Goal: Information Seeking & Learning: Learn about a topic

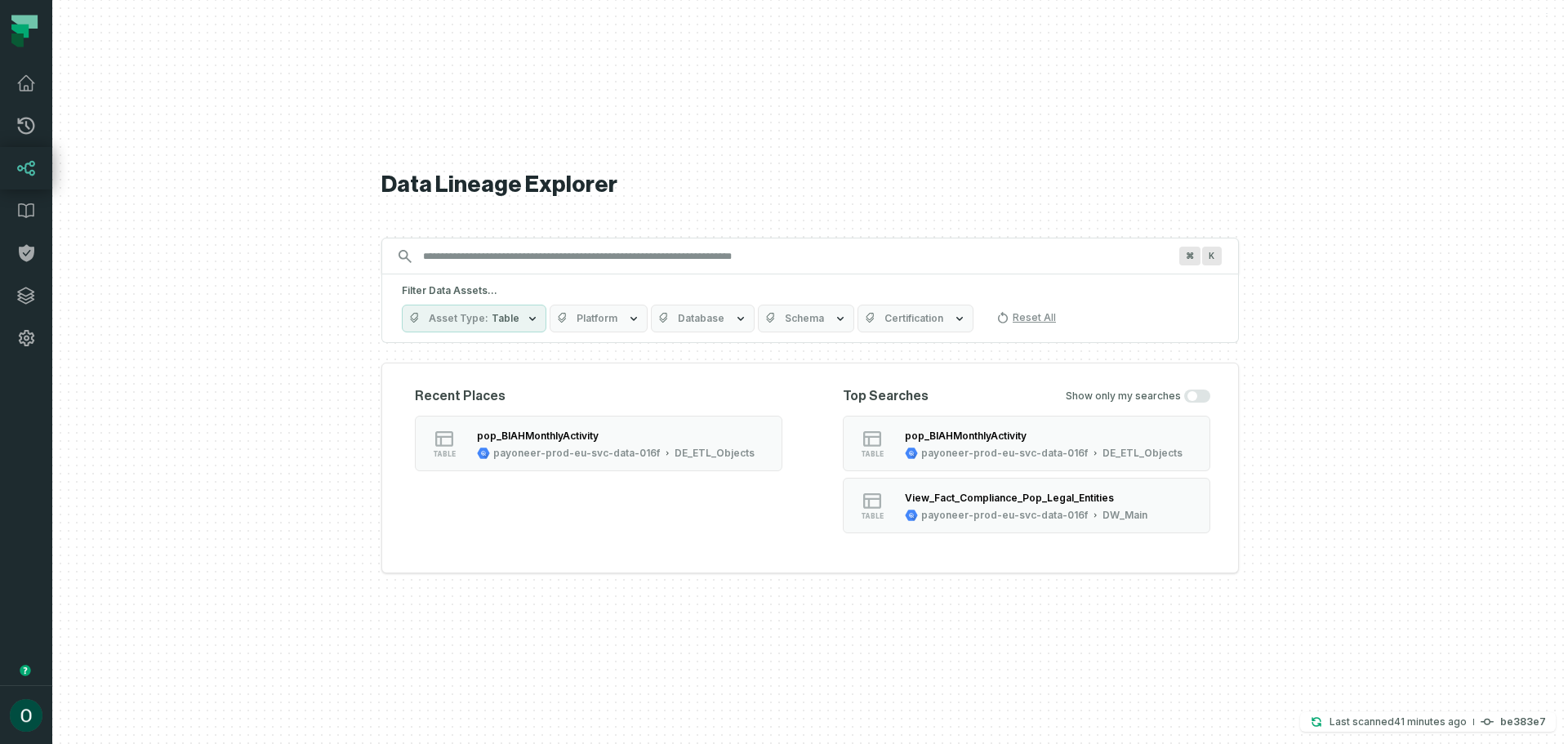
click at [587, 552] on div "Recent Places table pop_BIAHMonthlyActivity payoneer-prod-eu-svc-data-016f DE_E…" at bounding box center [810, 468] width 857 height 210
click at [477, 291] on h5 "Filter Data Assets..." at bounding box center [810, 290] width 817 height 13
click at [504, 256] on input "Discovery Provider cmdk menu" at bounding box center [795, 256] width 764 height 26
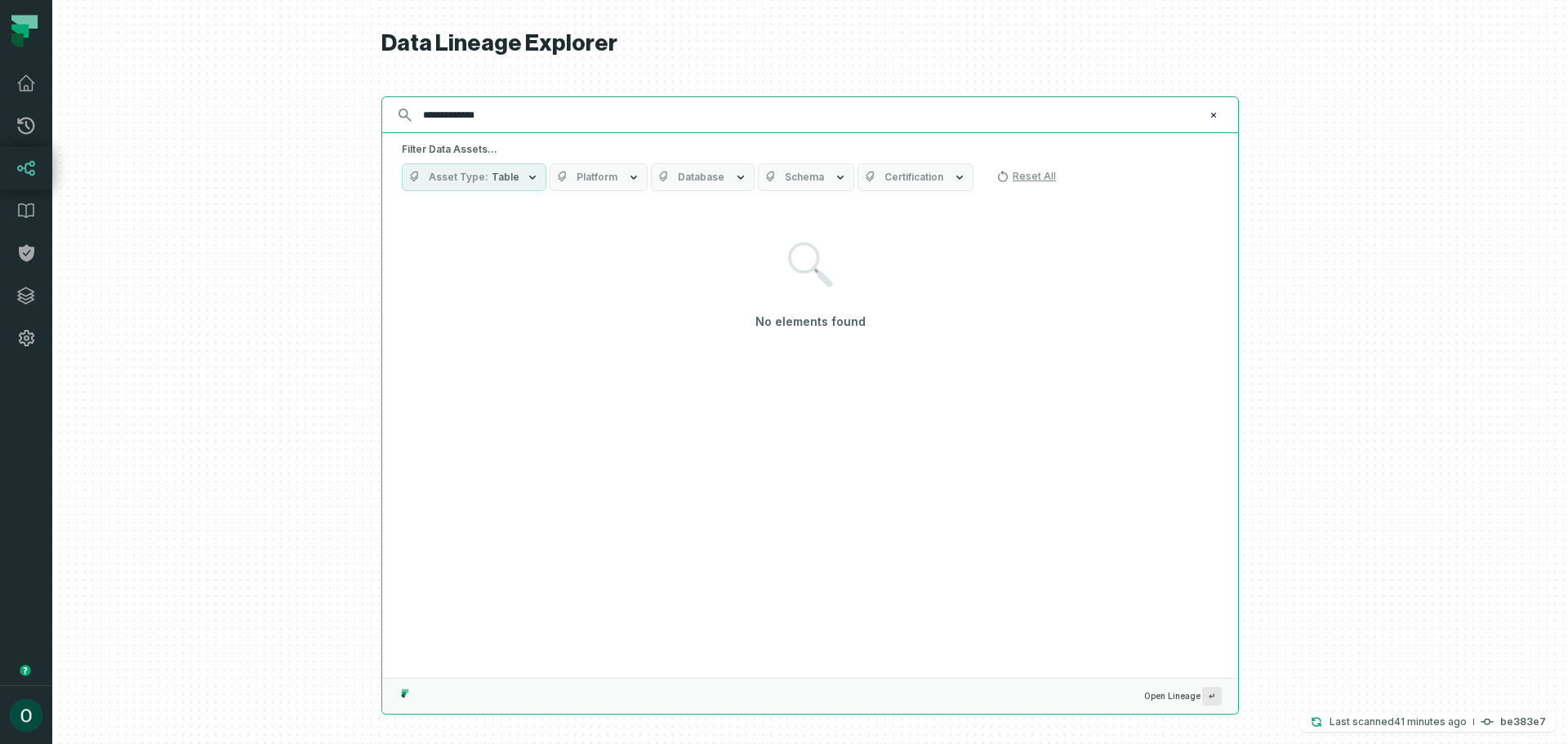
drag, startPoint x: 423, startPoint y: 115, endPoint x: 448, endPoint y: 118, distance: 25.2
click at [423, 115] on input "**********" at bounding box center [808, 115] width 790 height 26
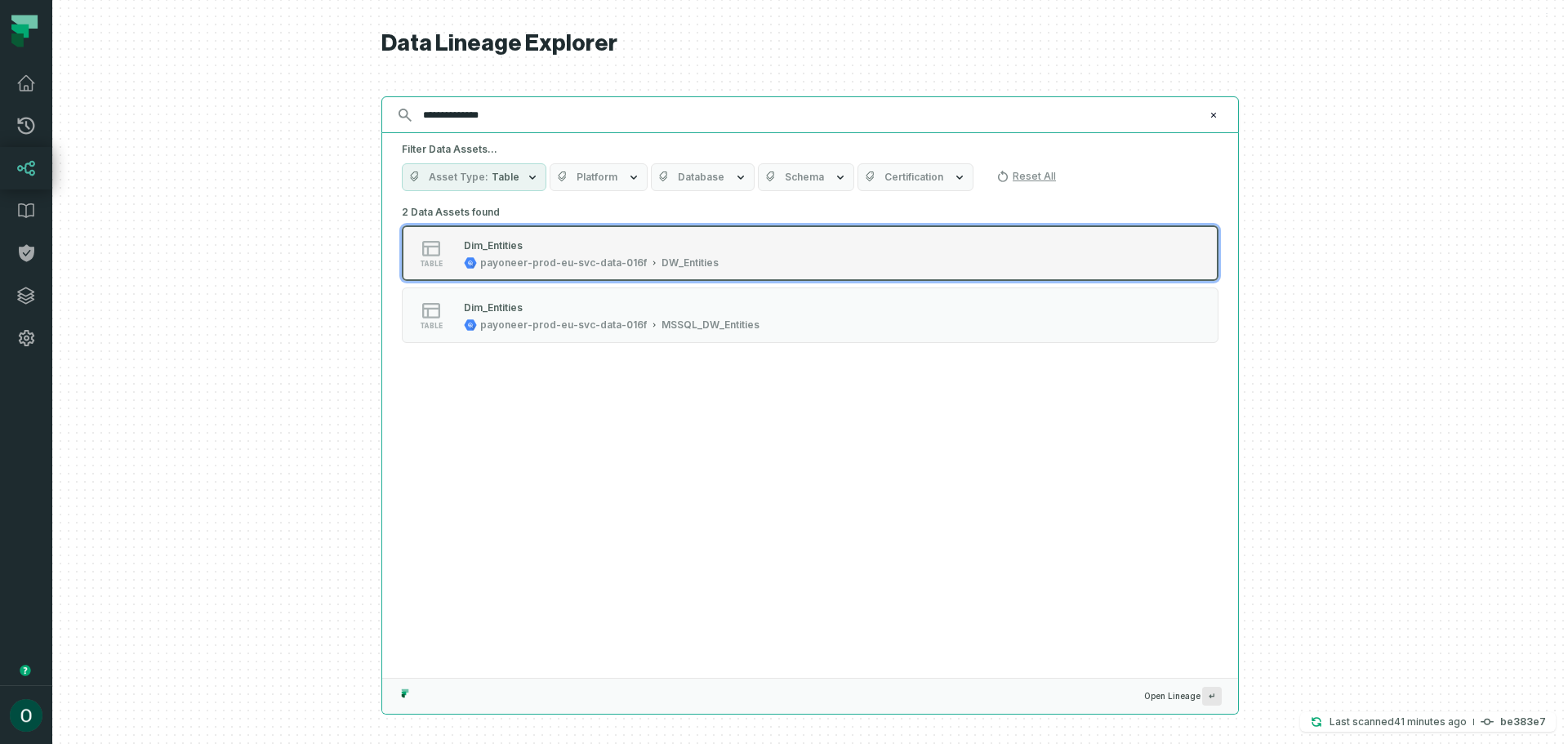
type input "**********"
click at [580, 244] on div "Dim_Entities" at bounding box center [591, 244] width 254 height 16
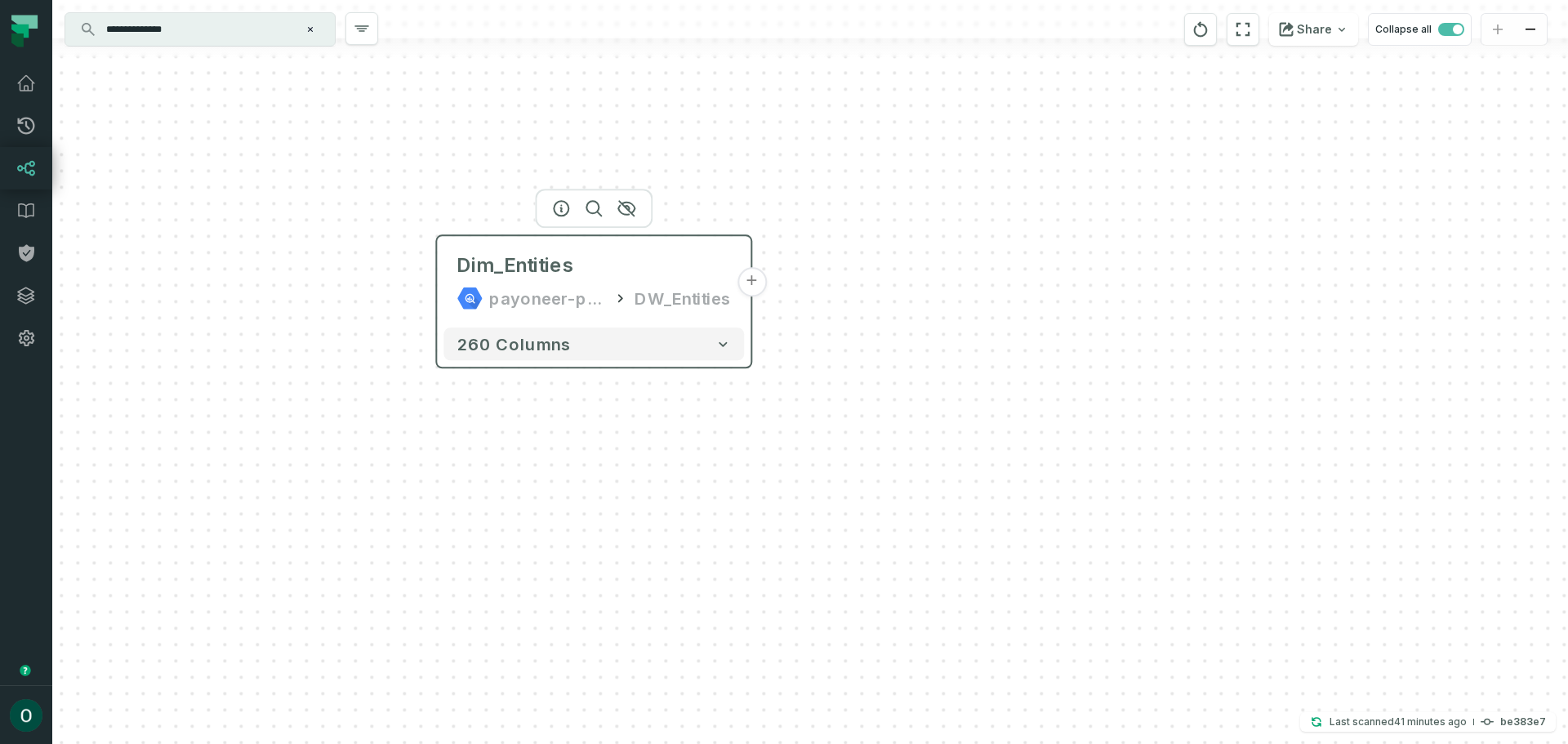
click at [758, 276] on button "+" at bounding box center [751, 282] width 30 height 30
click at [747, 282] on button "+" at bounding box center [751, 281] width 30 height 30
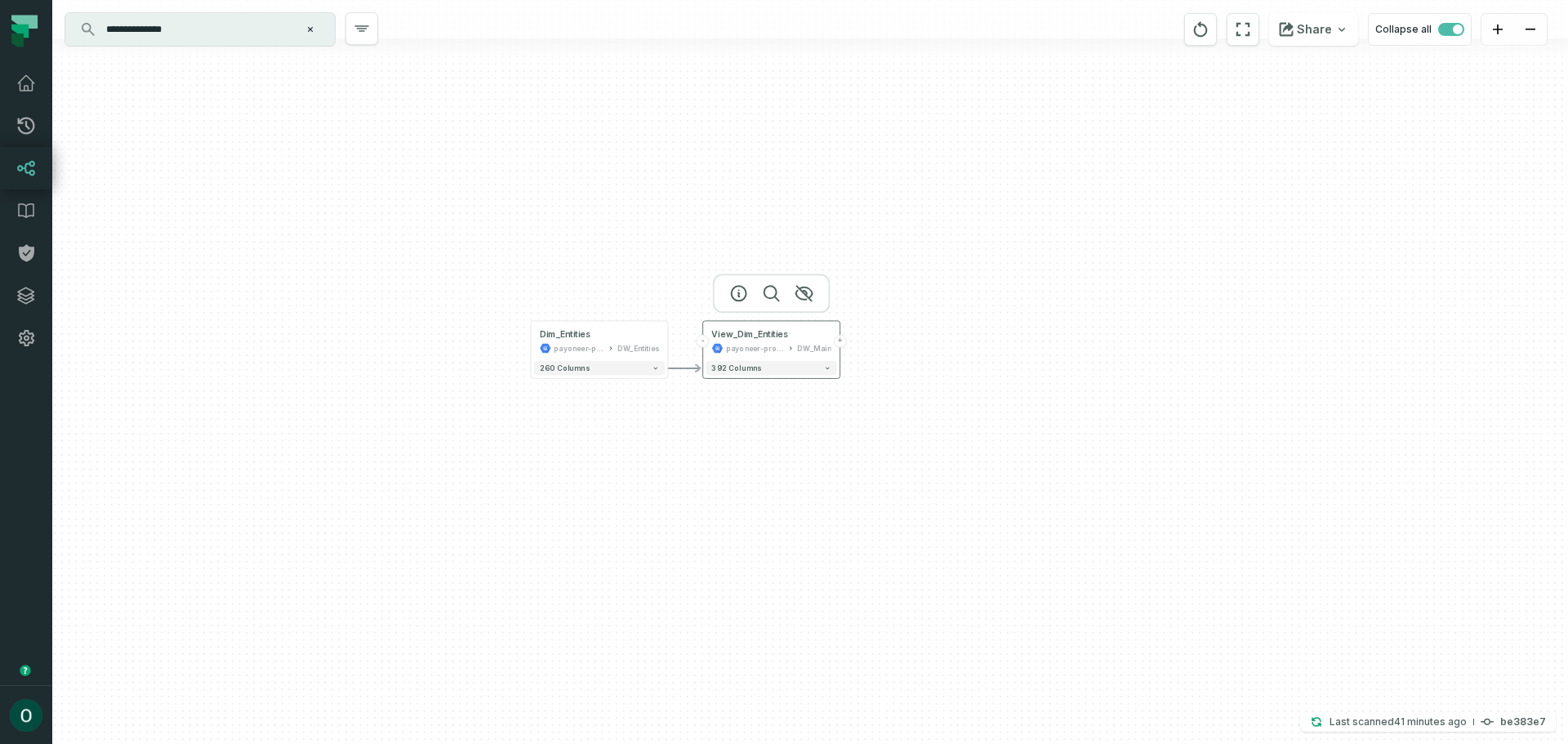
click at [840, 342] on button "+" at bounding box center [840, 341] width 13 height 13
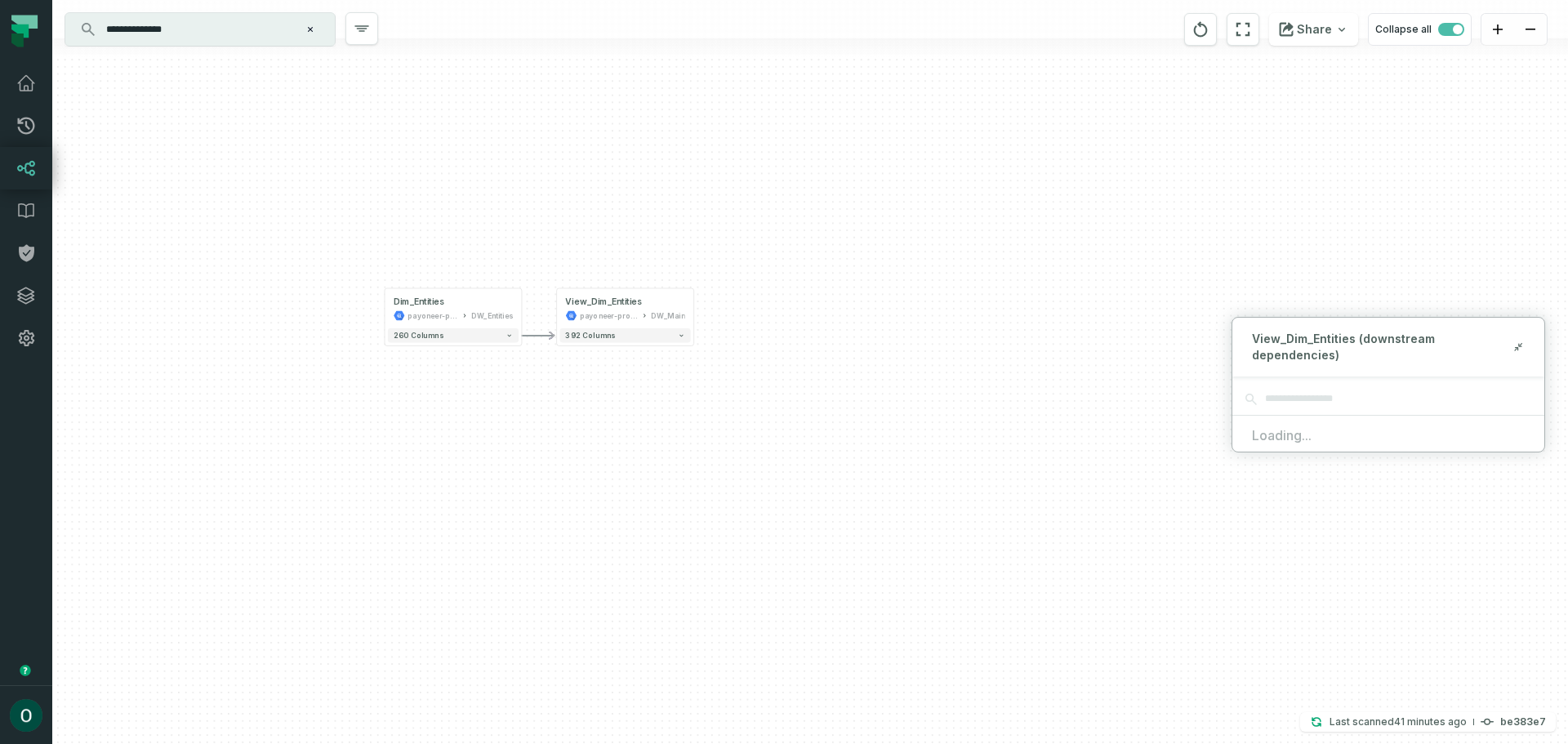
drag, startPoint x: 1065, startPoint y: 473, endPoint x: 963, endPoint y: 451, distance: 104.3
click at [963, 451] on div "- View_Dim_Entities payoneer-prod-eu-svc-data-016f DW_Main + 392 columns Dim_En…" at bounding box center [810, 372] width 1515 height 744
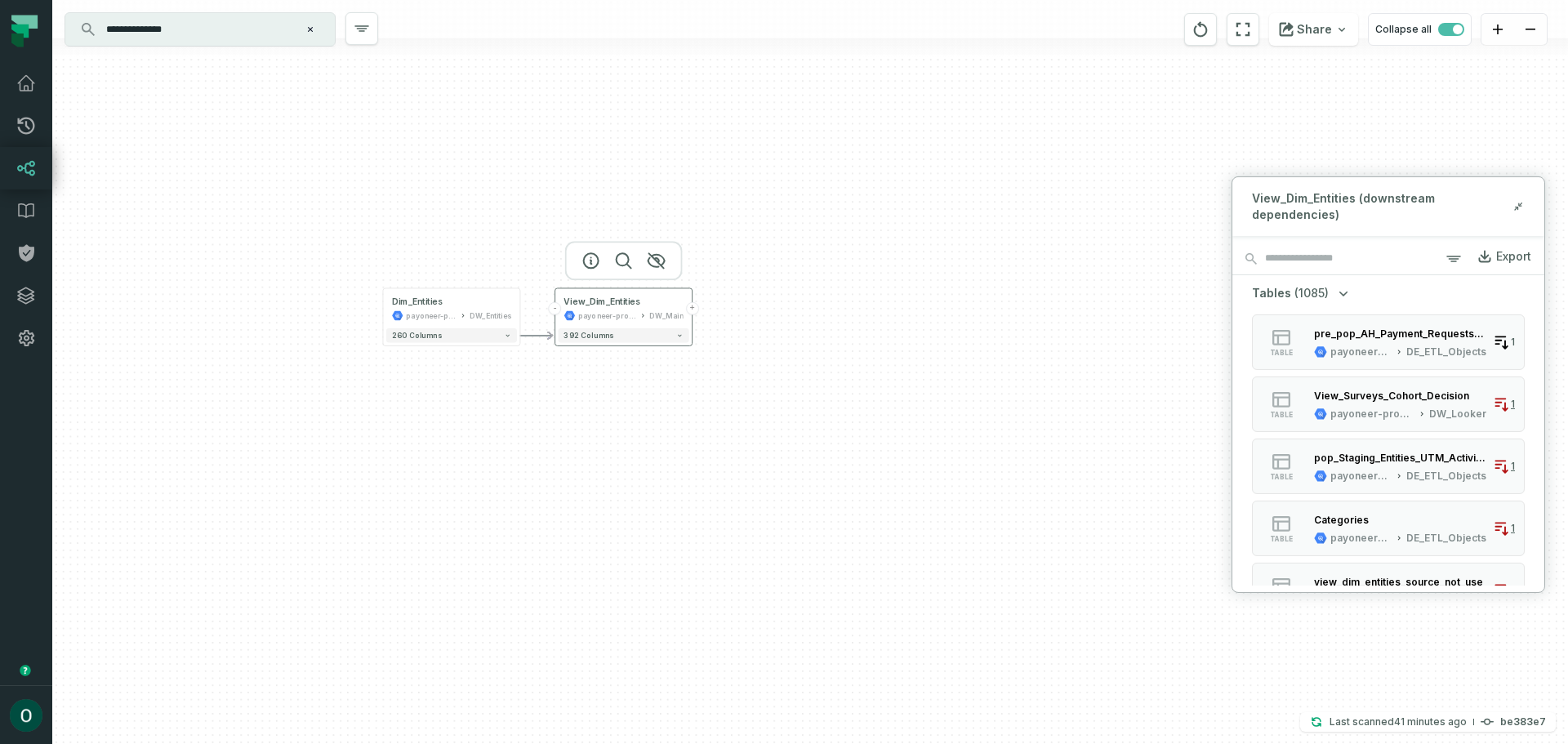
click at [692, 311] on button "+" at bounding box center [692, 308] width 13 height 13
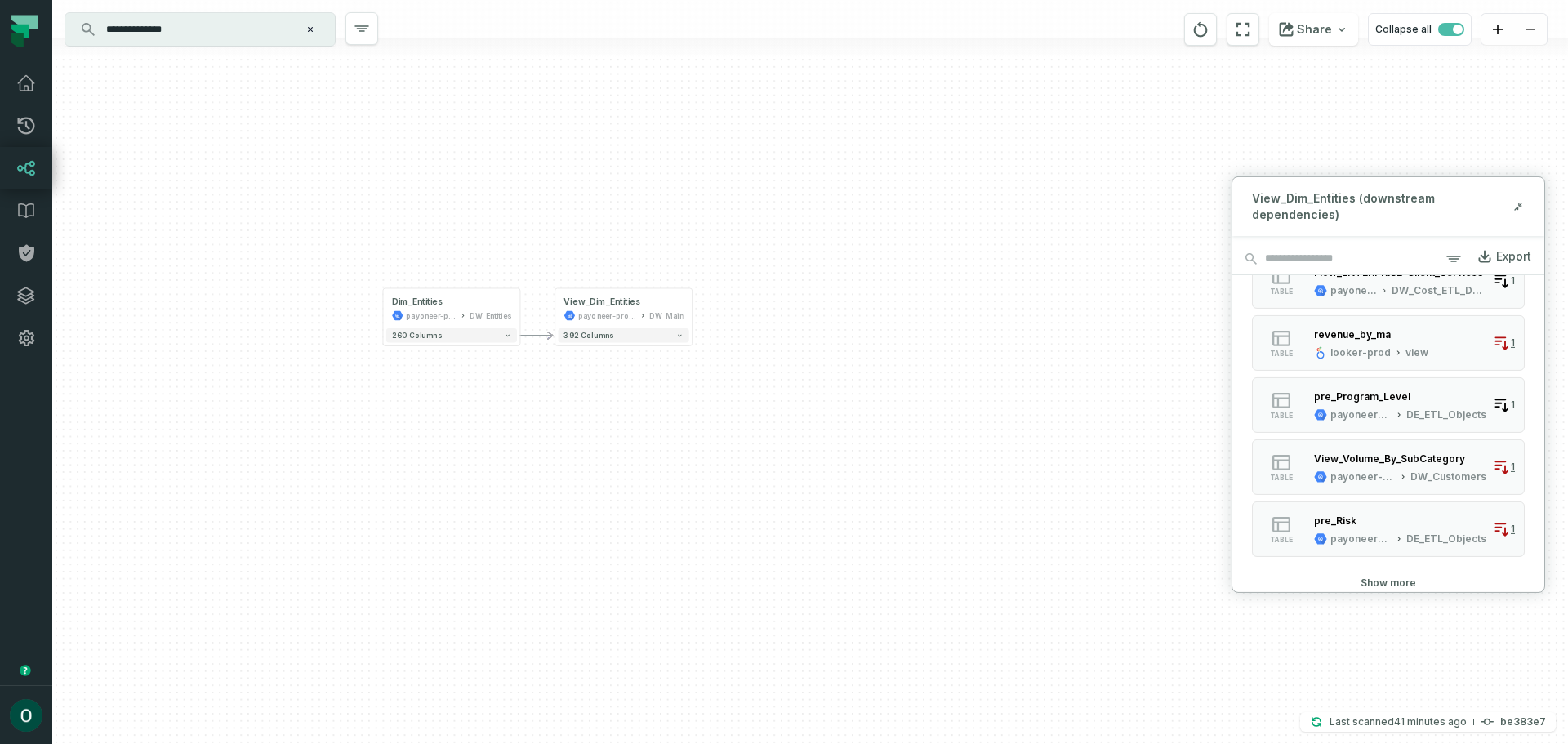
scroll to position [686, 0]
drag, startPoint x: 817, startPoint y: 392, endPoint x: 1268, endPoint y: 210, distance: 486.3
click at [825, 353] on div "- View_Dim_Entities payoneer-prod-eu-svc-data-016f DW_Main + 392 columns Dim_En…" at bounding box center [810, 372] width 1515 height 744
drag, startPoint x: 1297, startPoint y: 210, endPoint x: 1290, endPoint y: 221, distance: 13.0
click at [1275, 218] on span "View_Dim_Entities (downstream dependencies)" at bounding box center [1381, 205] width 259 height 33
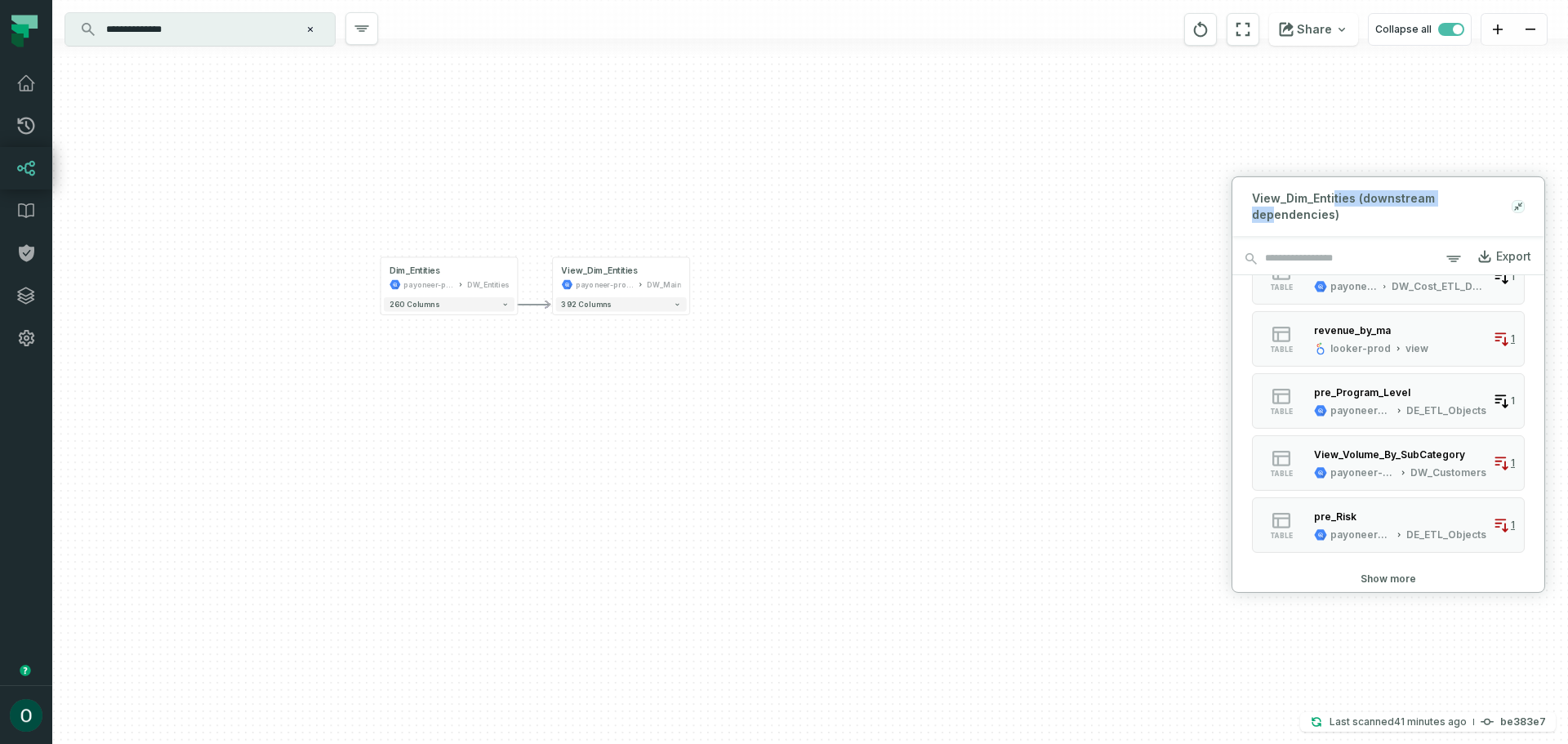
click at [1515, 205] on icon at bounding box center [1517, 205] width 11 height 13
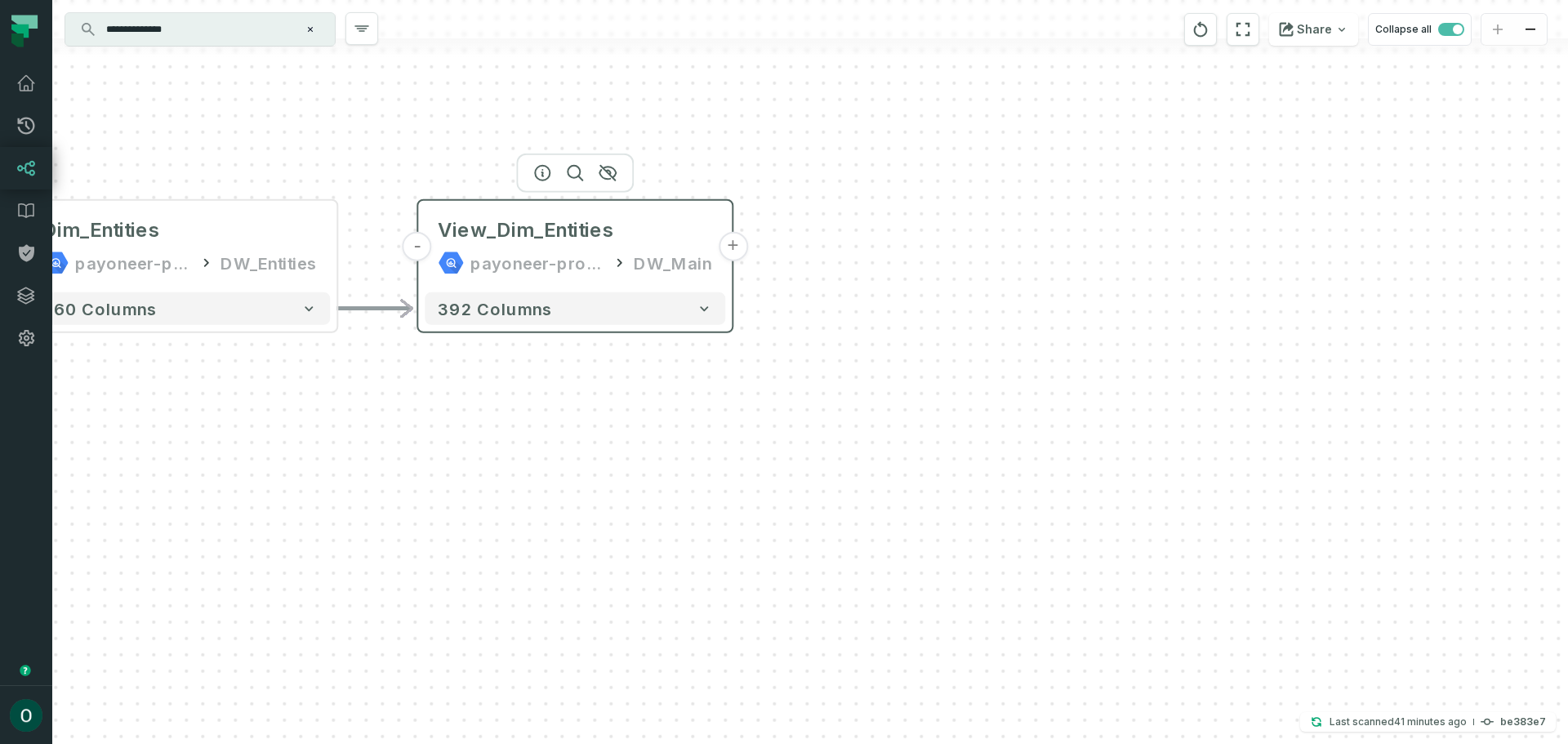
click at [736, 249] on button "+" at bounding box center [732, 246] width 30 height 30
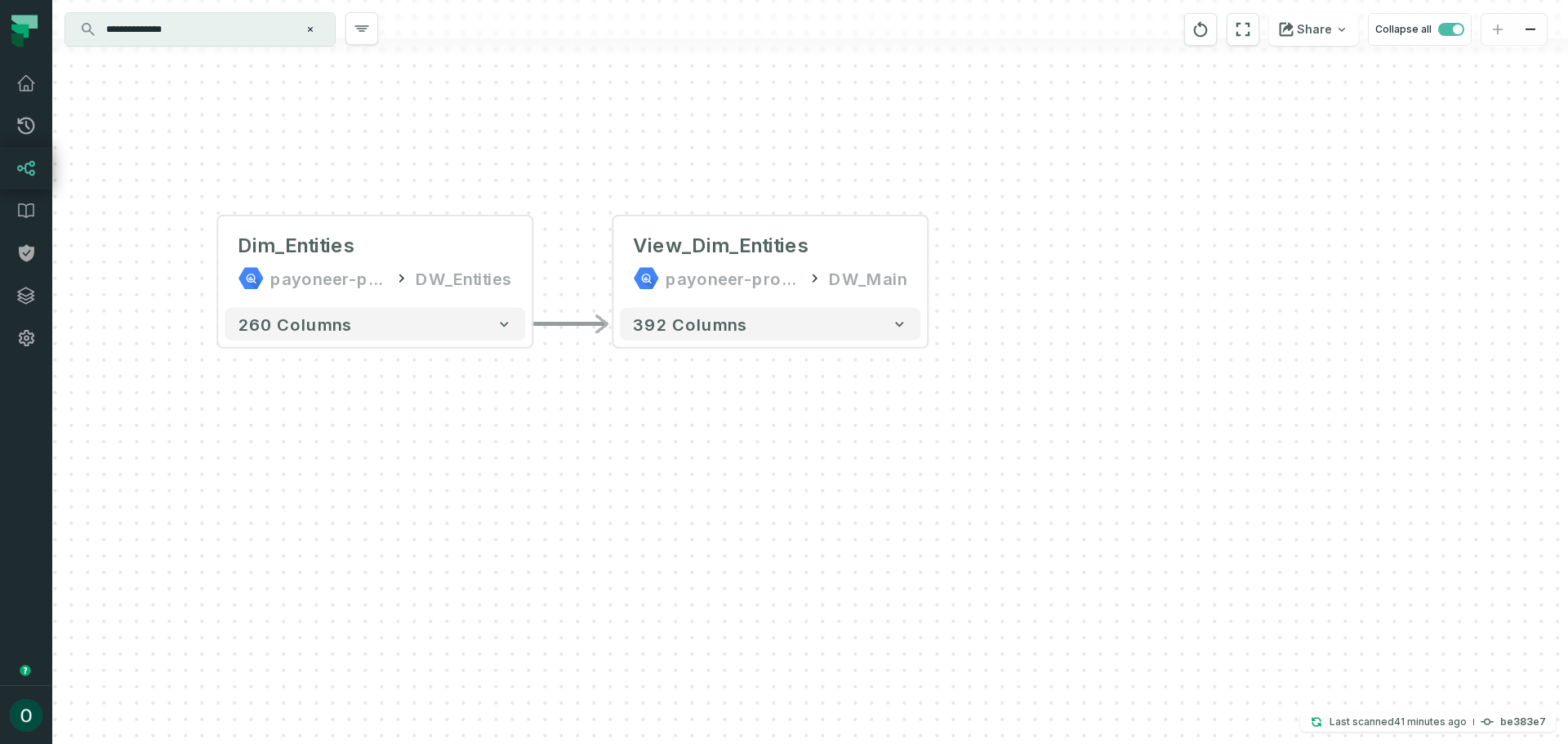
drag, startPoint x: 507, startPoint y: 431, endPoint x: 703, endPoint y: 449, distance: 196.8
click at [703, 449] on div "- View_Dim_Entities payoneer-prod-eu-svc-data-016f DW_Main + 392 columns Dim_En…" at bounding box center [810, 372] width 1515 height 744
click at [931, 266] on button "+" at bounding box center [928, 263] width 30 height 30
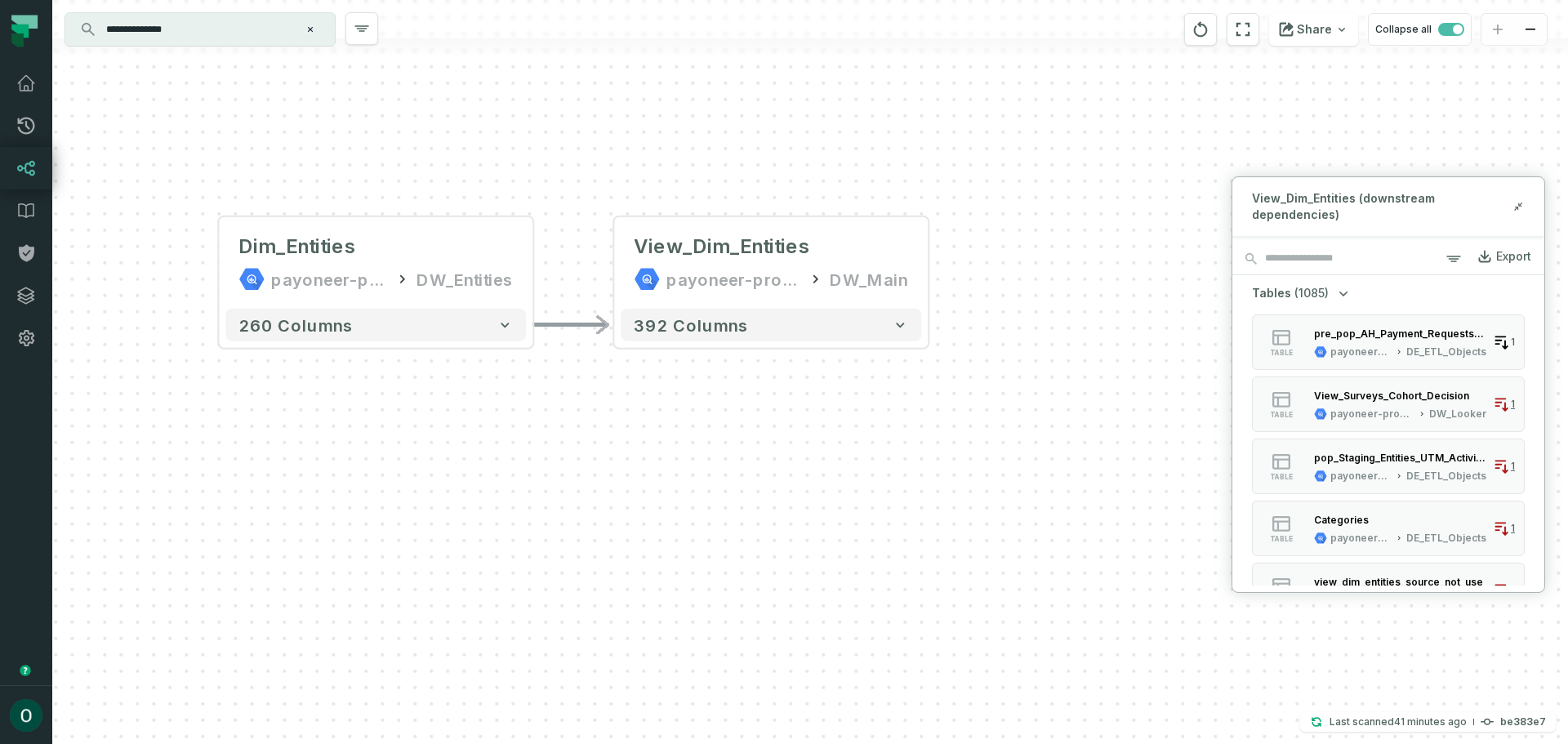
click at [1335, 293] on icon "button" at bounding box center [1342, 292] width 16 height 16
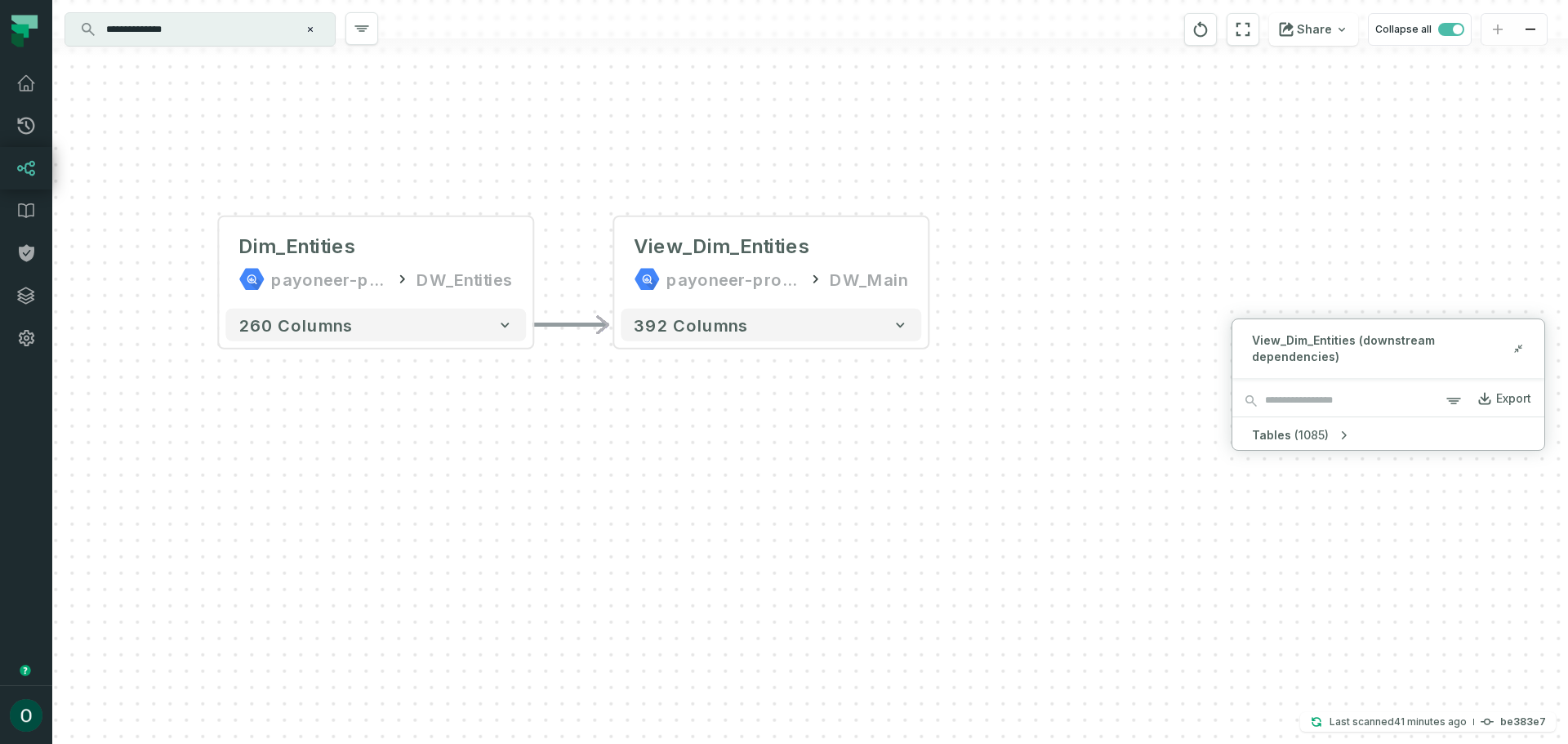
click at [1336, 432] on icon "button" at bounding box center [1342, 435] width 16 height 16
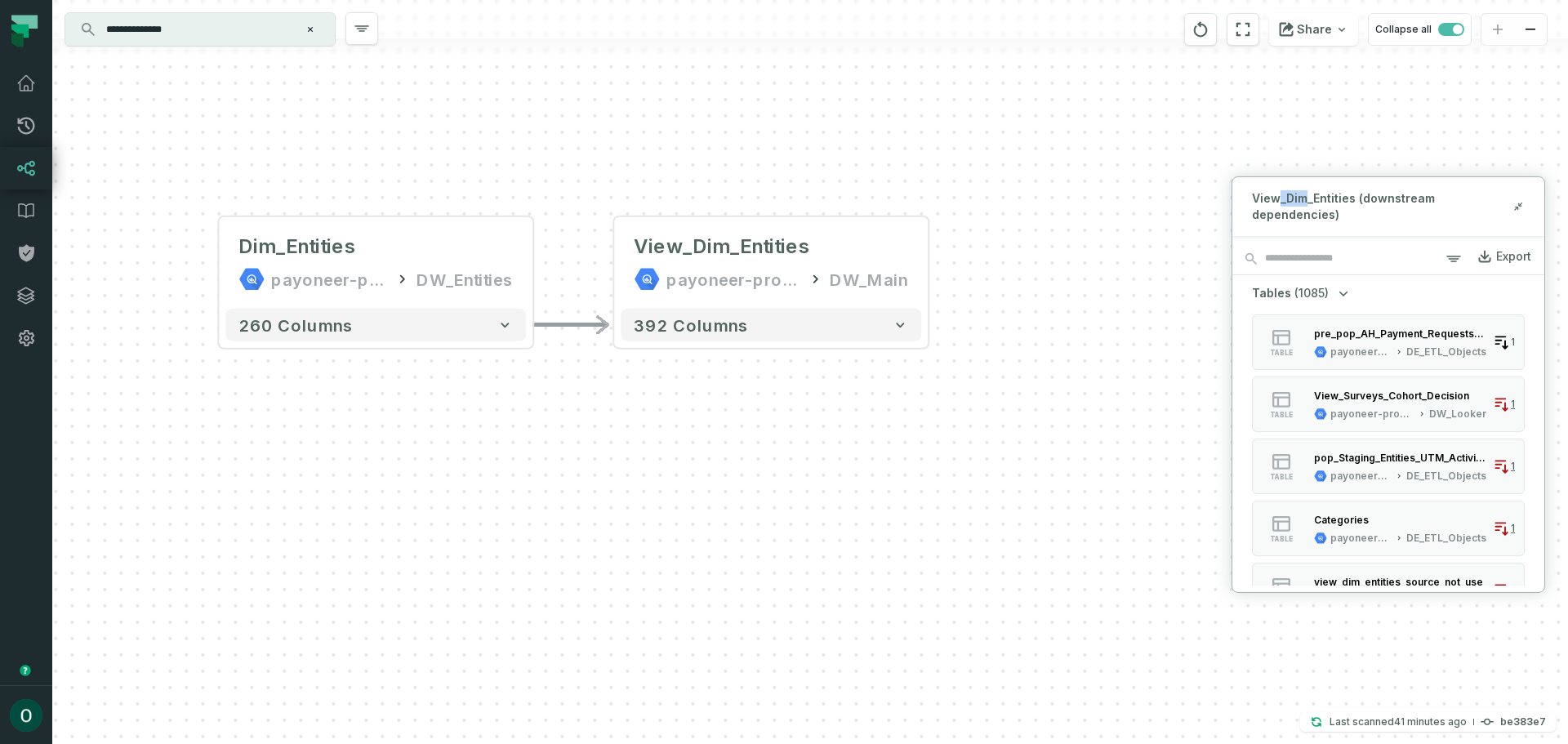
drag, startPoint x: 1306, startPoint y: 204, endPoint x: 1276, endPoint y: 199, distance: 30.4
click at [1276, 199] on span "View_Dim_Entities (downstream dependencies)" at bounding box center [1381, 205] width 259 height 33
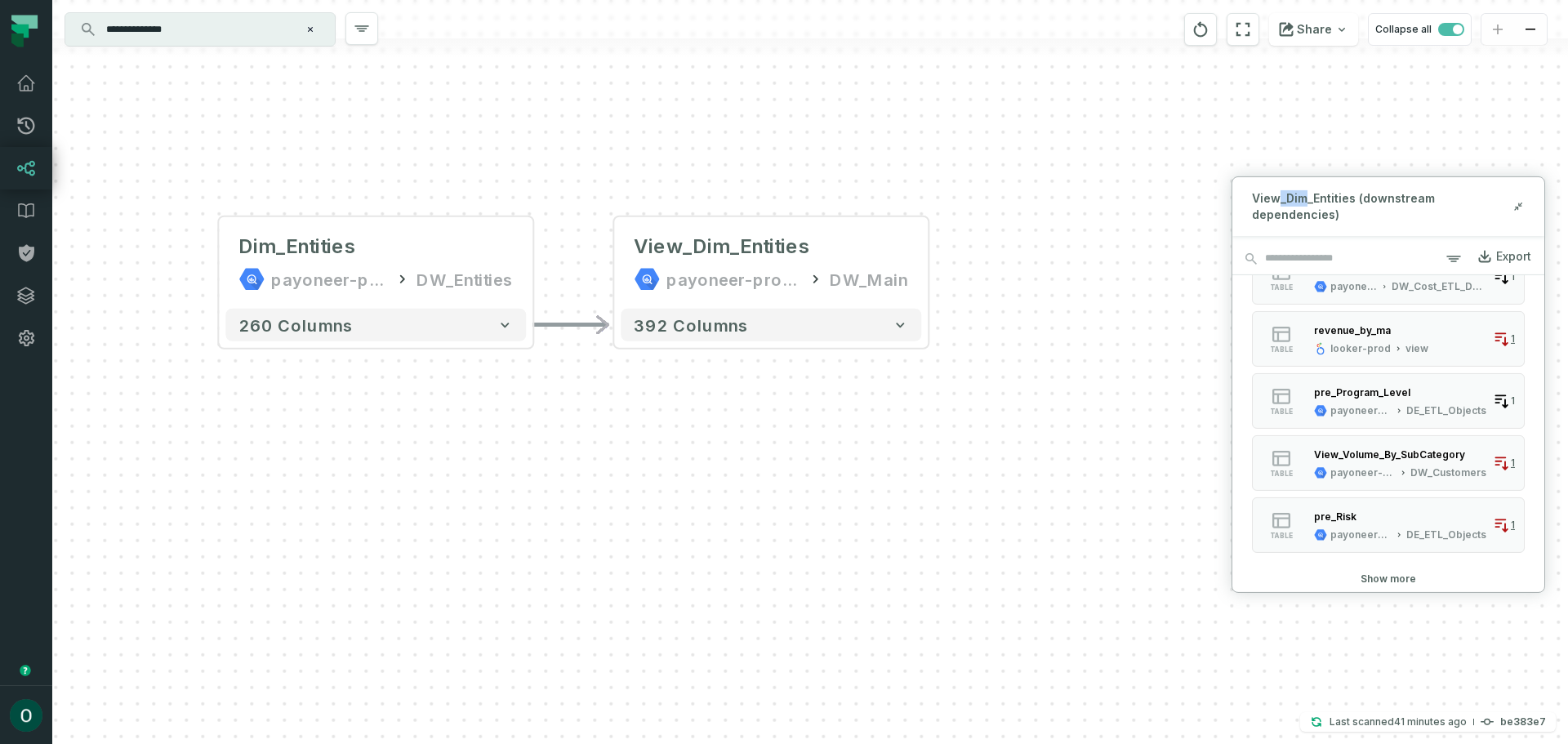
click at [1380, 585] on button "Show more" at bounding box center [1387, 578] width 55 height 13
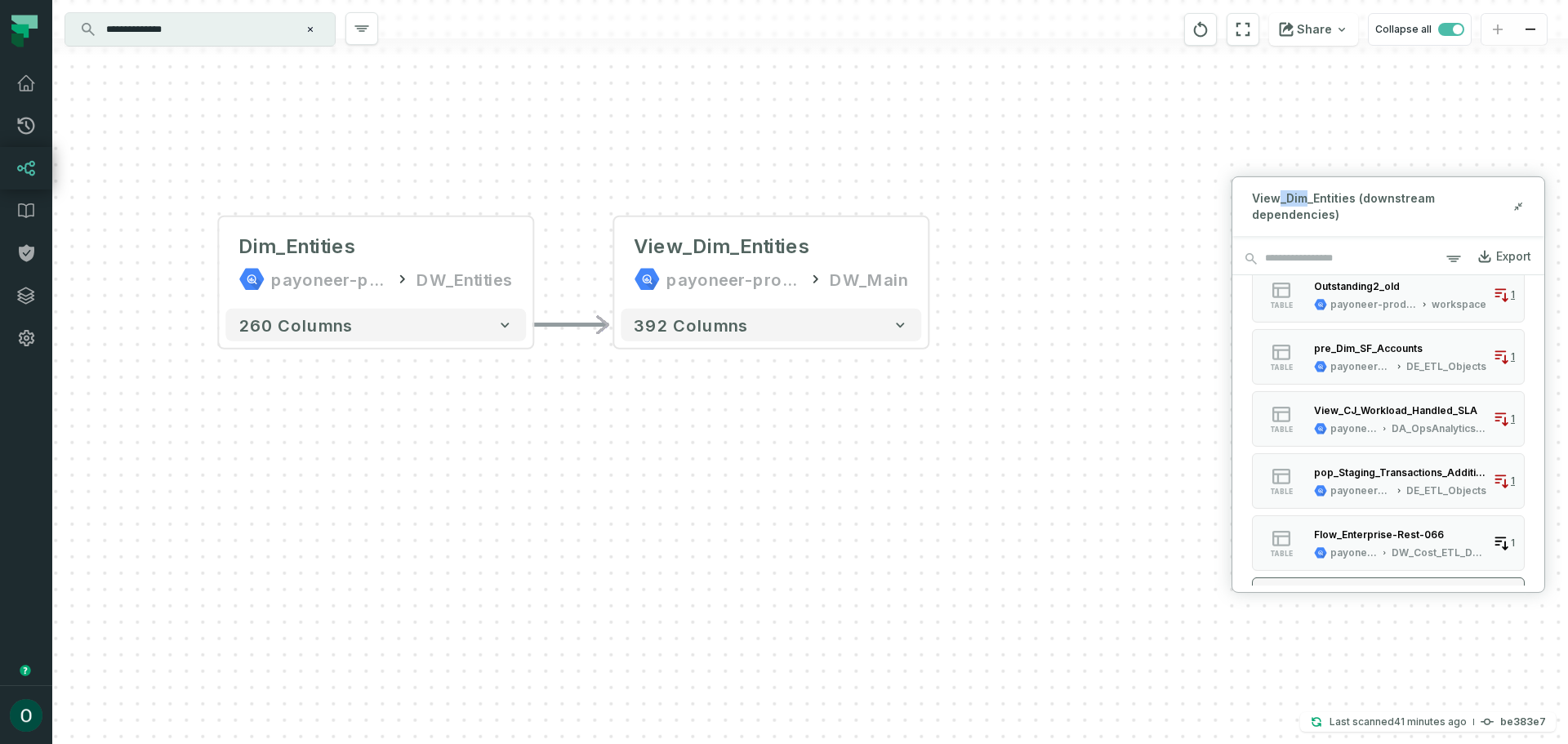
scroll to position [1617, 0]
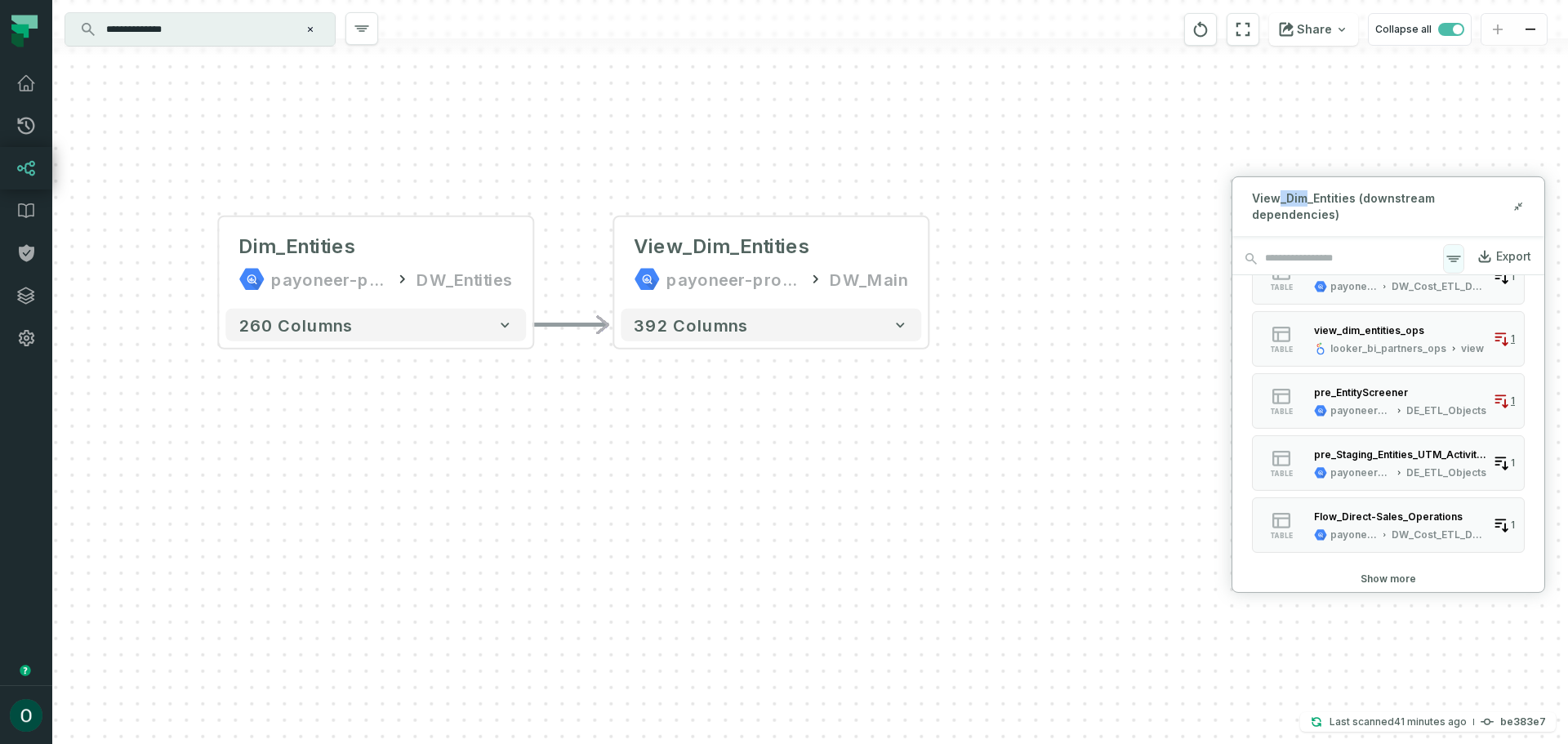
click at [1461, 259] on icon "button" at bounding box center [1453, 258] width 20 height 20
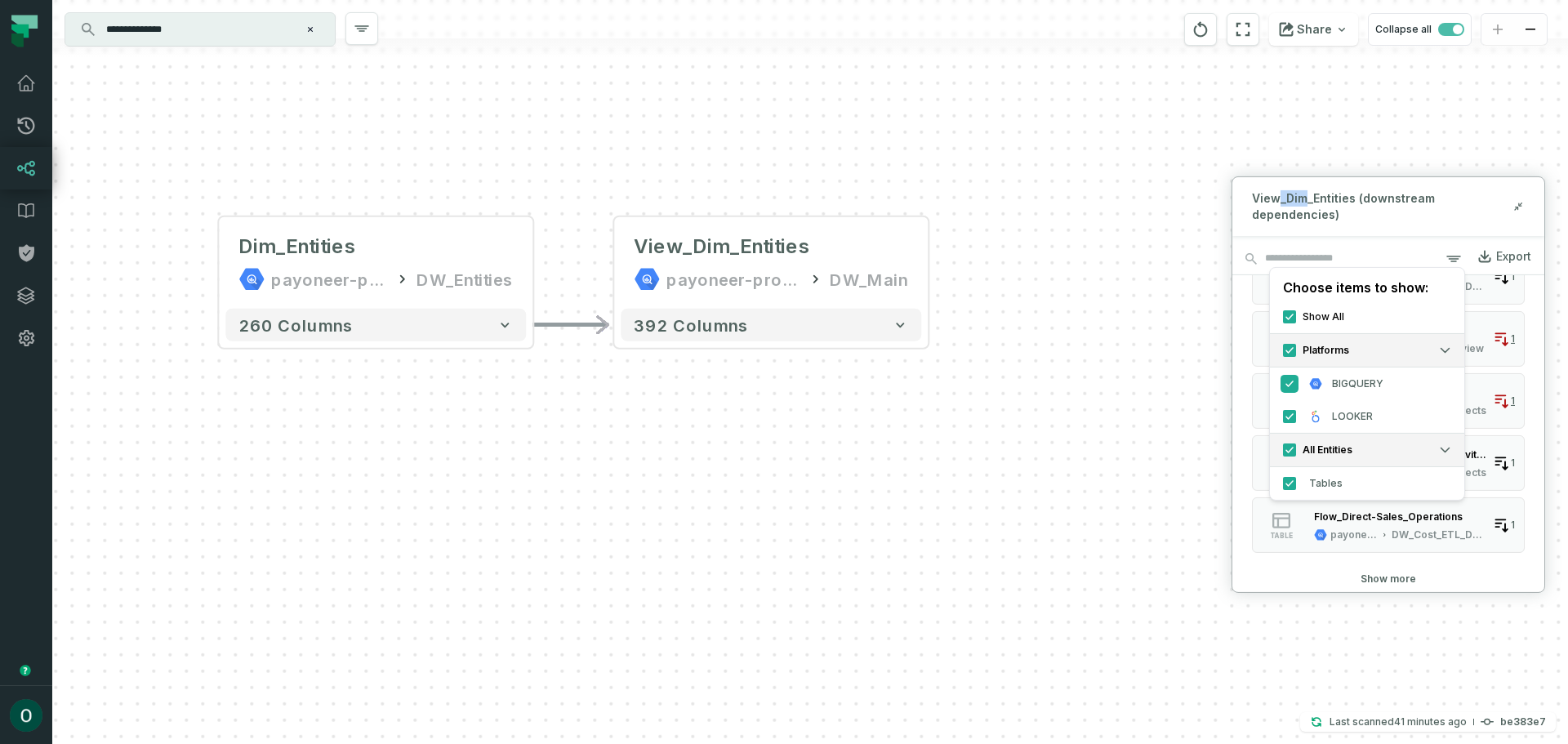
click at [1295, 387] on button "BIGQUERY" at bounding box center [1289, 383] width 13 height 13
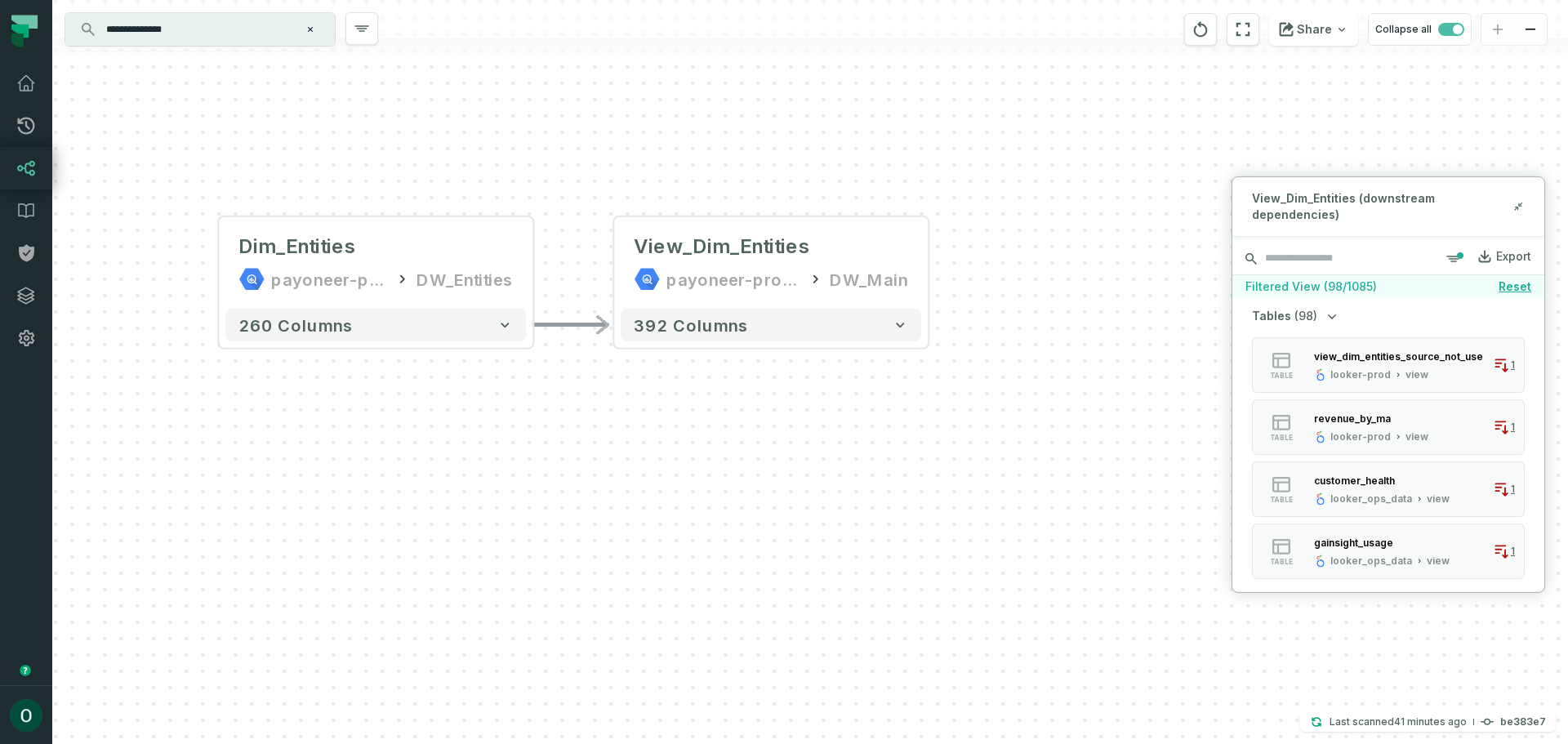
click at [1423, 249] on input "search" at bounding box center [1388, 258] width 312 height 33
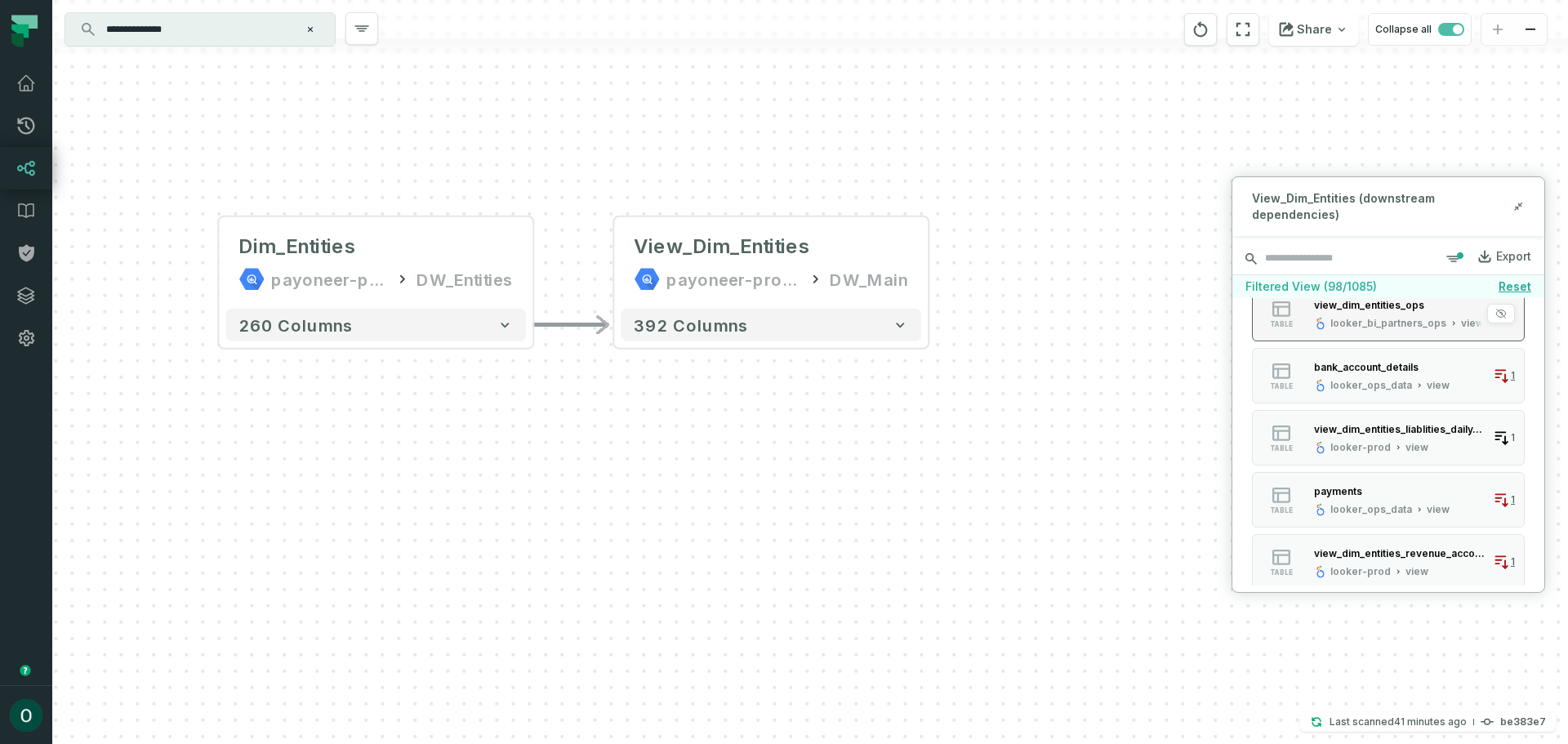
scroll to position [327, 0]
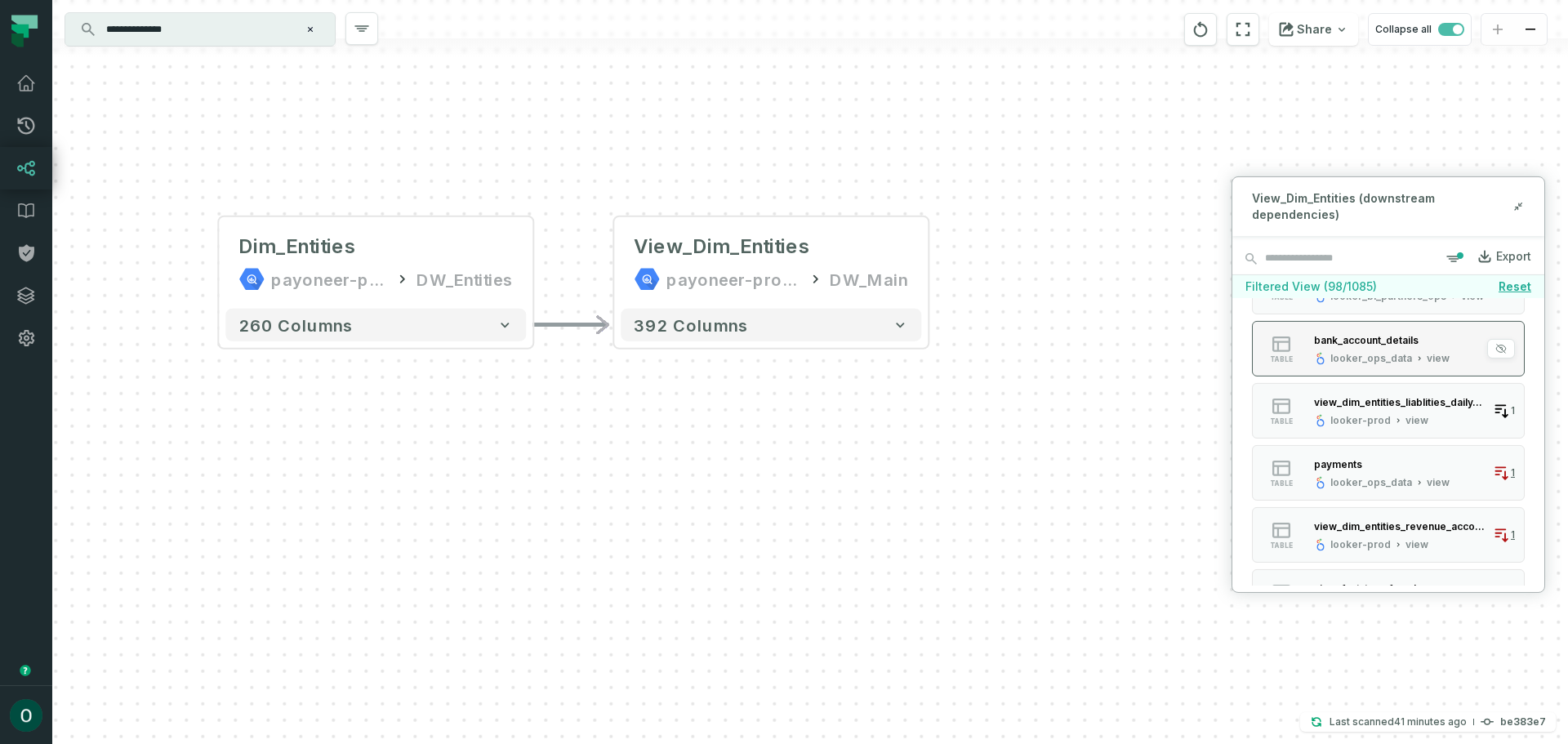
click at [1395, 341] on div "bank_account_details" at bounding box center [1365, 340] width 104 height 12
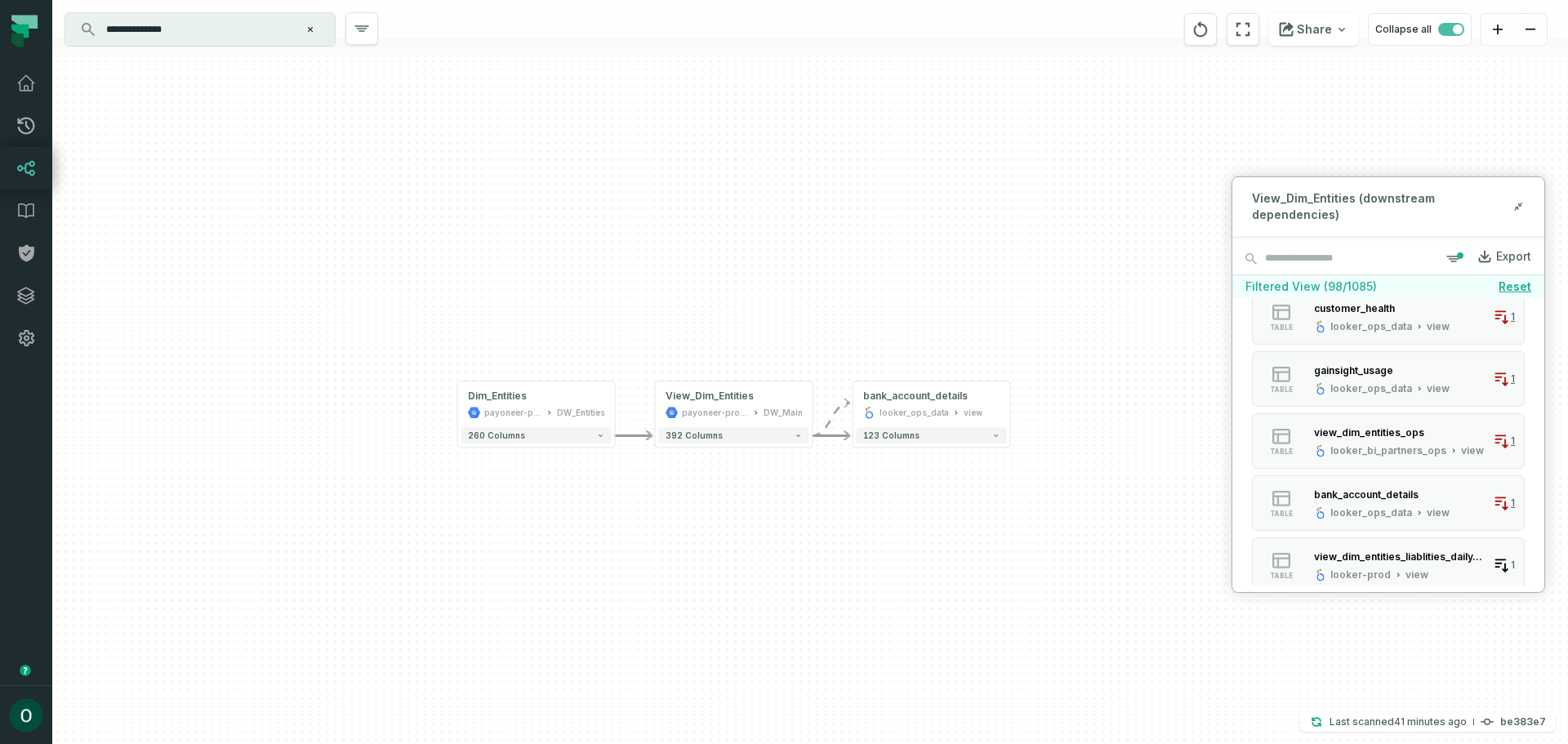
scroll to position [0, 0]
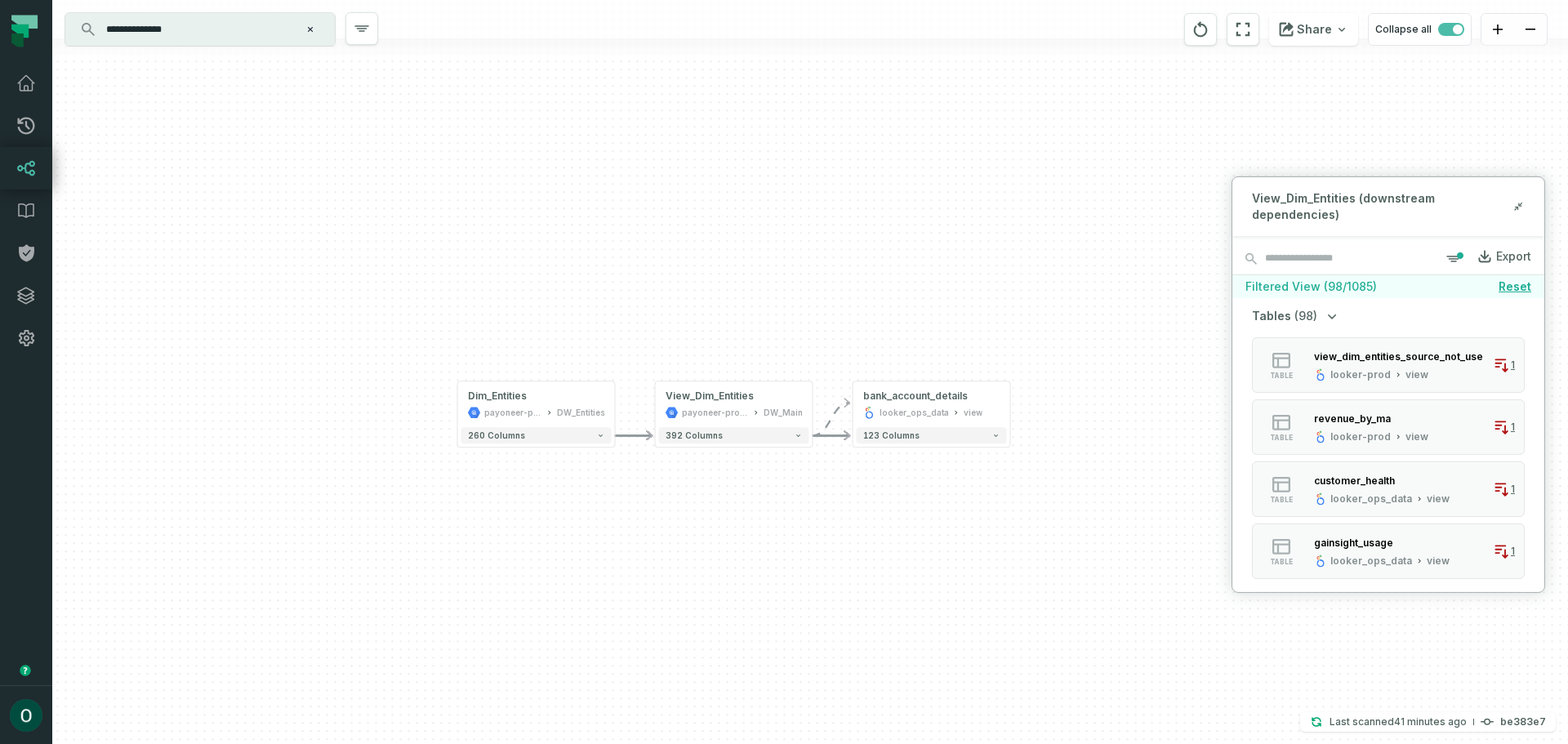
click at [1328, 315] on icon "button" at bounding box center [1331, 315] width 16 height 16
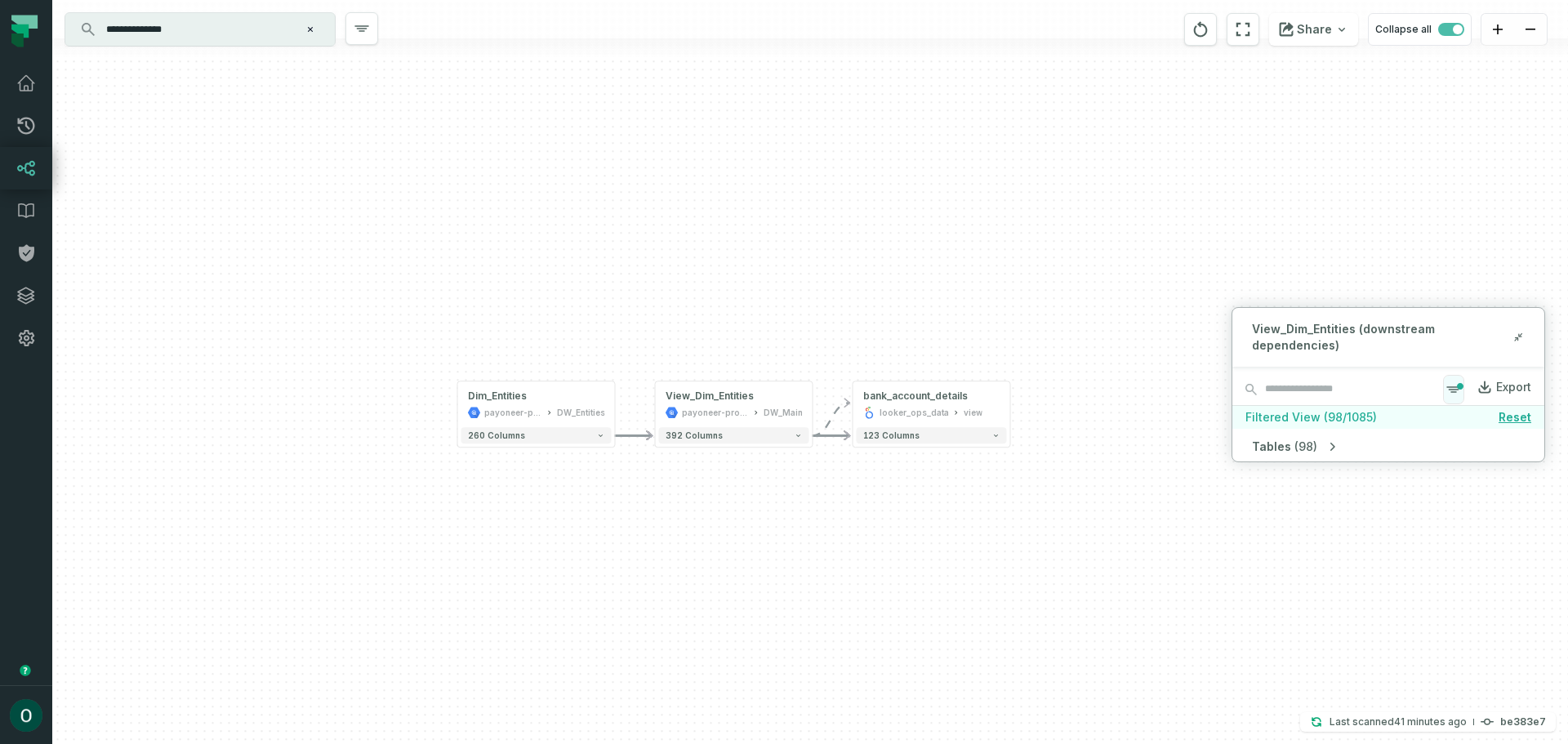
click at [1453, 389] on icon "button" at bounding box center [1453, 389] width 13 height 5
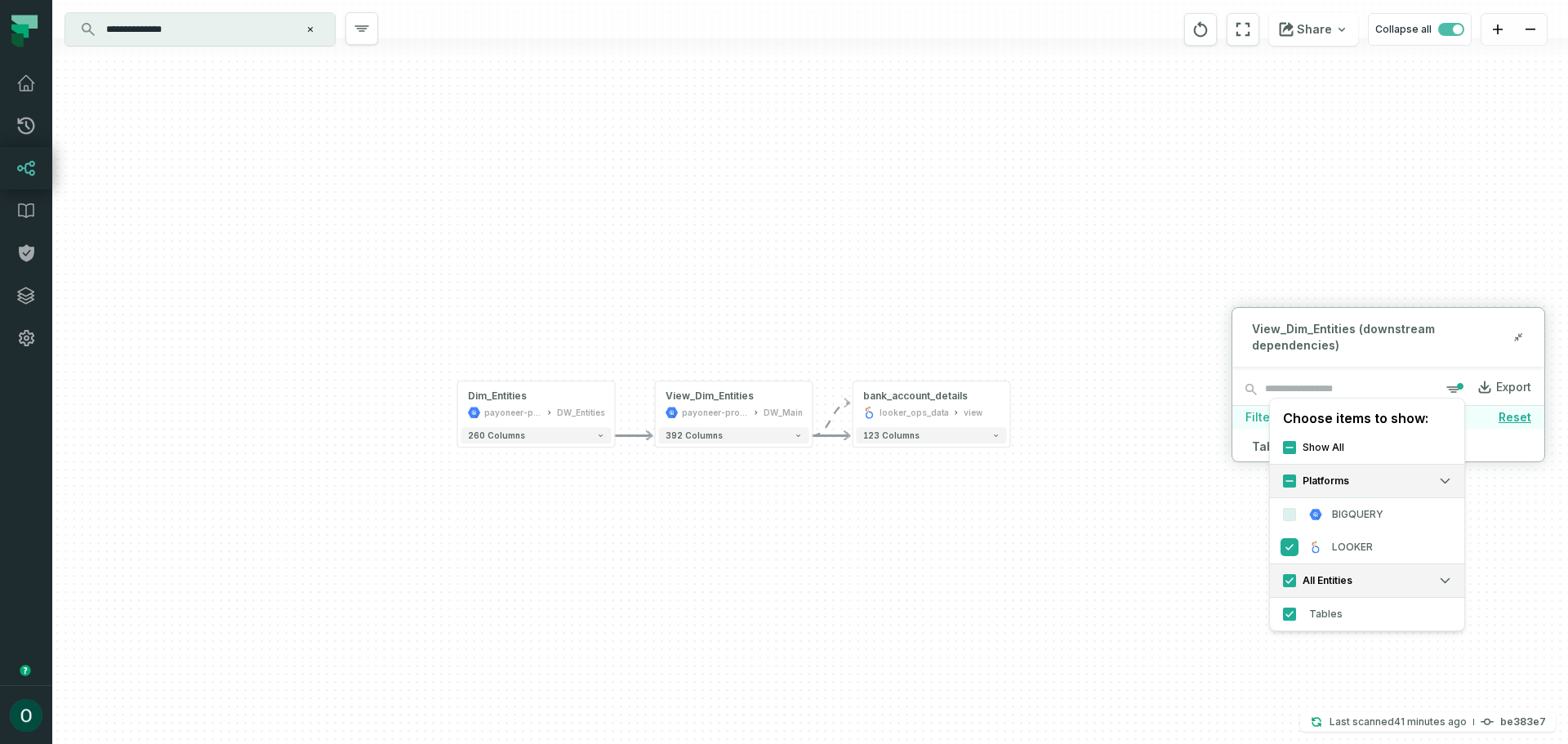
click at [1289, 545] on button "LOOKER" at bounding box center [1289, 546] width 13 height 13
click at [1292, 513] on button "BIGQUERY" at bounding box center [1289, 512] width 13 height 13
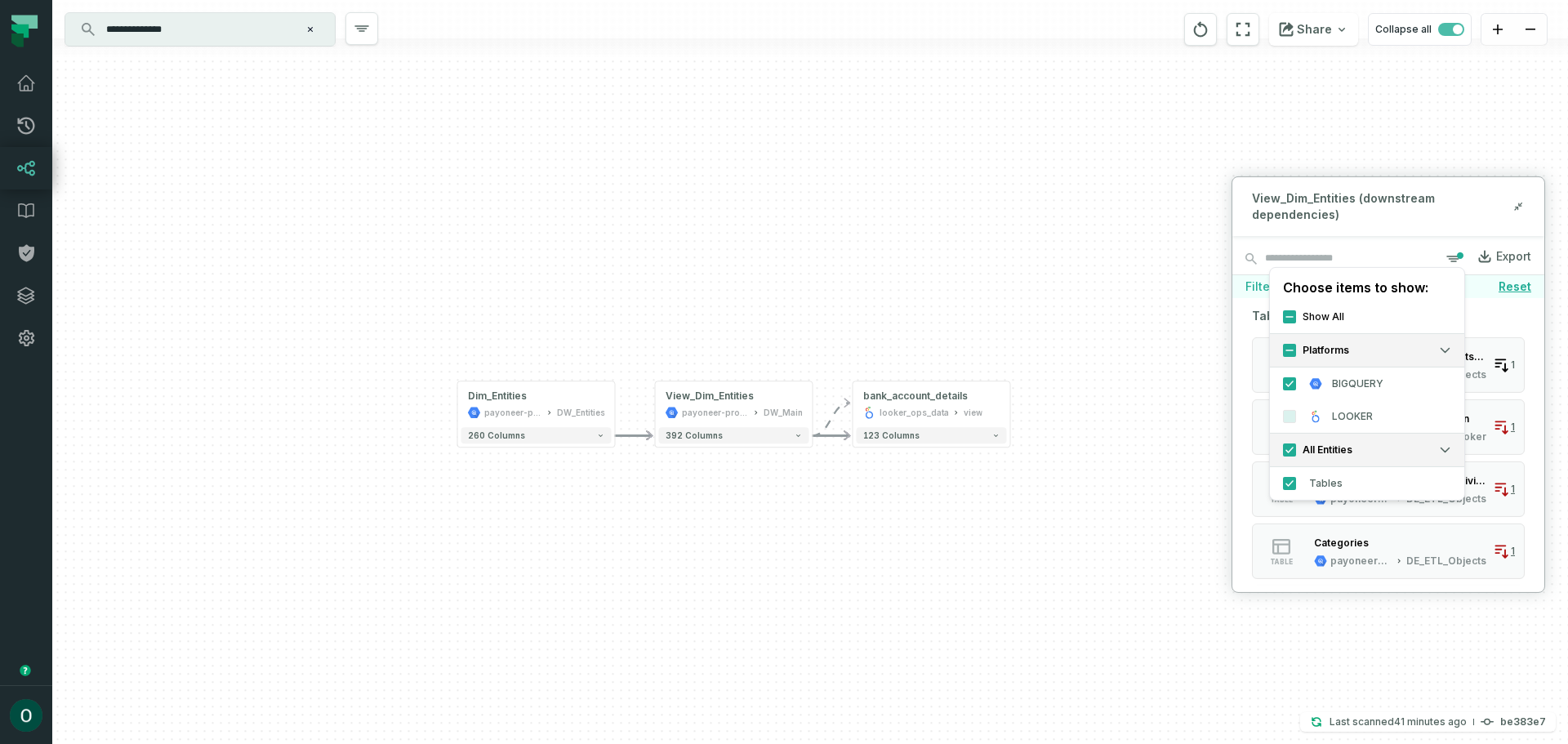
click at [1408, 319] on label "Show All" at bounding box center [1366, 316] width 194 height 33
click at [1296, 319] on button "Show All" at bounding box center [1289, 316] width 13 height 13
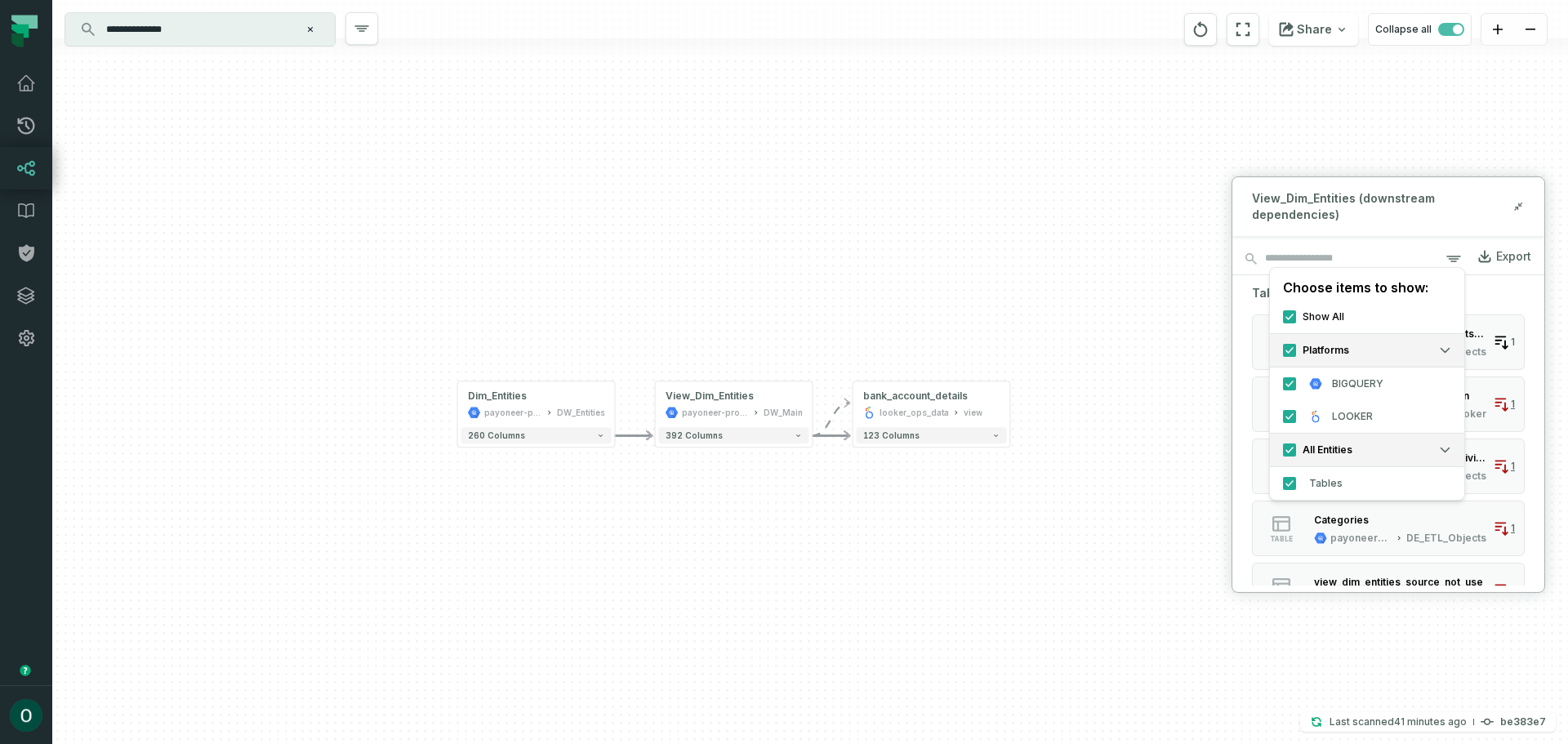
click at [1368, 184] on div "View_Dim_Entities (downstream dependencies)" at bounding box center [1388, 205] width 312 height 59
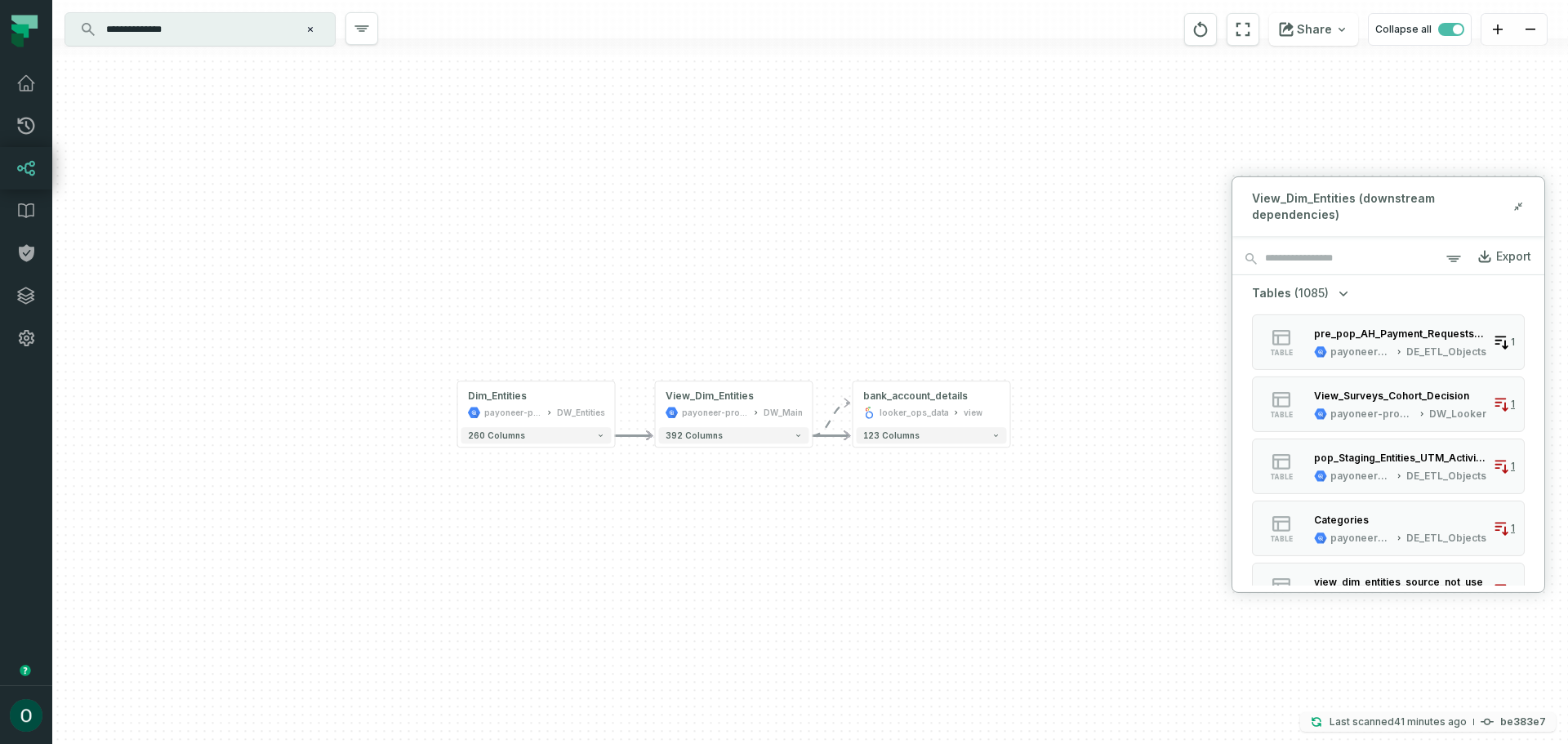
click at [1402, 724] on relative-time "8/14/2025, 12:50:43 PM" at bounding box center [1431, 721] width 73 height 12
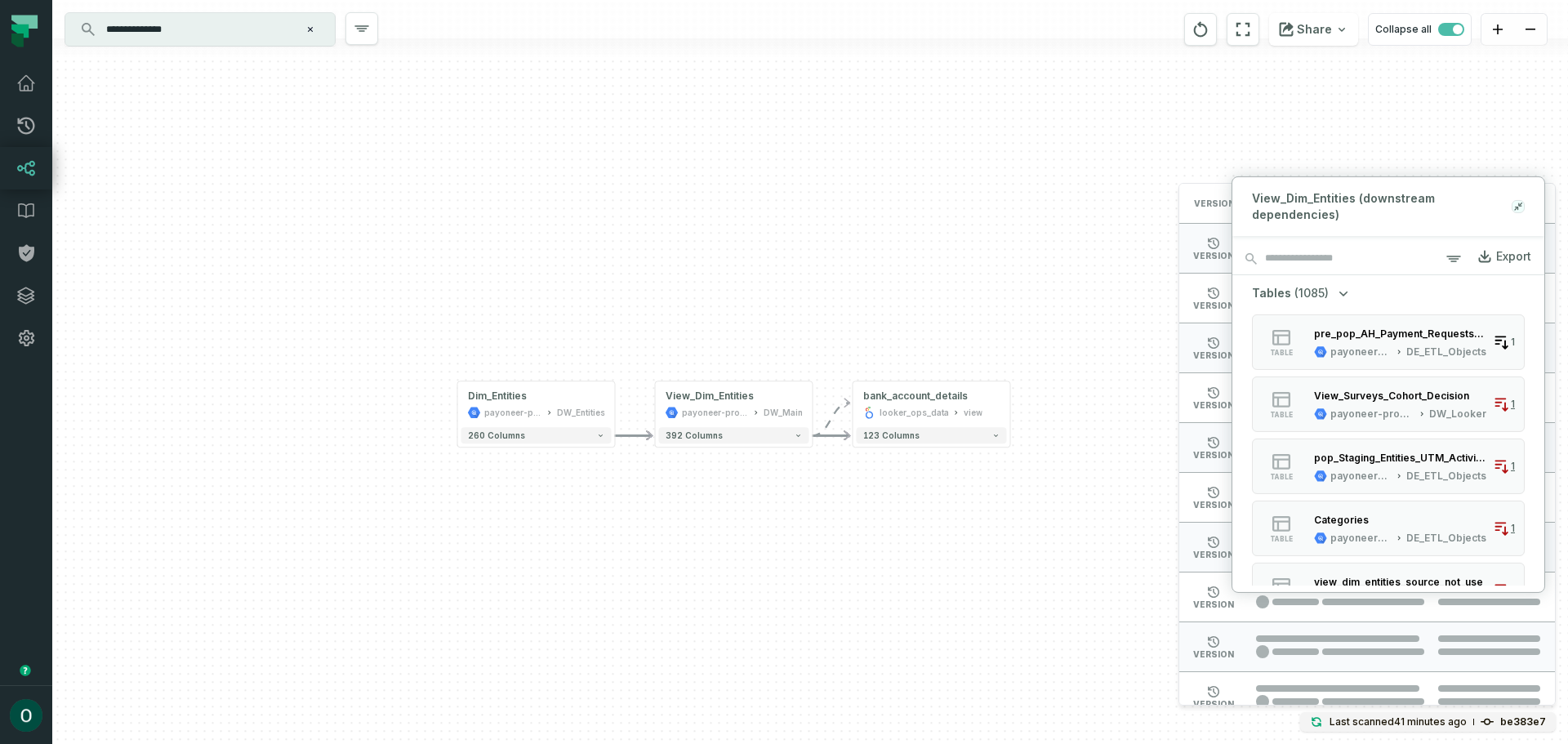
click at [1516, 201] on icon at bounding box center [1517, 205] width 11 height 13
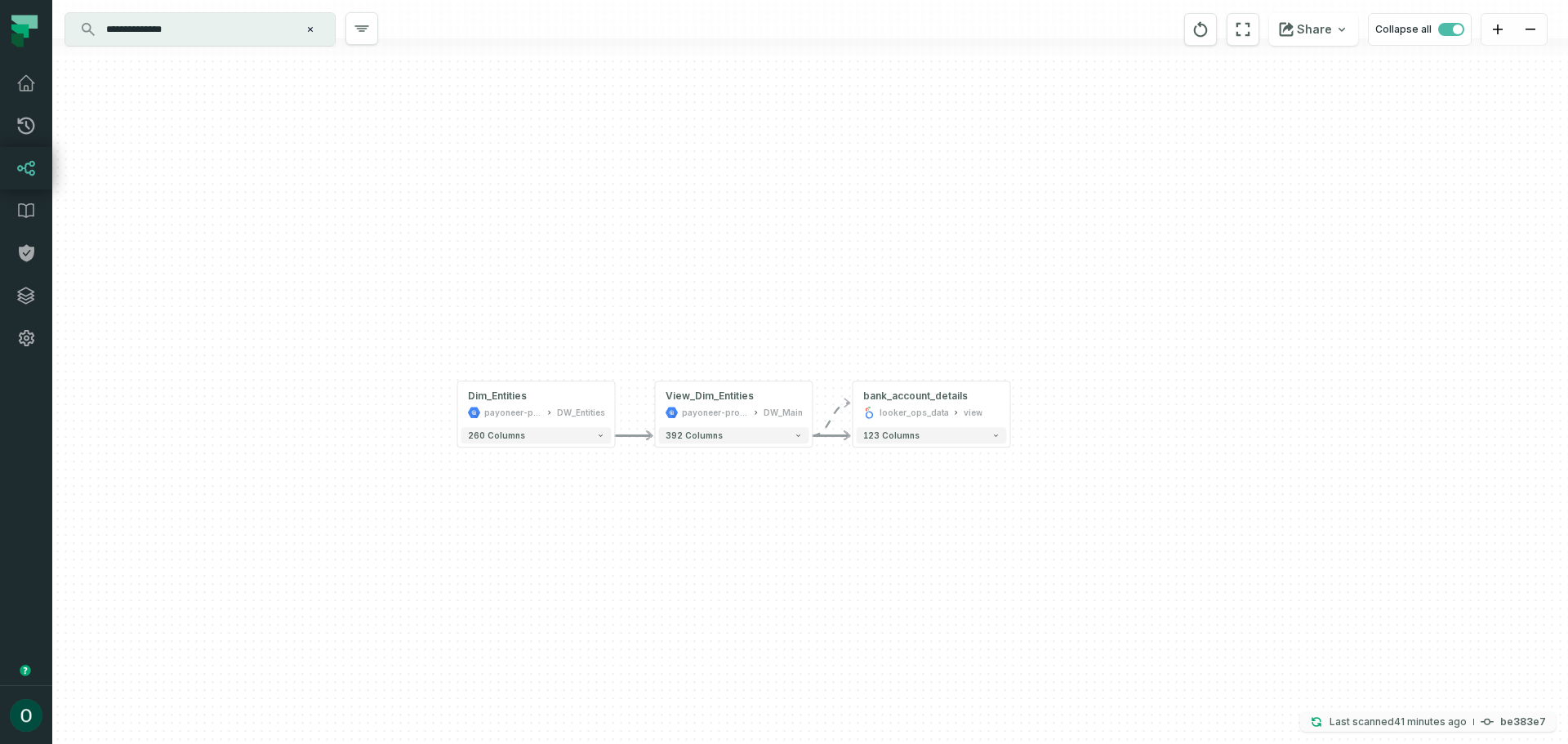
click at [1352, 723] on p "Last scanned 8/14/2025, 12:50:43 PM" at bounding box center [1398, 722] width 137 height 16
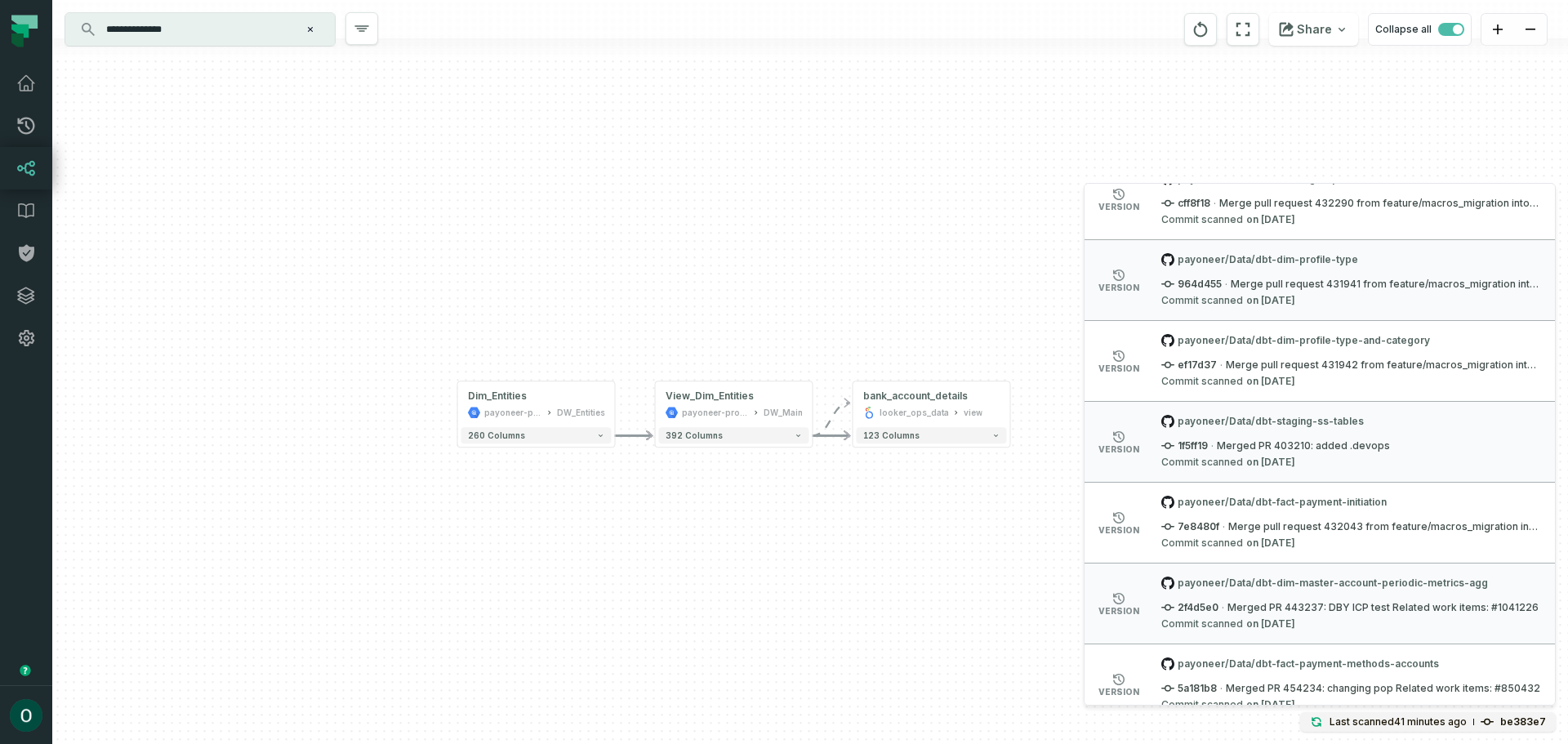
scroll to position [23553, 0]
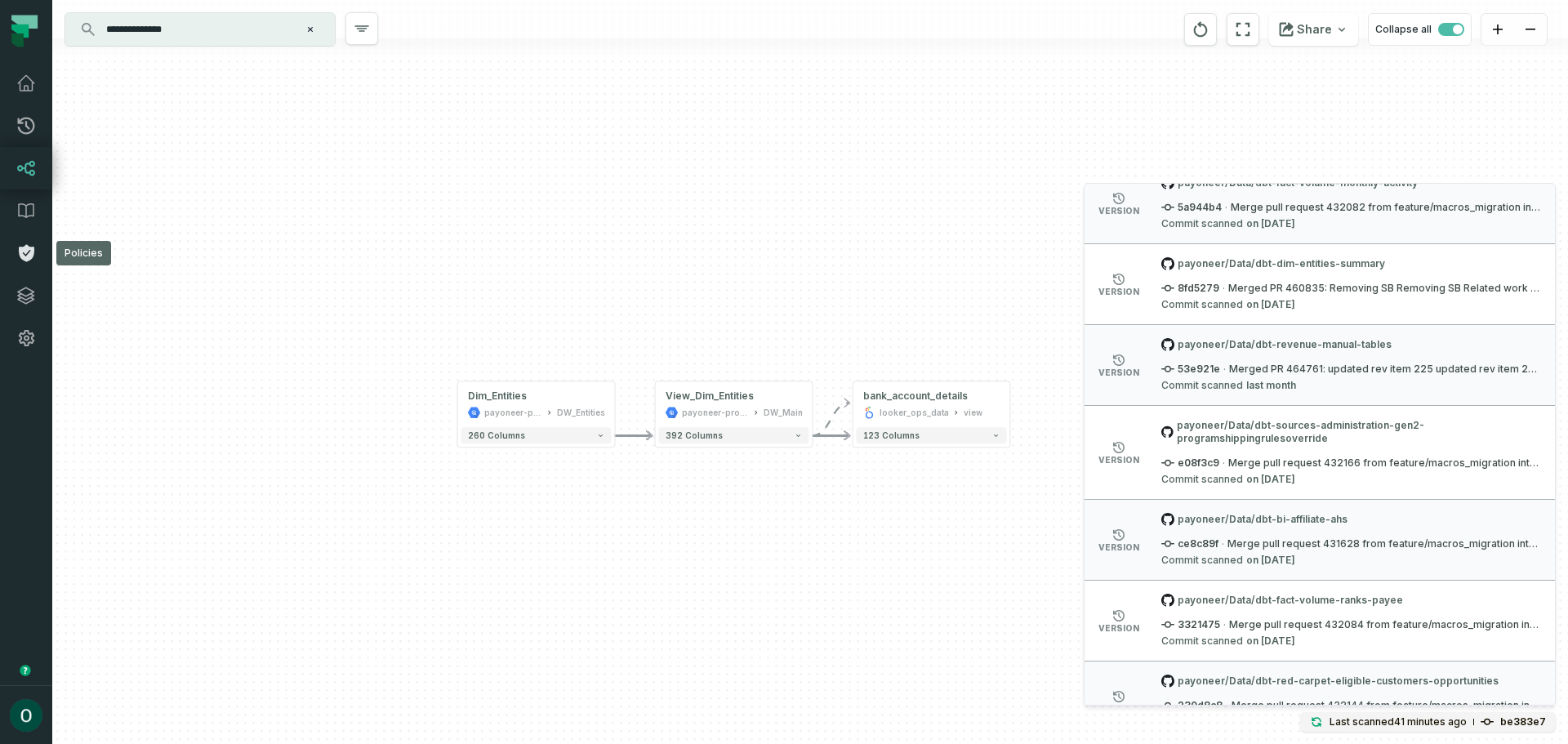
click at [26, 261] on icon at bounding box center [26, 254] width 15 height 17
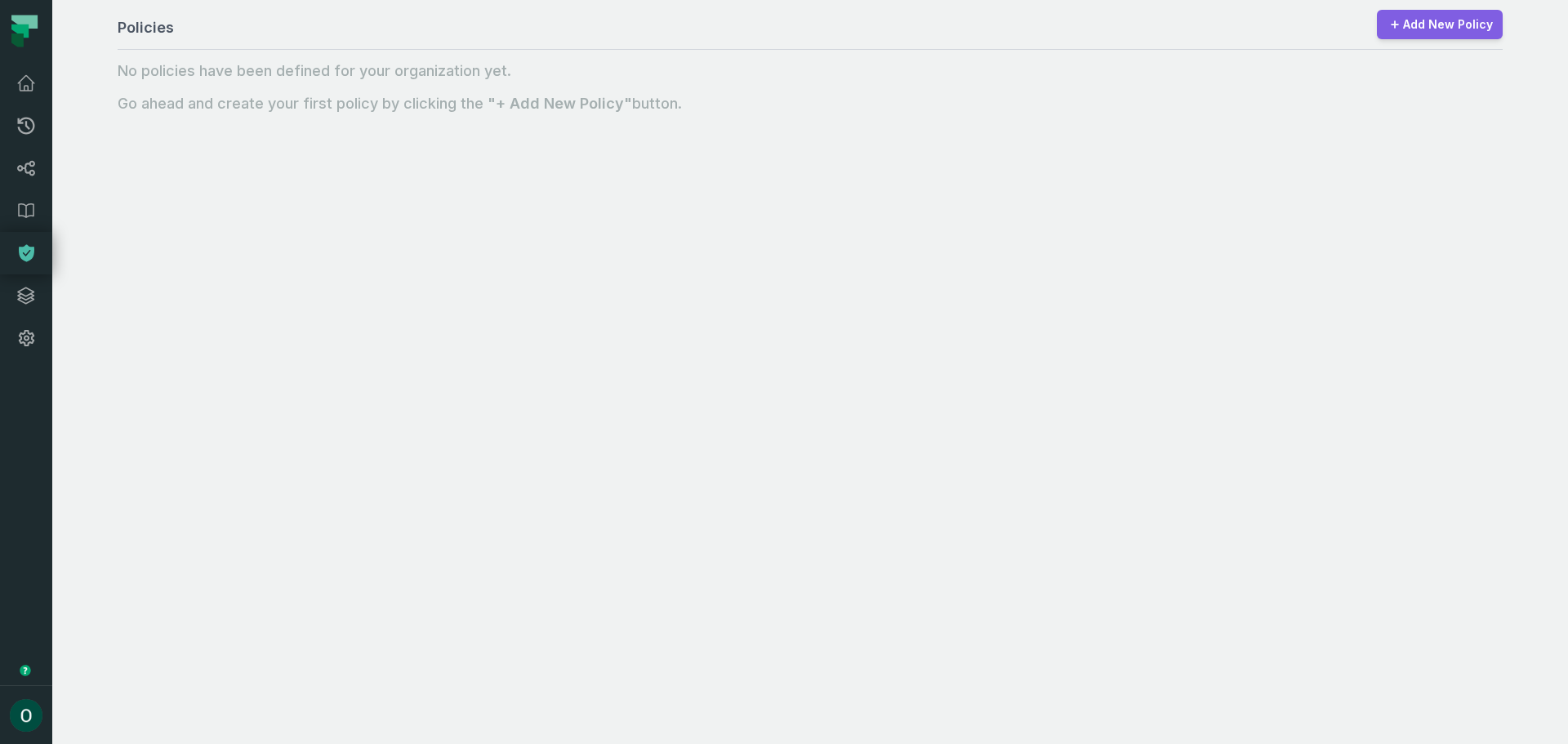
click at [1459, 14] on link "Add New Policy" at bounding box center [1439, 25] width 126 height 30
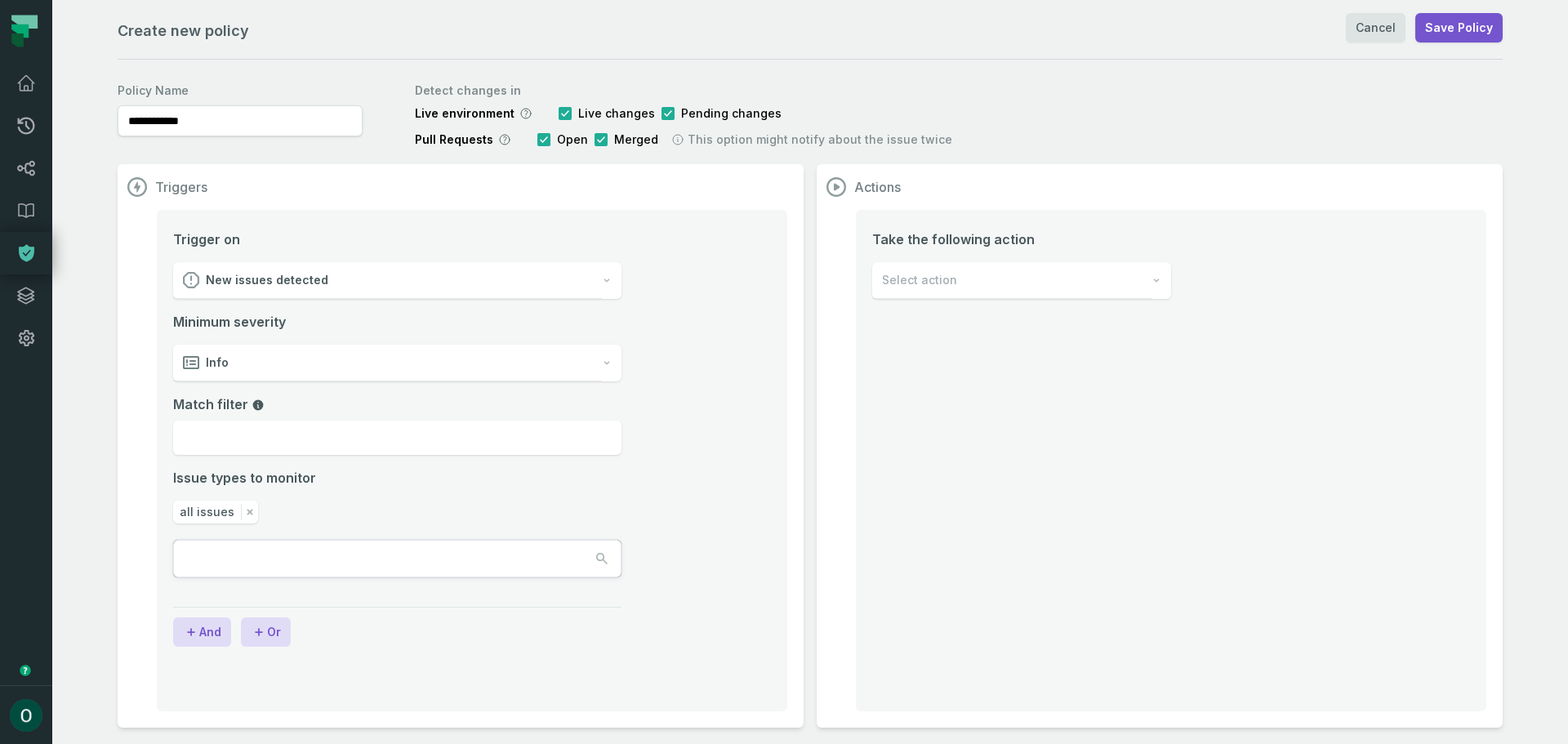
click at [293, 370] on div "Info" at bounding box center [387, 362] width 428 height 36
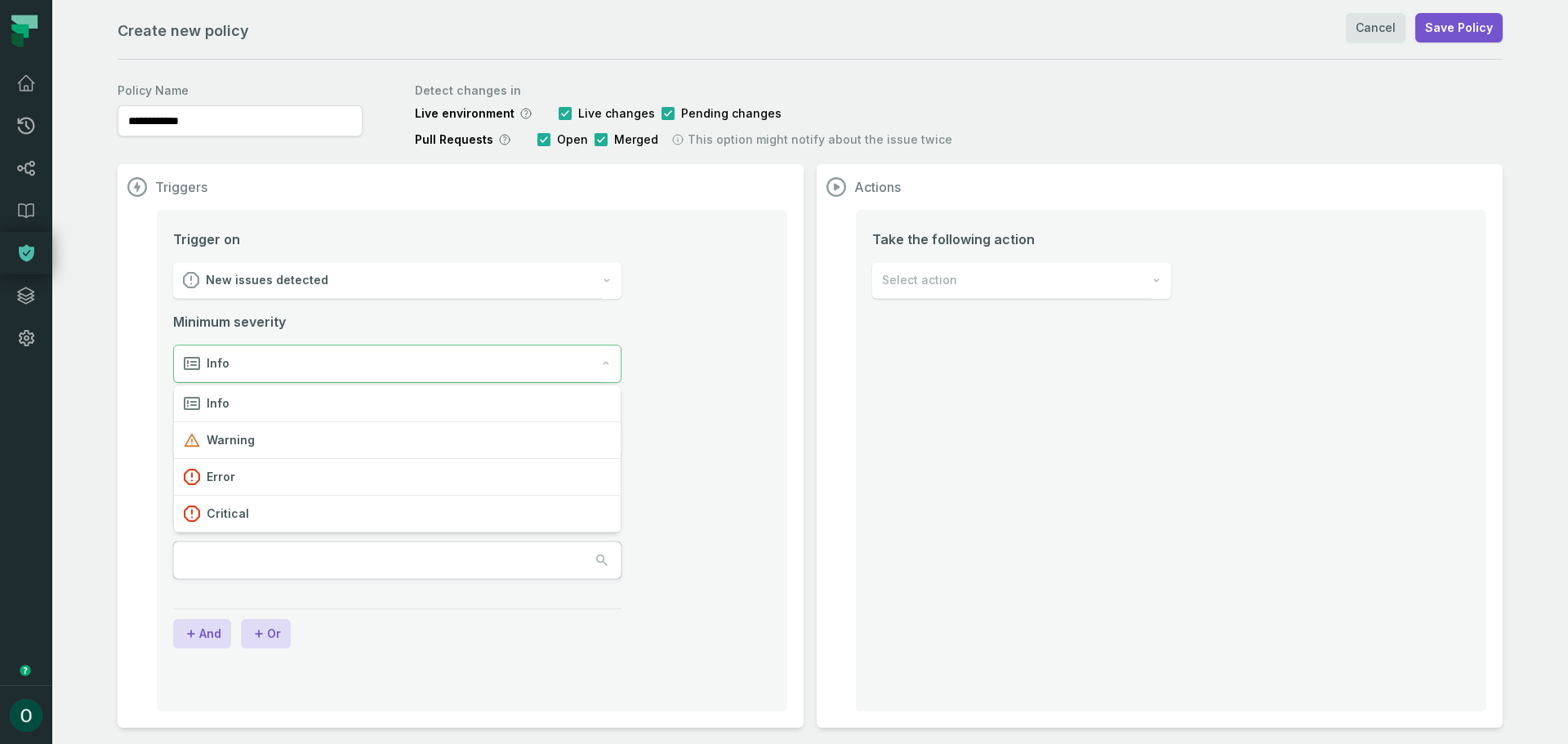
click at [297, 363] on div "Info" at bounding box center [388, 363] width 427 height 36
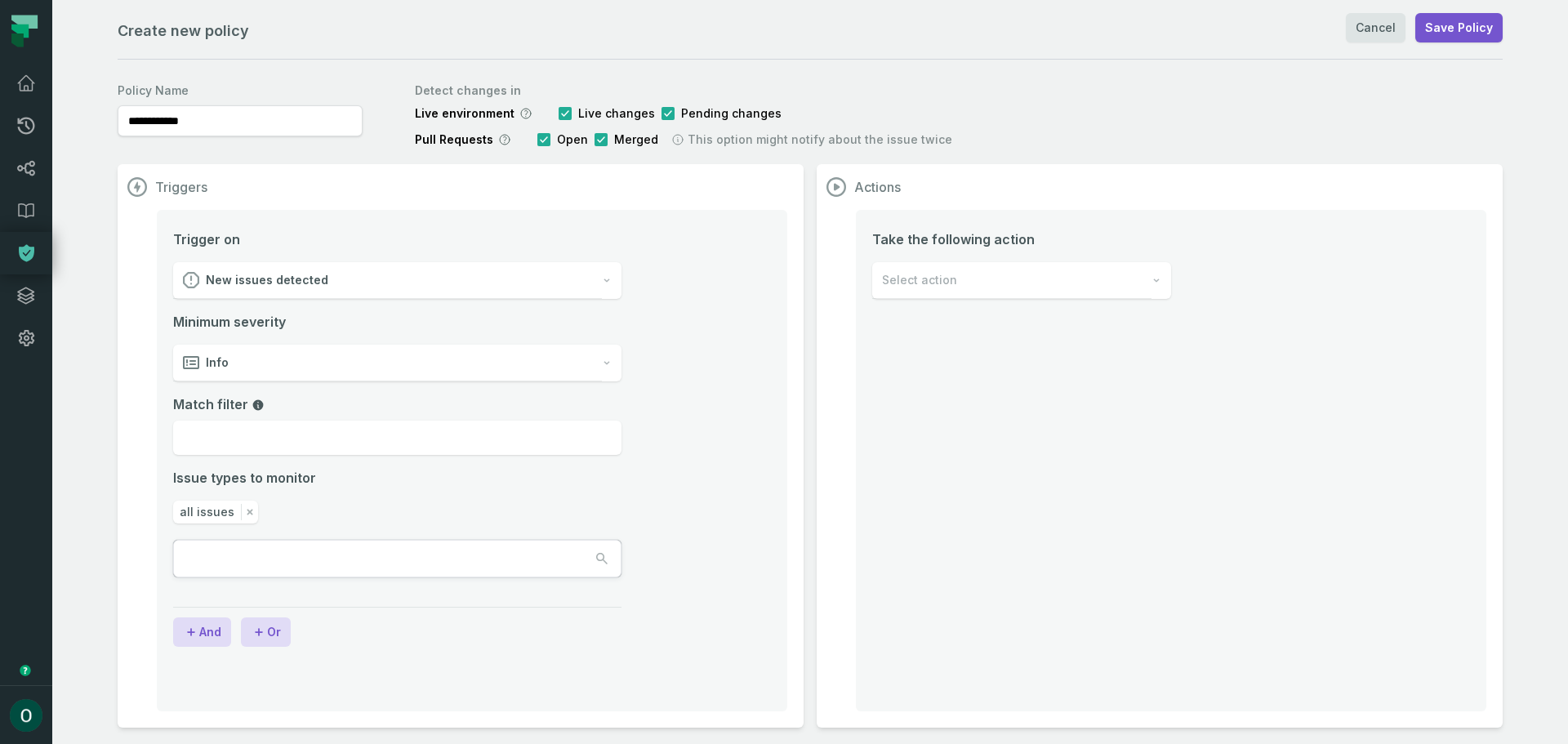
click at [323, 293] on div "New issues detected" at bounding box center [387, 280] width 428 height 36
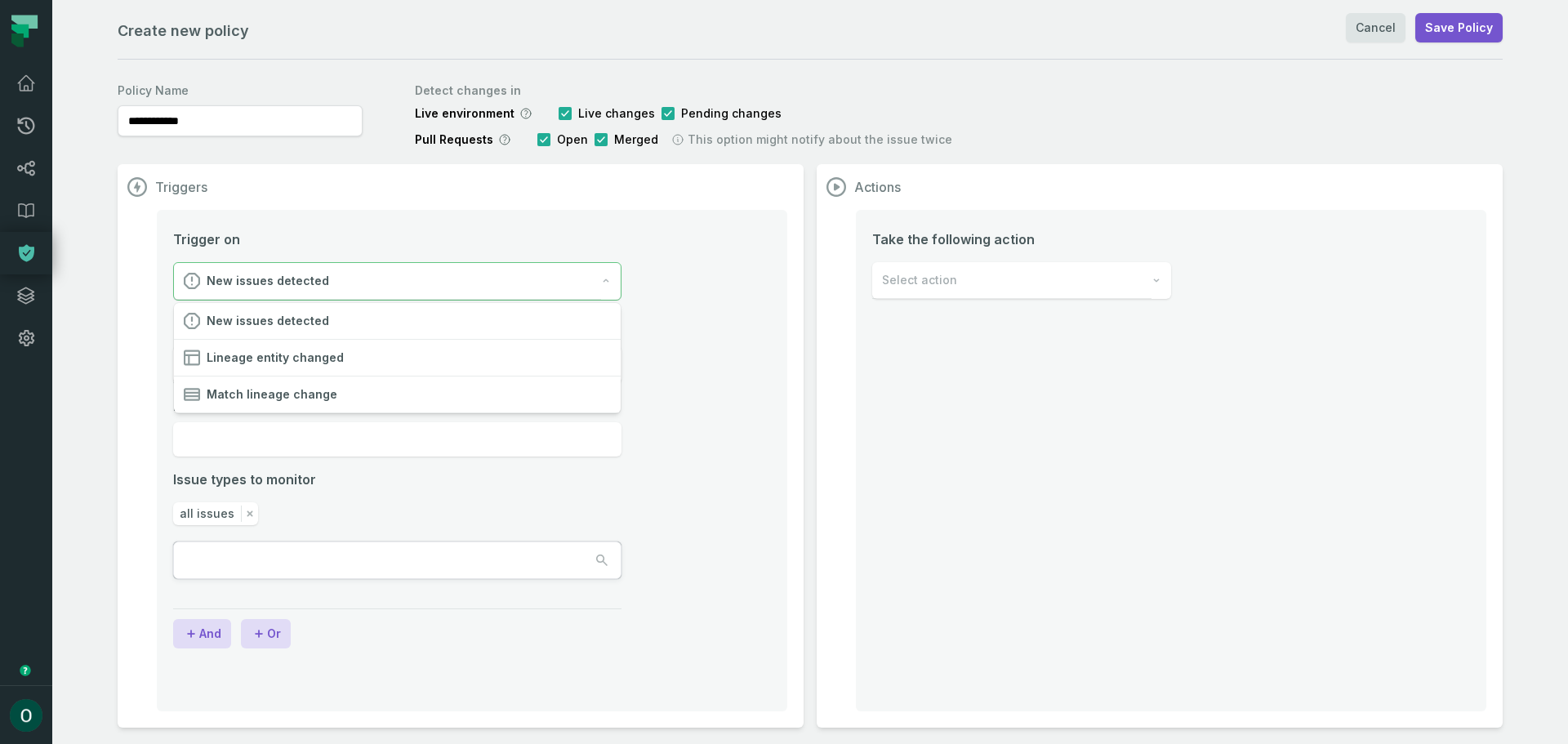
click at [327, 286] on div "New issues detected" at bounding box center [388, 281] width 427 height 36
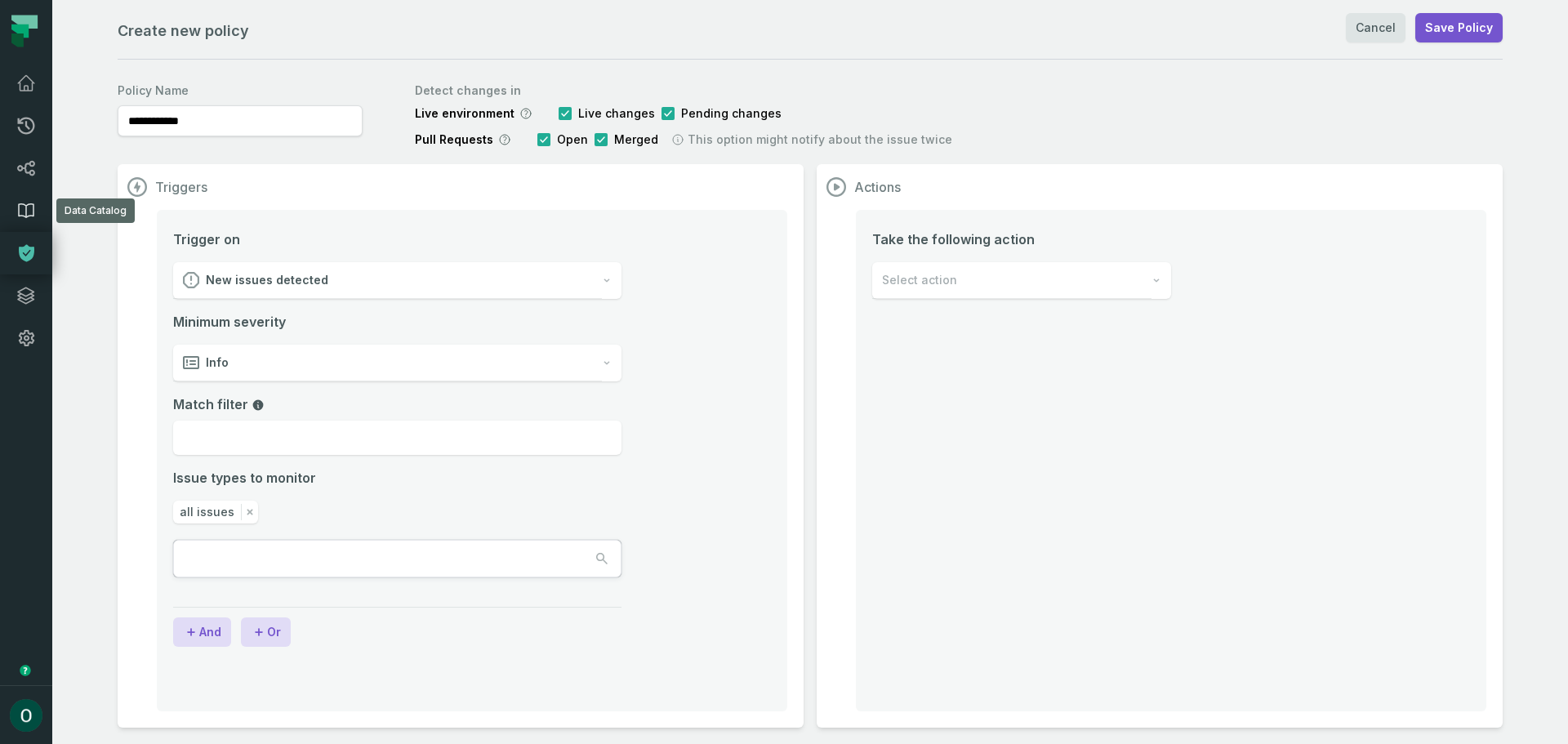
click at [28, 204] on icon at bounding box center [25, 211] width 14 height 14
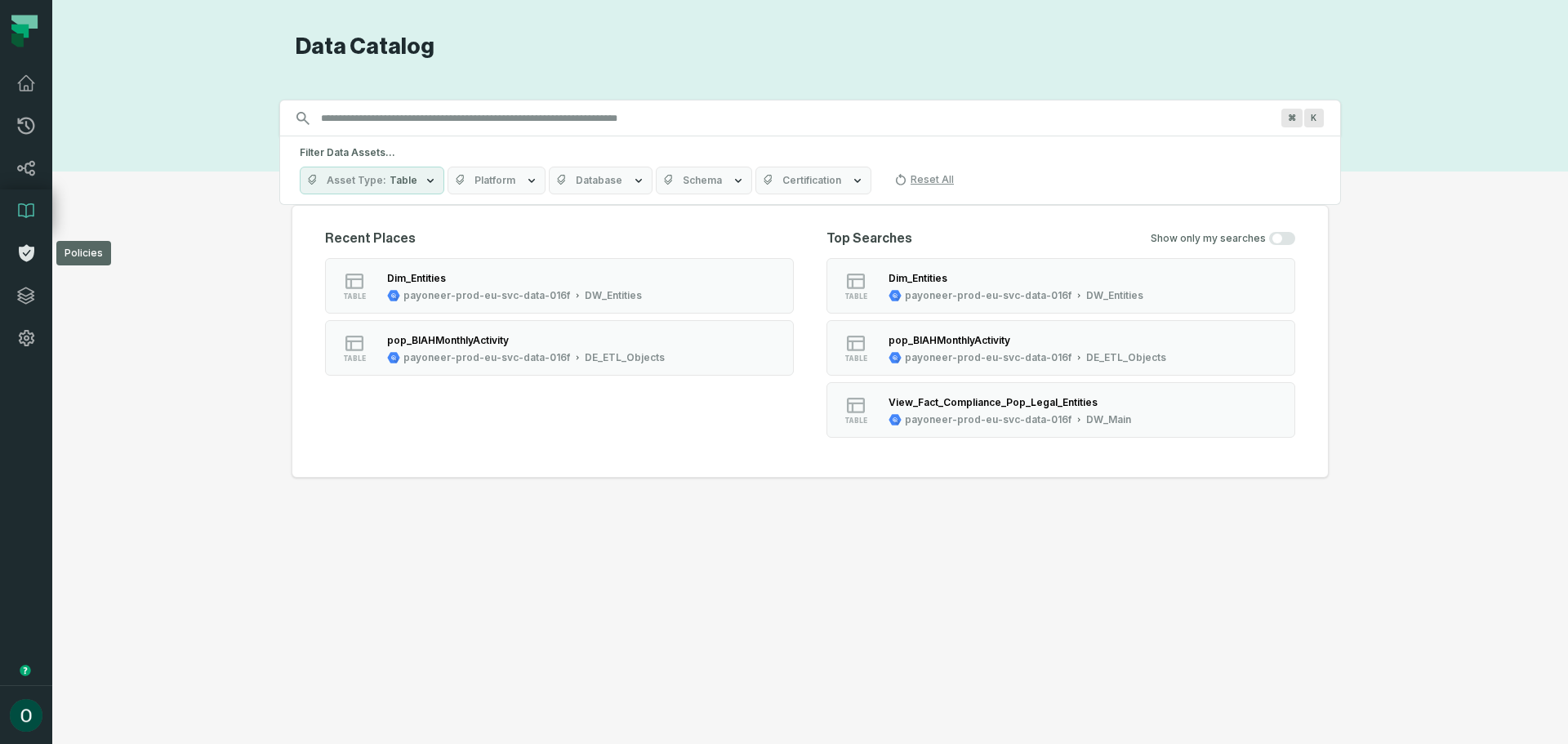
click at [28, 253] on icon at bounding box center [25, 253] width 20 height 20
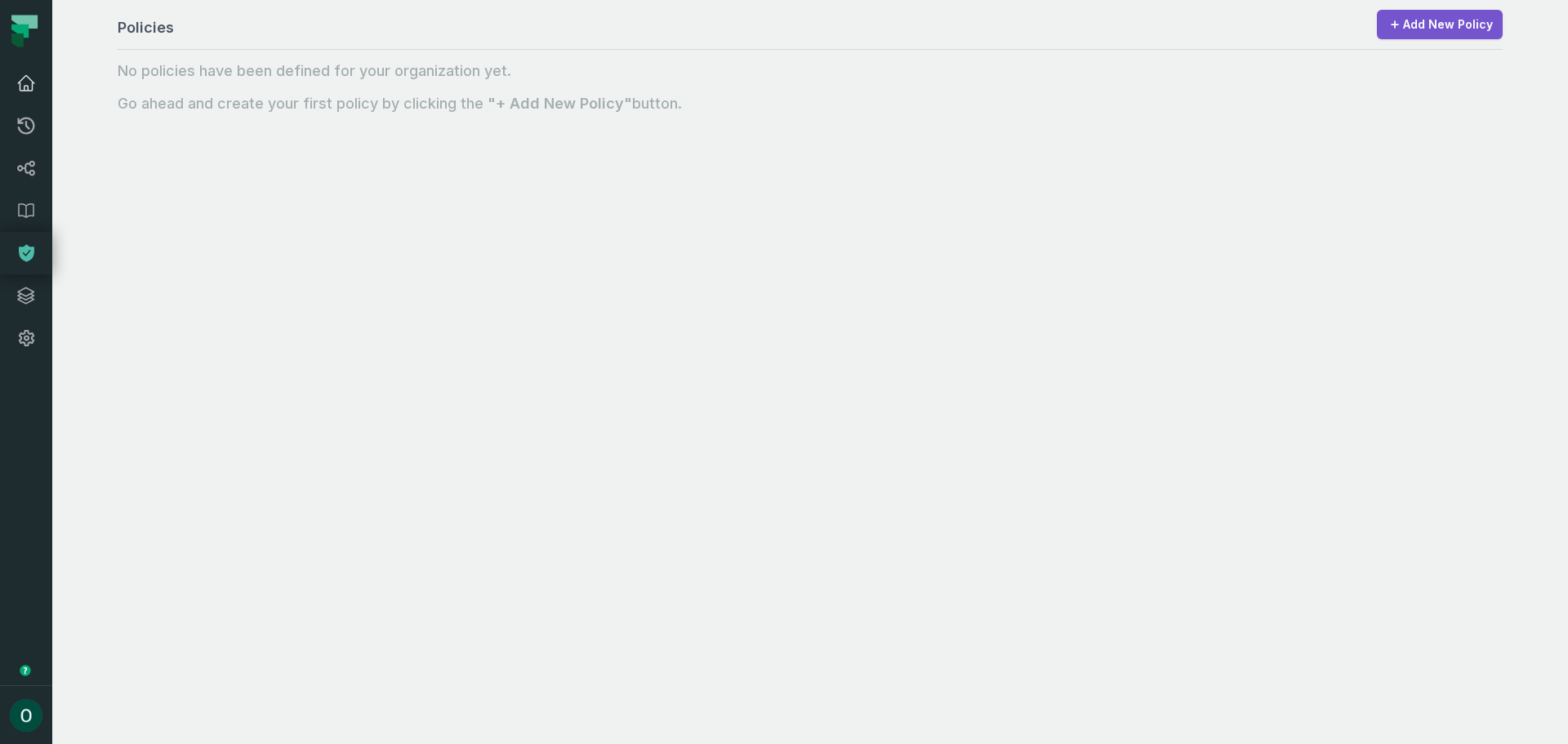
click at [30, 84] on icon at bounding box center [25, 83] width 20 height 20
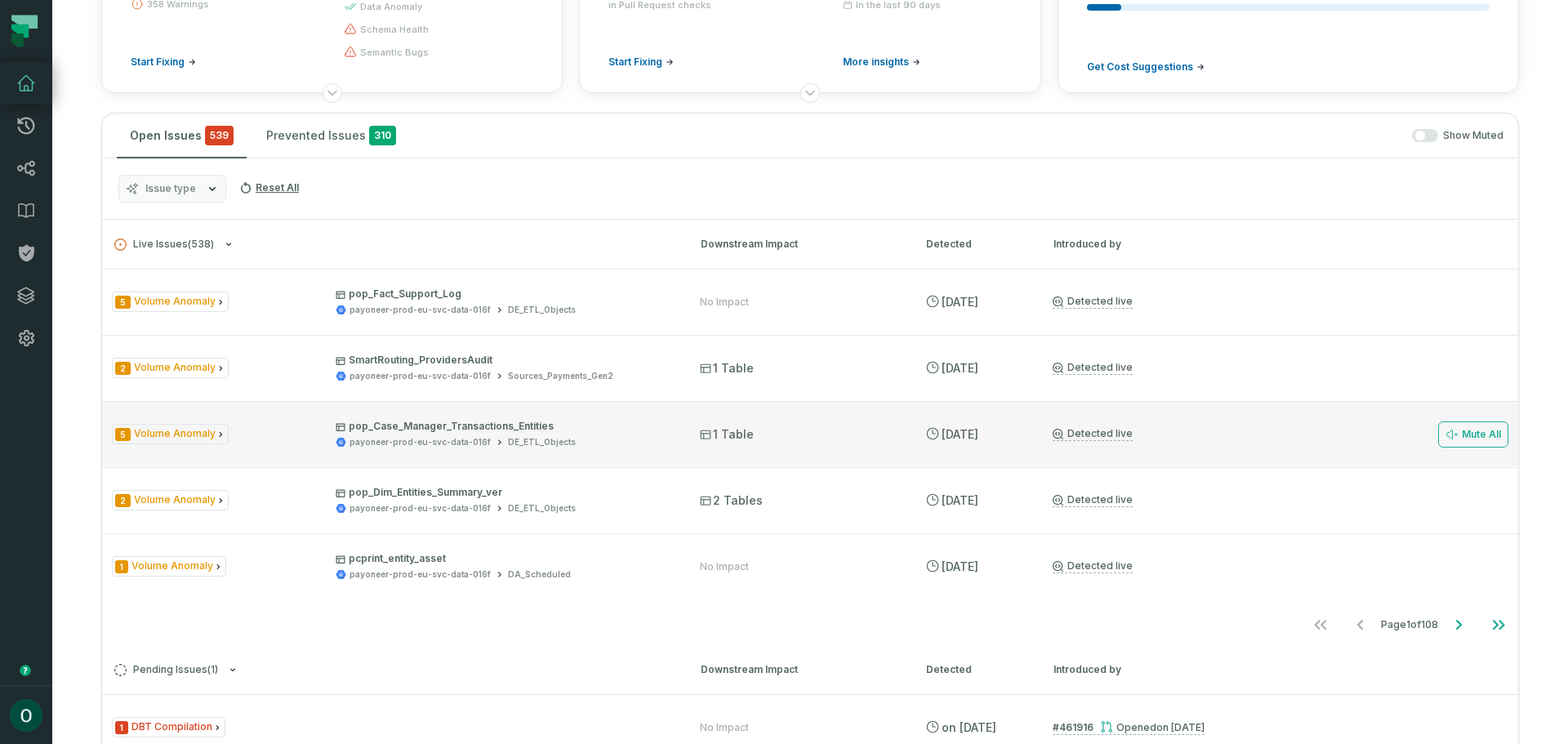
scroll to position [245, 0]
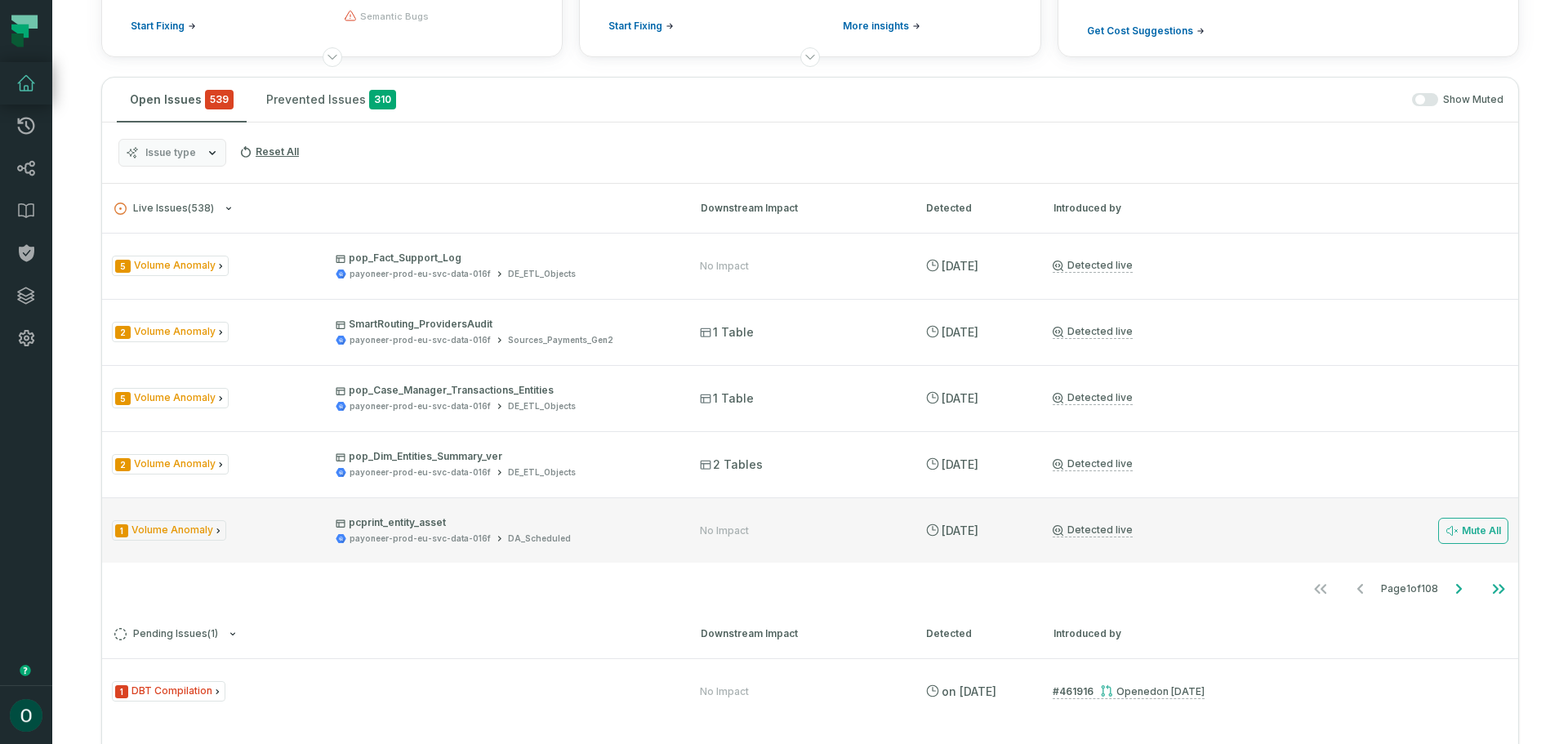
click at [381, 533] on div "payoneer-prod-eu-svc-data-016f" at bounding box center [420, 539] width 142 height 12
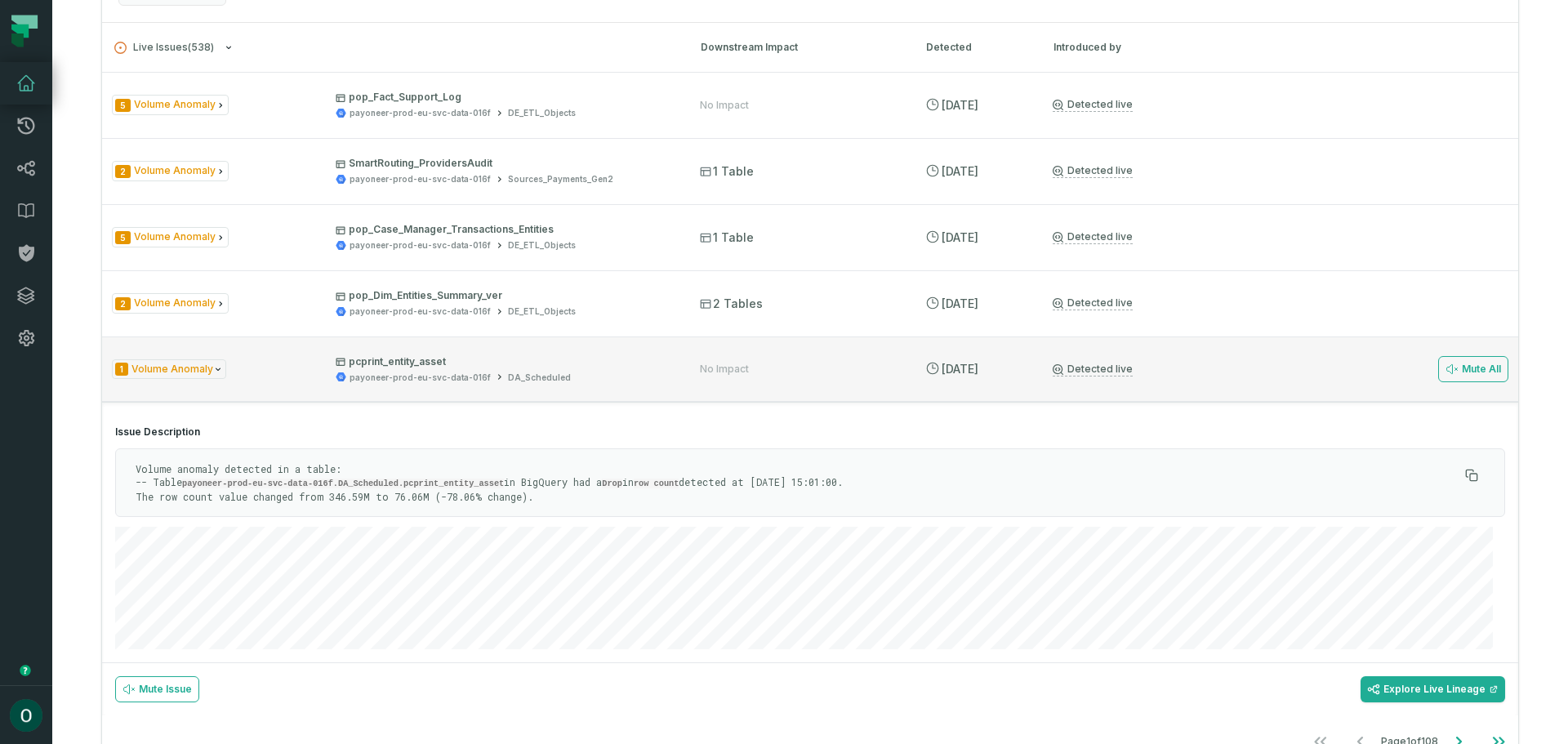
scroll to position [408, 0]
drag, startPoint x: 196, startPoint y: 495, endPoint x: 432, endPoint y: 495, distance: 236.0
click at [432, 495] on p "Volume anomaly detected in a table: -- Table payoneer-prod-eu-svc-data-016f.DA_…" at bounding box center [797, 480] width 1323 height 41
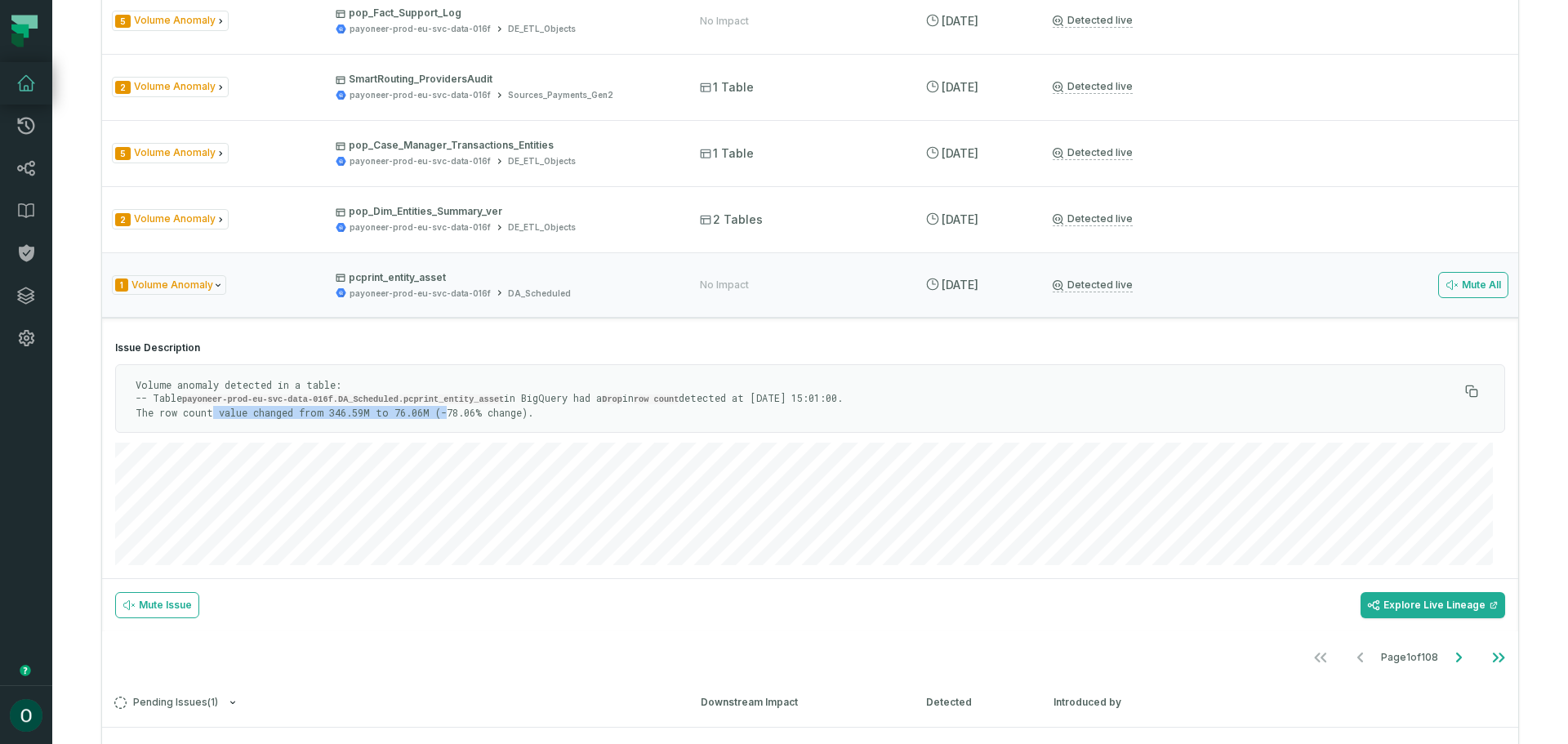
scroll to position [572, 0]
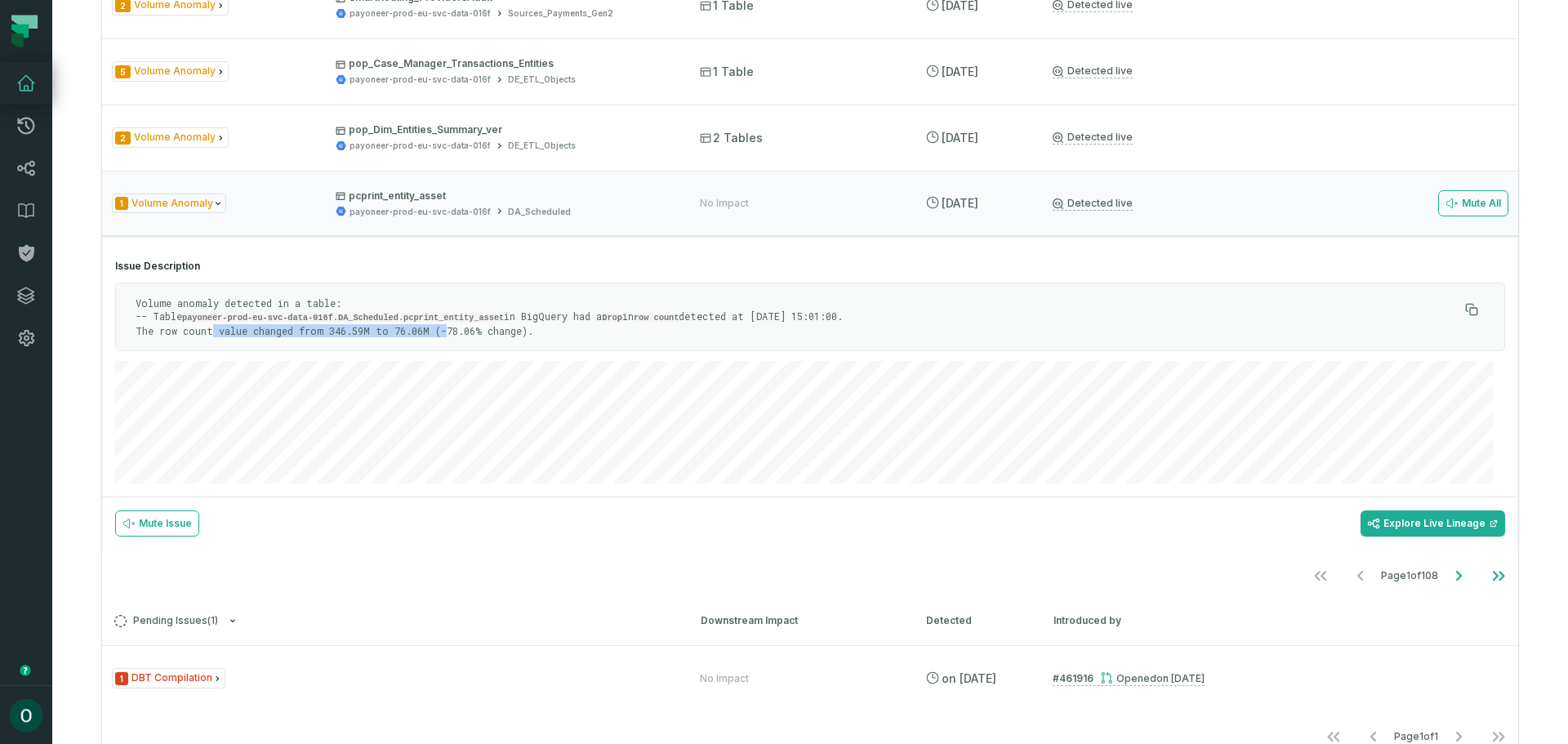
click at [429, 328] on p "Volume anomaly detected in a table: -- Table payoneer-prod-eu-svc-data-016f.DA_…" at bounding box center [797, 317] width 1323 height 41
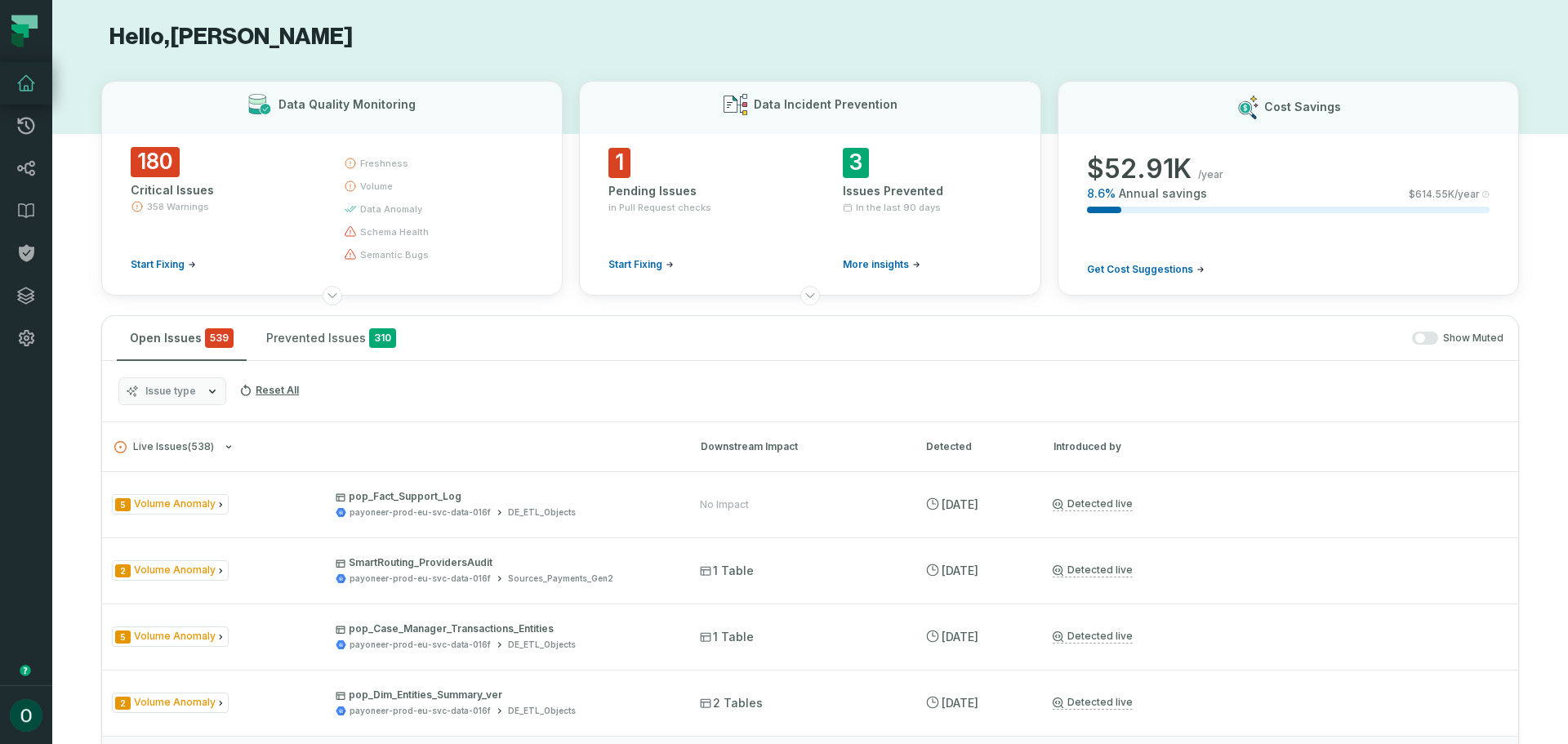
scroll to position [0, 0]
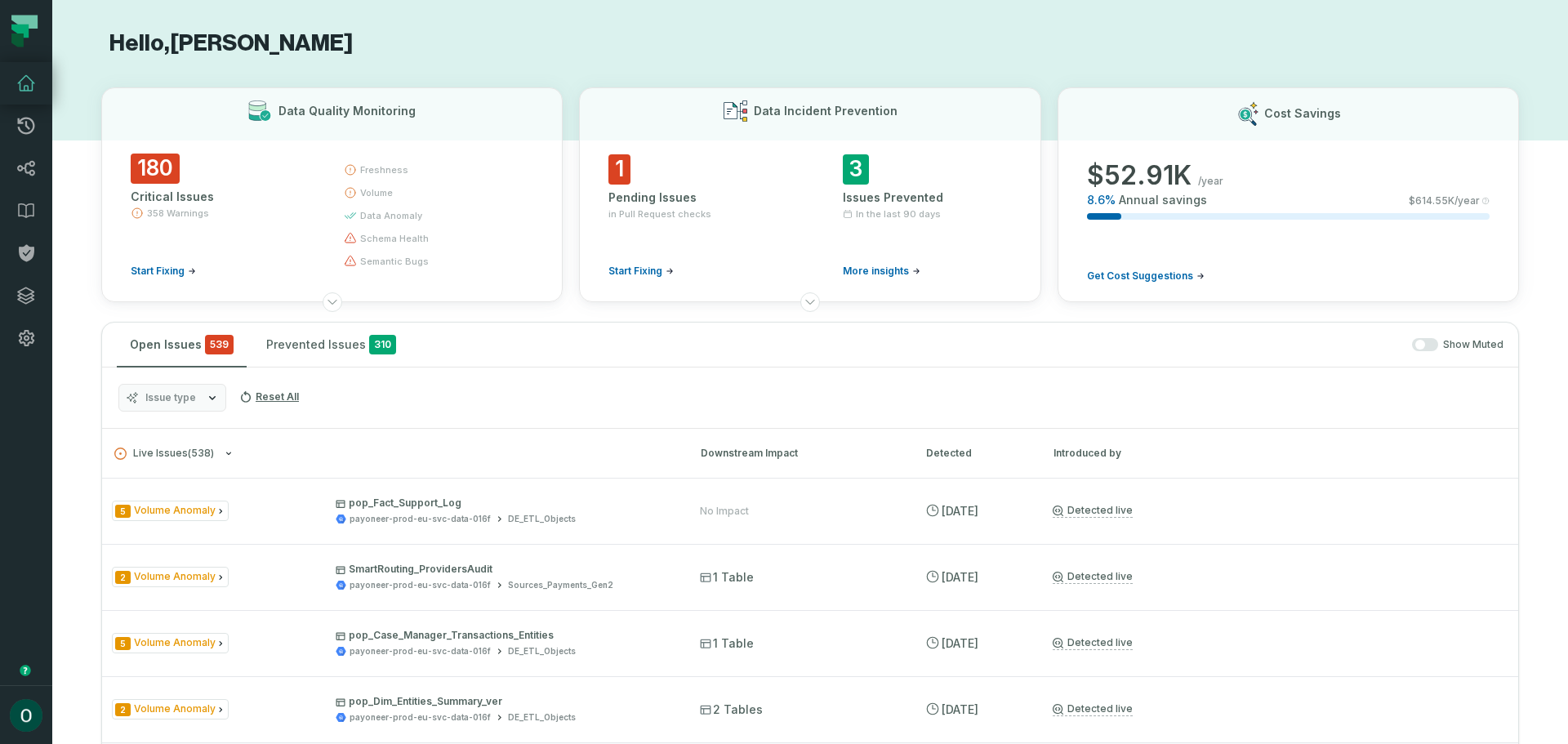
click at [1088, 355] on div "Open Issues 539 Prevented Issues 310 Show Muted" at bounding box center [810, 344] width 1416 height 45
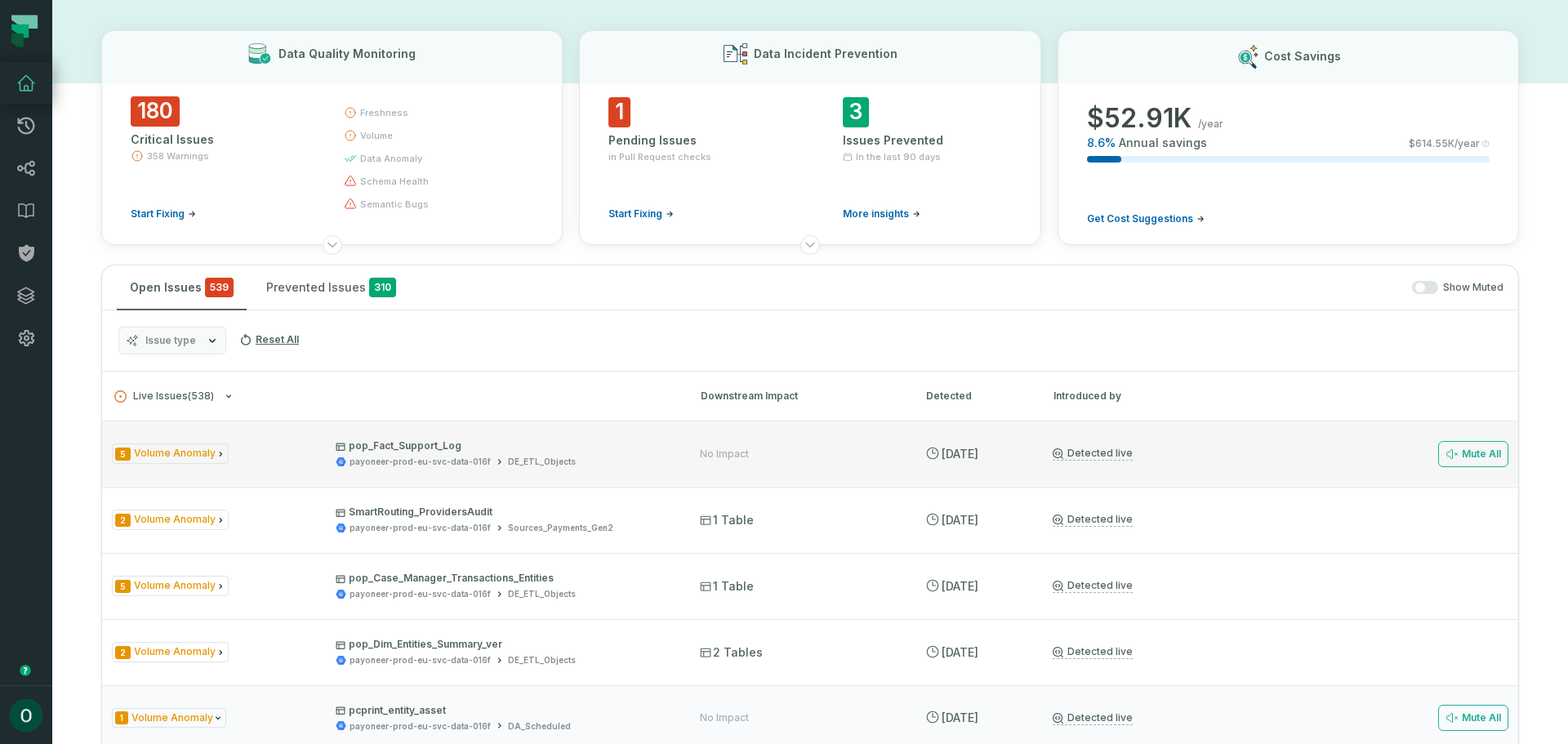
scroll to position [81, 0]
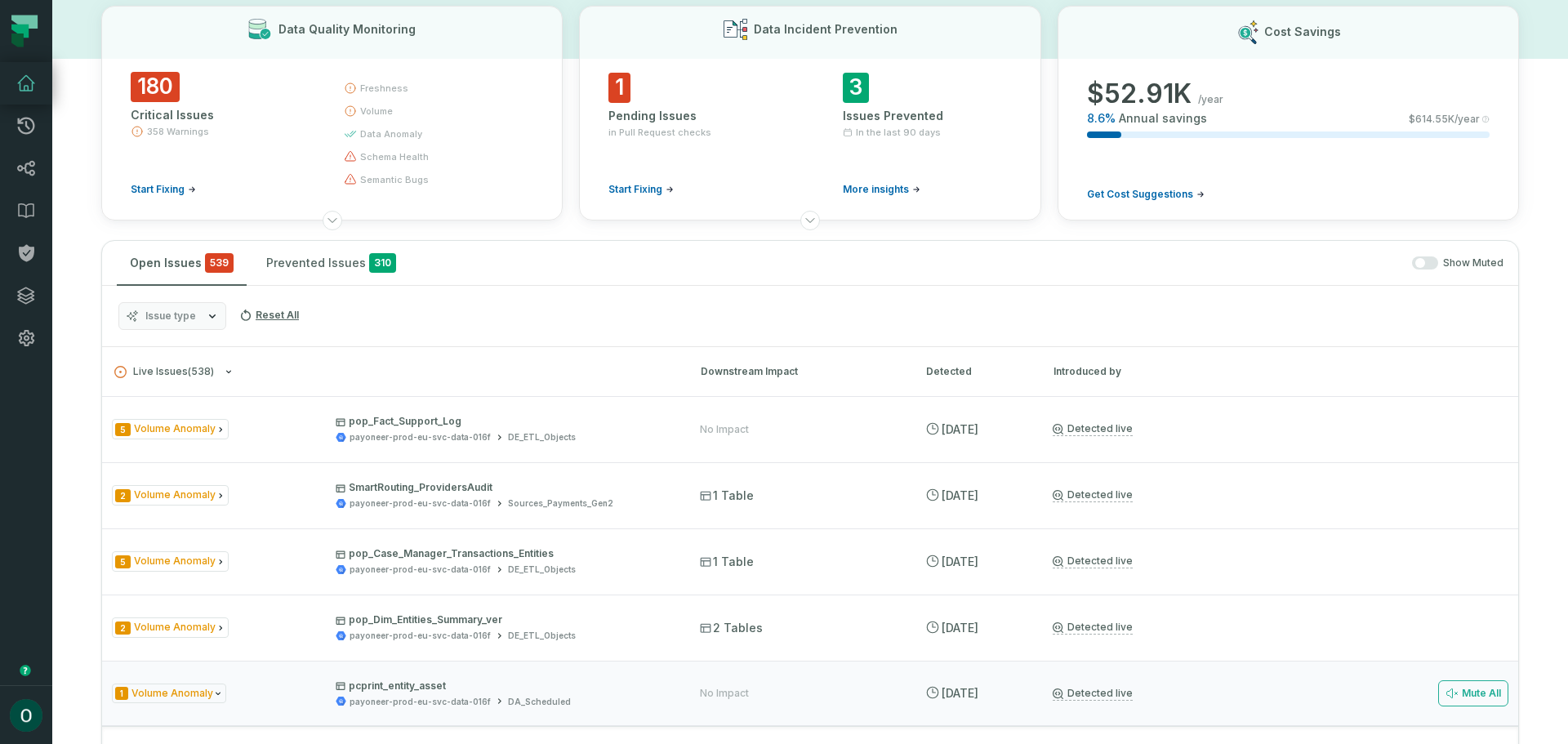
click at [192, 318] on span "Issue type" at bounding box center [170, 316] width 51 height 13
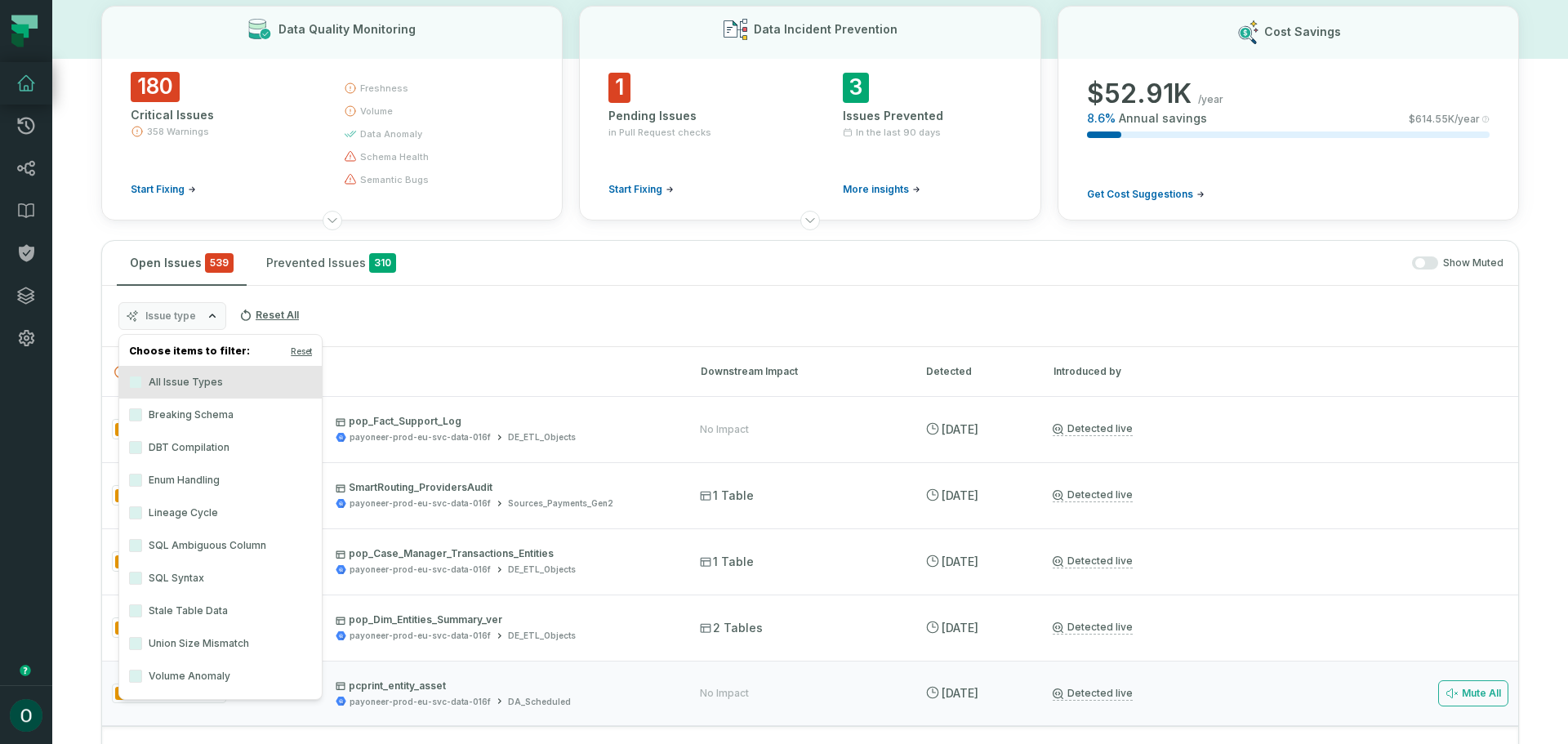
click at [179, 482] on label "Enum Handling" at bounding box center [220, 480] width 203 height 33
click at [142, 482] on button "Enum Handling" at bounding box center [135, 479] width 13 height 13
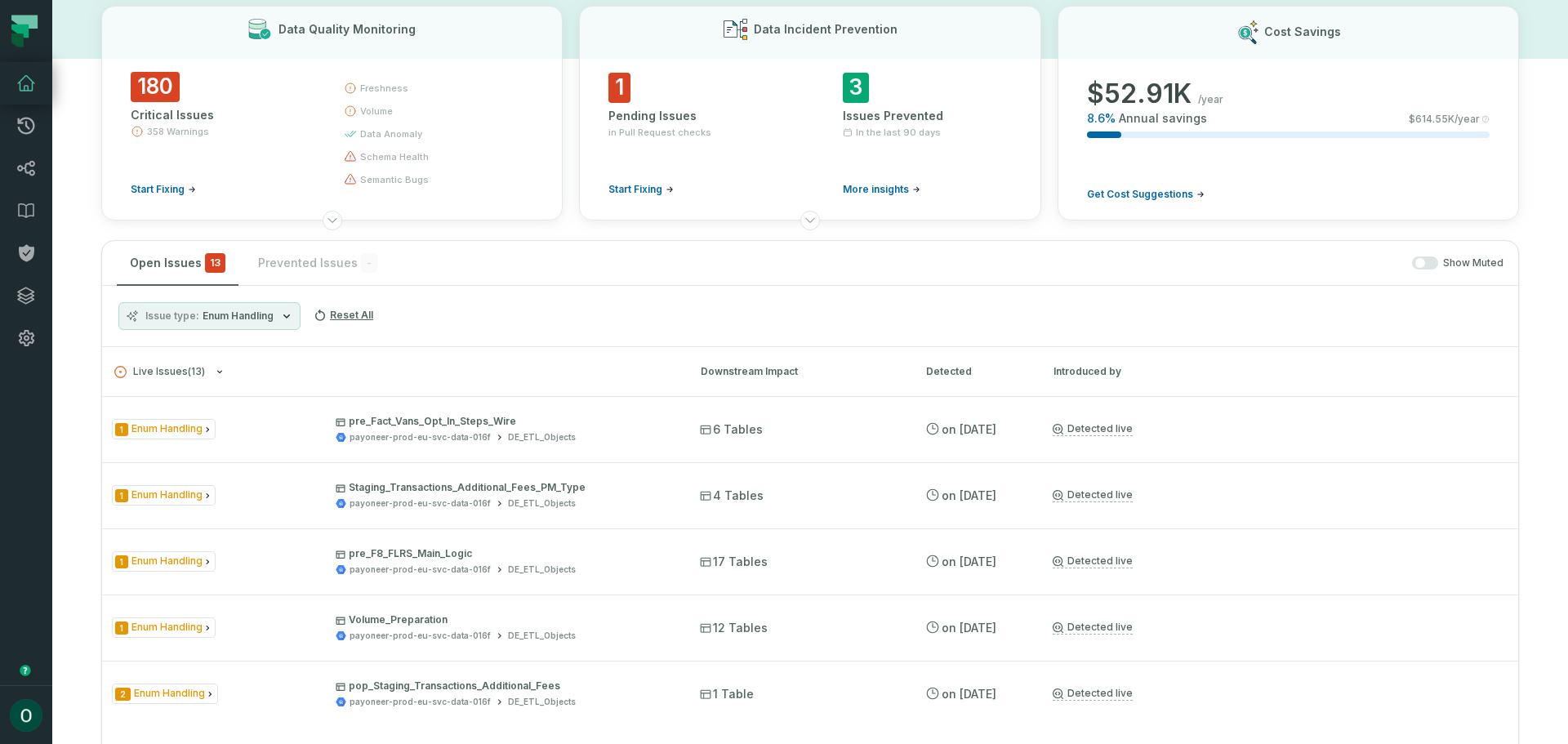
click at [588, 333] on div "Issue type Enum Handling Reset All" at bounding box center [810, 316] width 1416 height 61
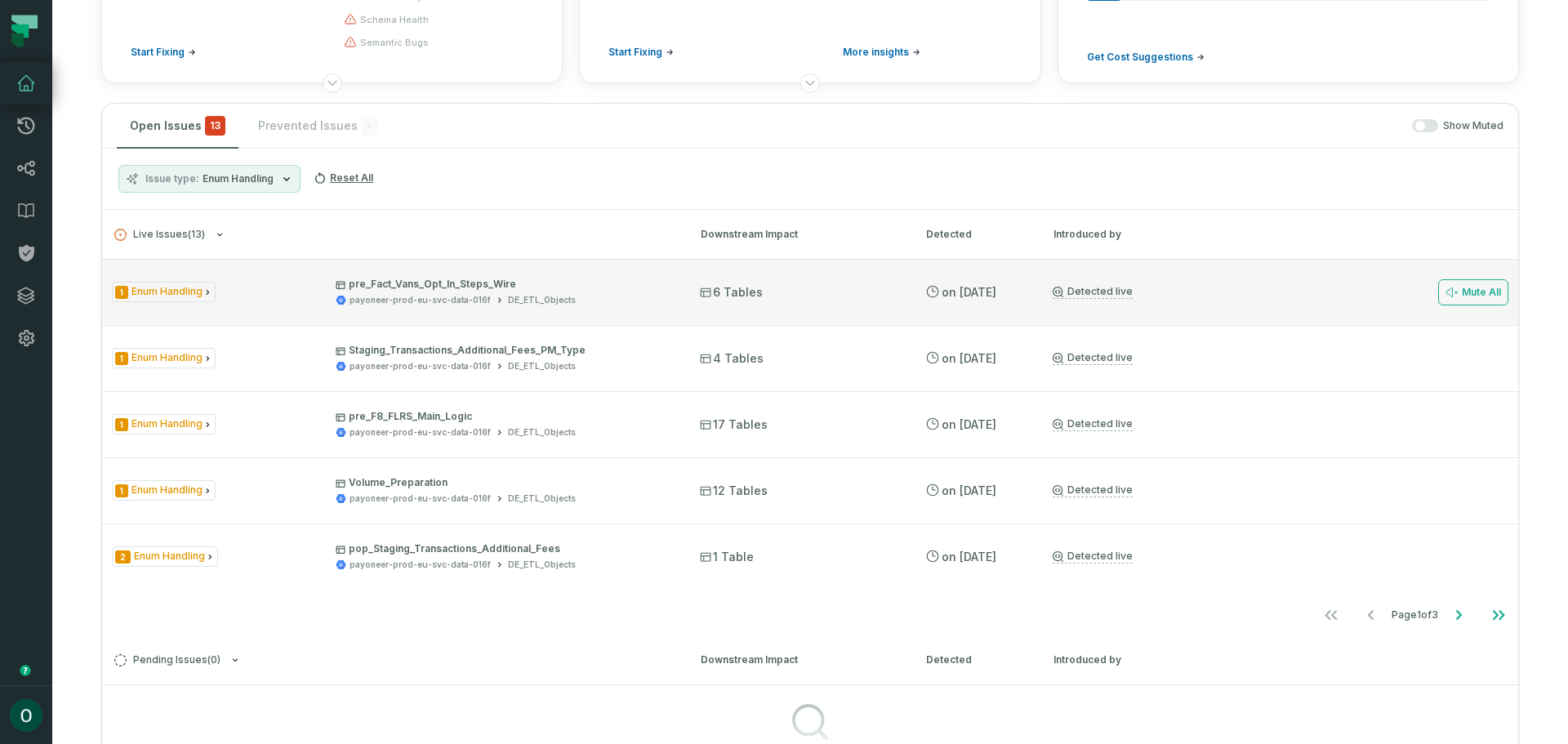
scroll to position [245, 0]
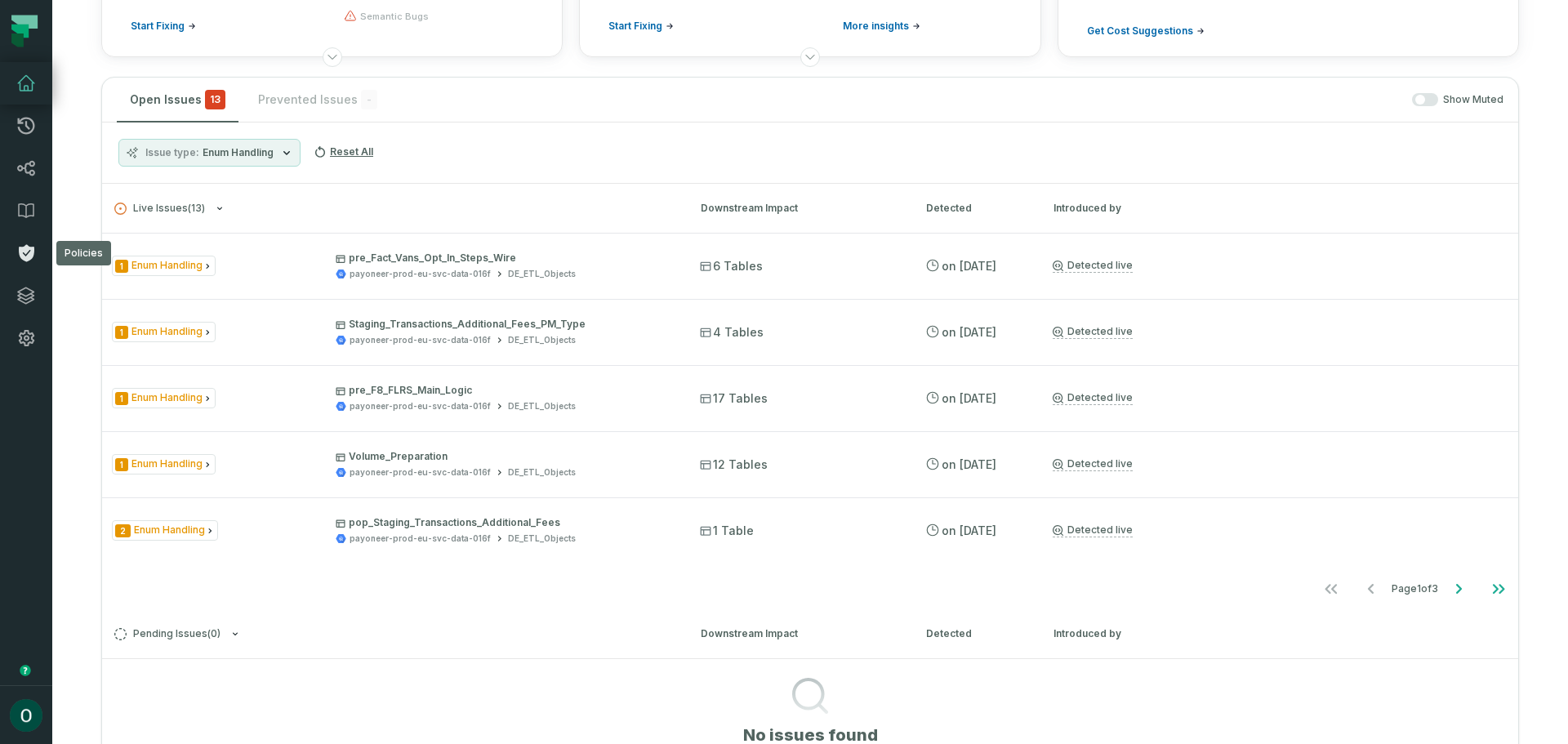
click at [23, 256] on icon at bounding box center [26, 254] width 15 height 17
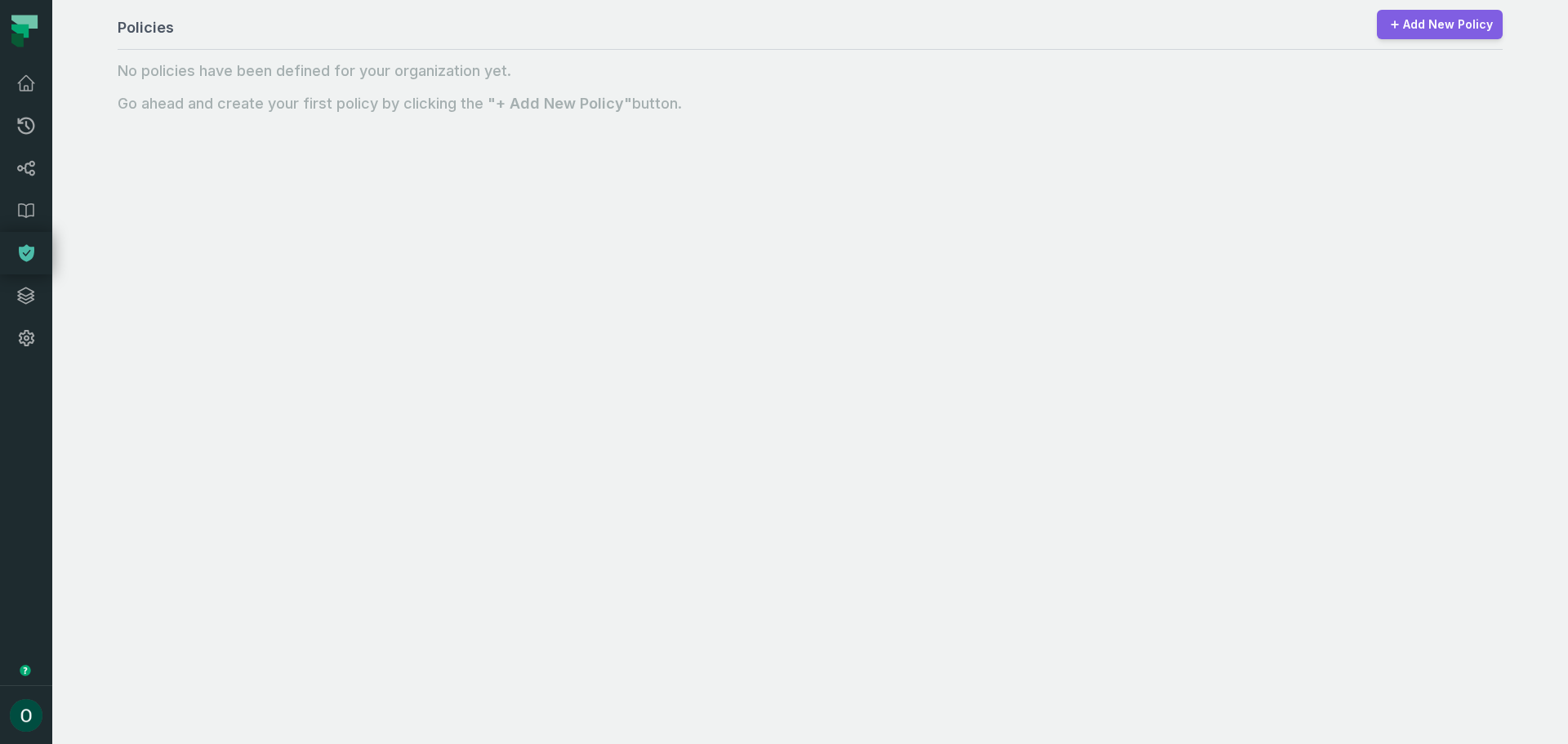
click at [1483, 14] on link "Add New Policy" at bounding box center [1439, 25] width 126 height 30
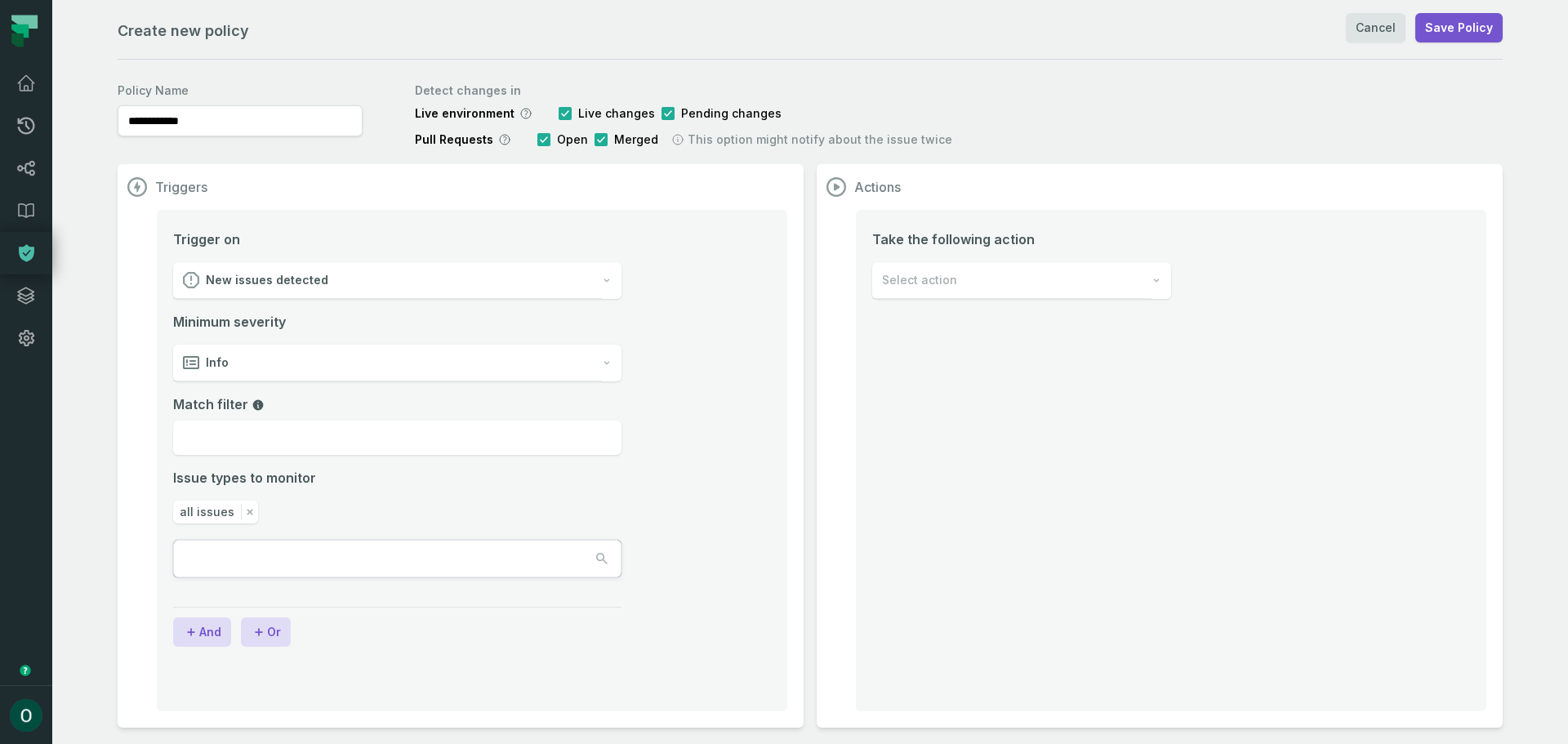
click at [387, 275] on div "New issues detected" at bounding box center [387, 280] width 428 height 36
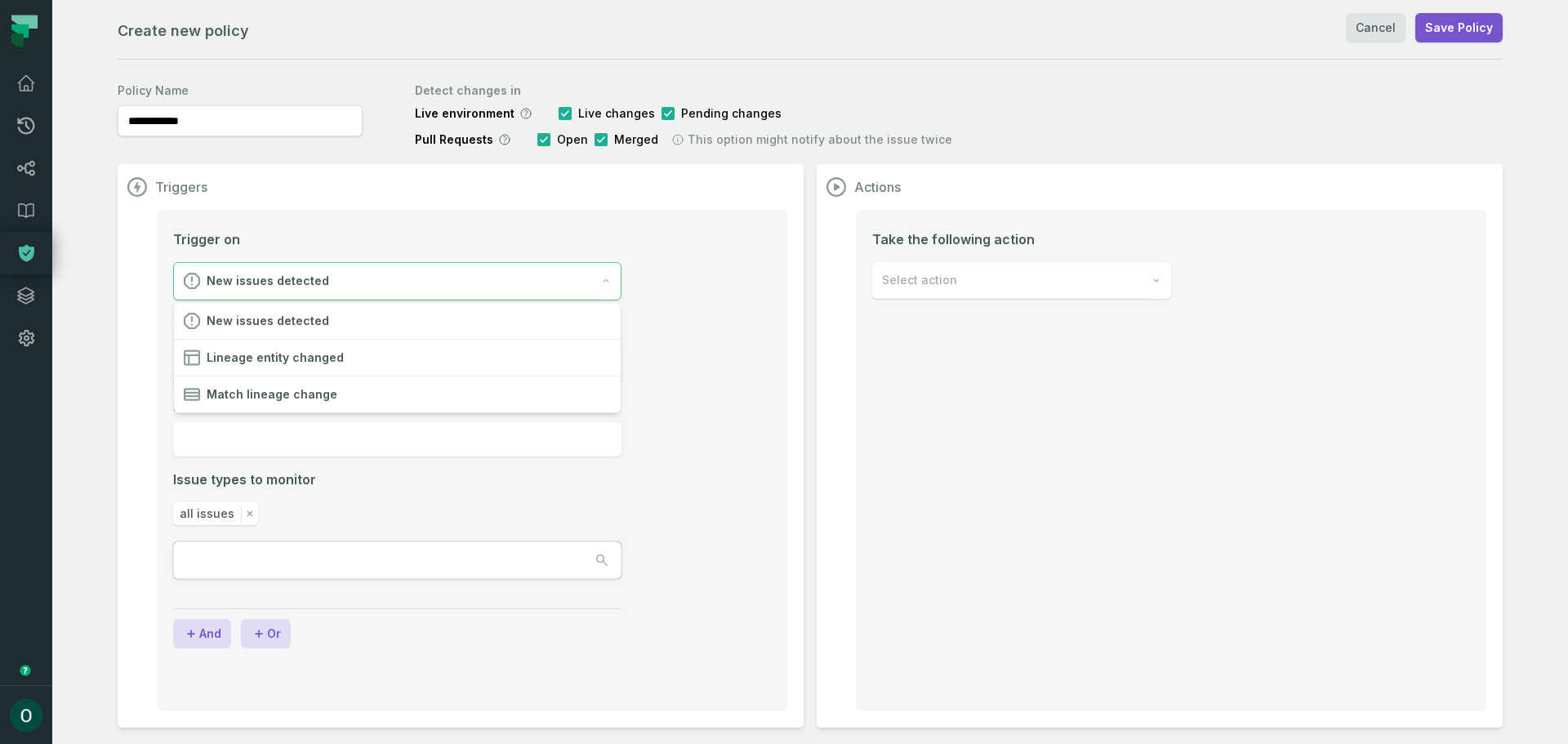
click at [504, 142] on div "**********" at bounding box center [810, 402] width 1385 height 652
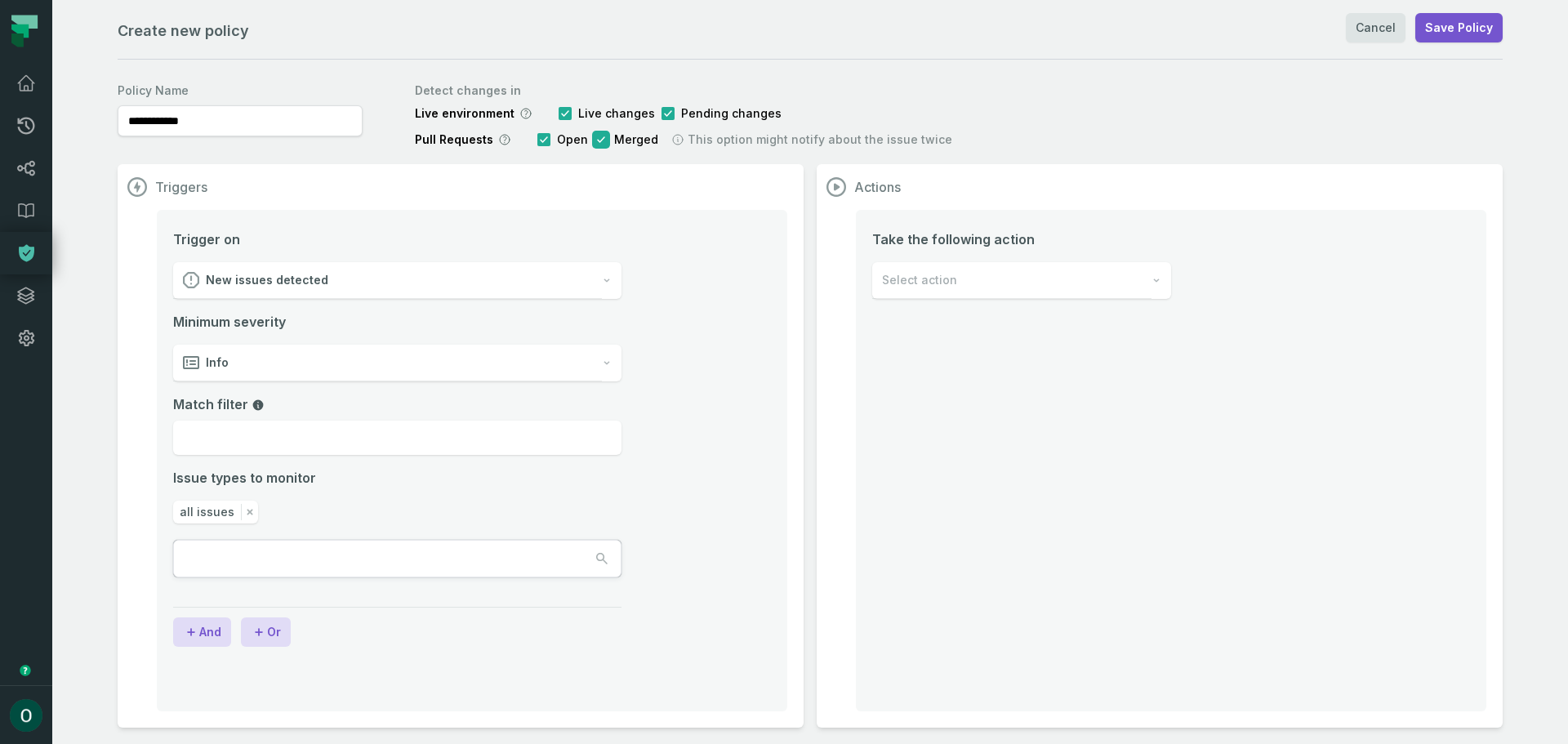
click at [595, 143] on button "button" at bounding box center [600, 139] width 13 height 13
click at [254, 284] on span "New issues detected" at bounding box center [267, 280] width 122 height 16
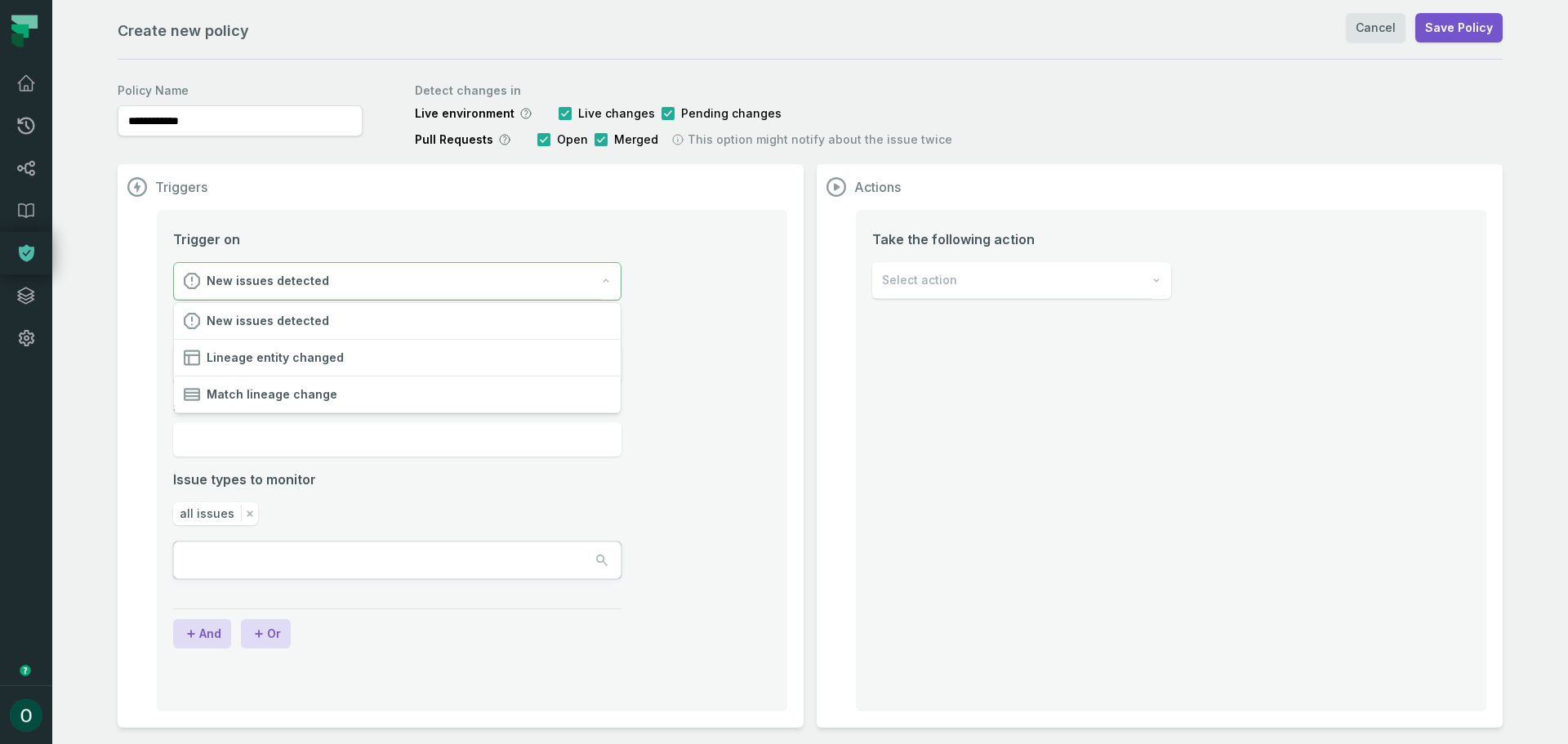
click at [254, 283] on span "New issues detected" at bounding box center [268, 281] width 122 height 16
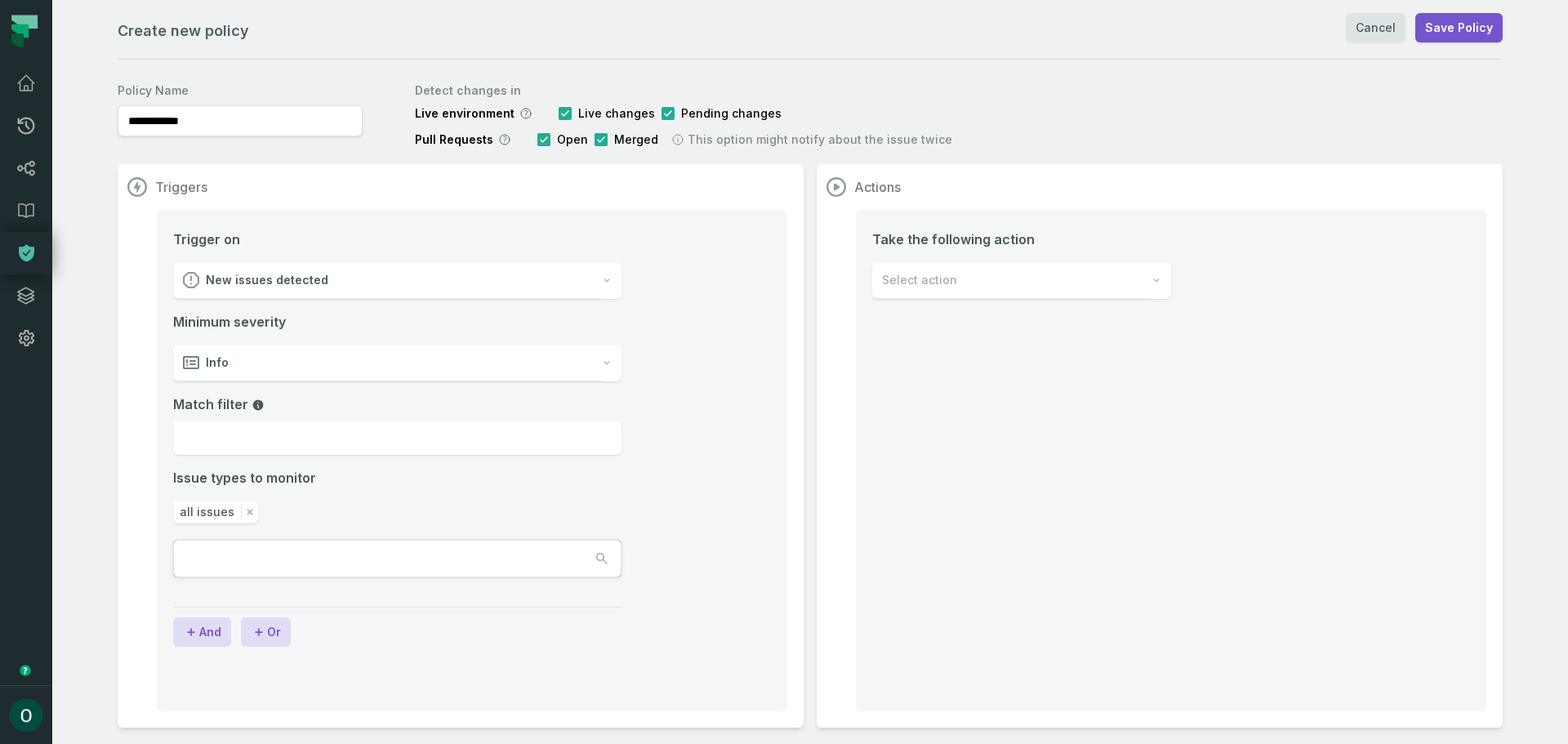
click at [254, 283] on span "New issues detected" at bounding box center [267, 280] width 122 height 16
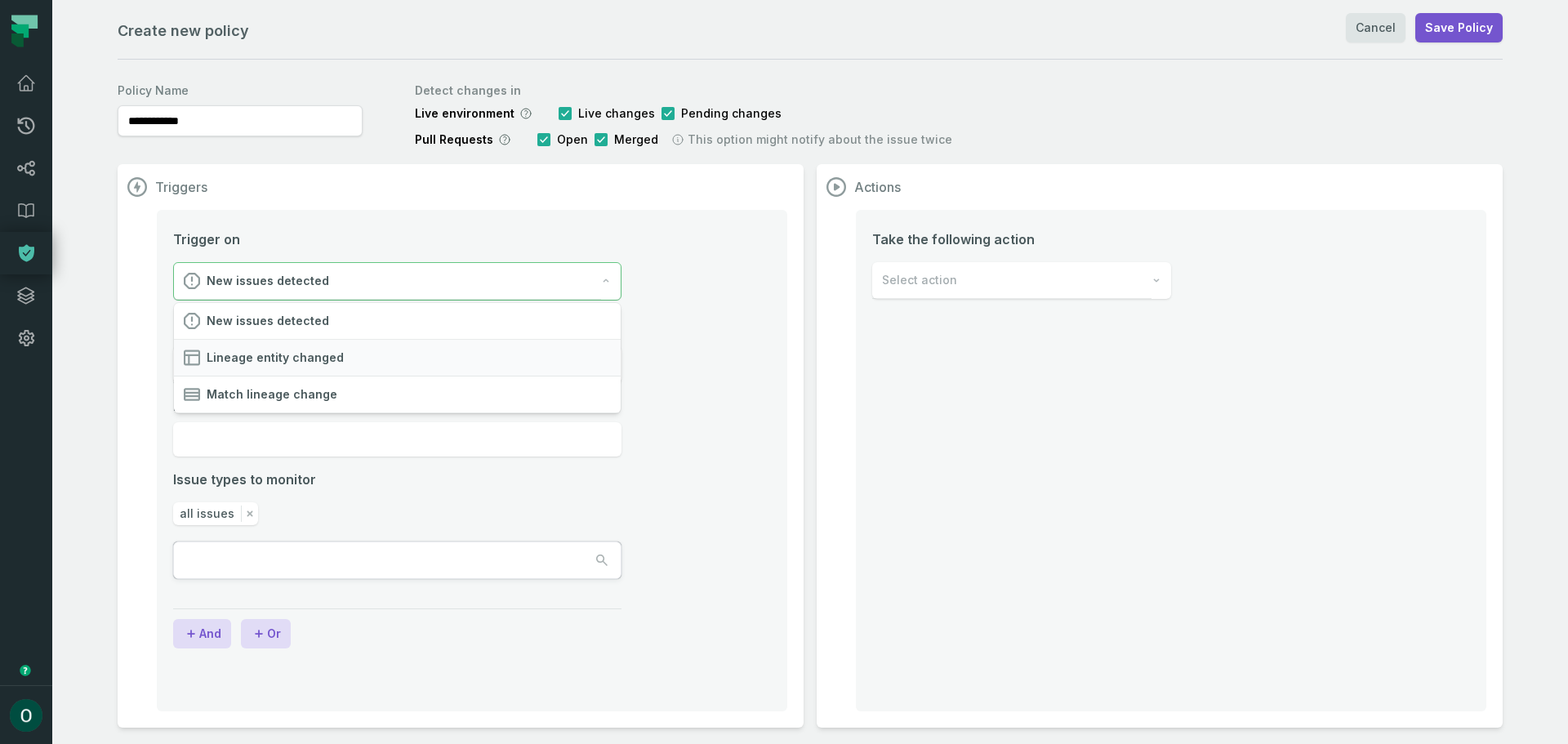
click at [248, 359] on span "Lineage entity changed" at bounding box center [276, 357] width 137 height 16
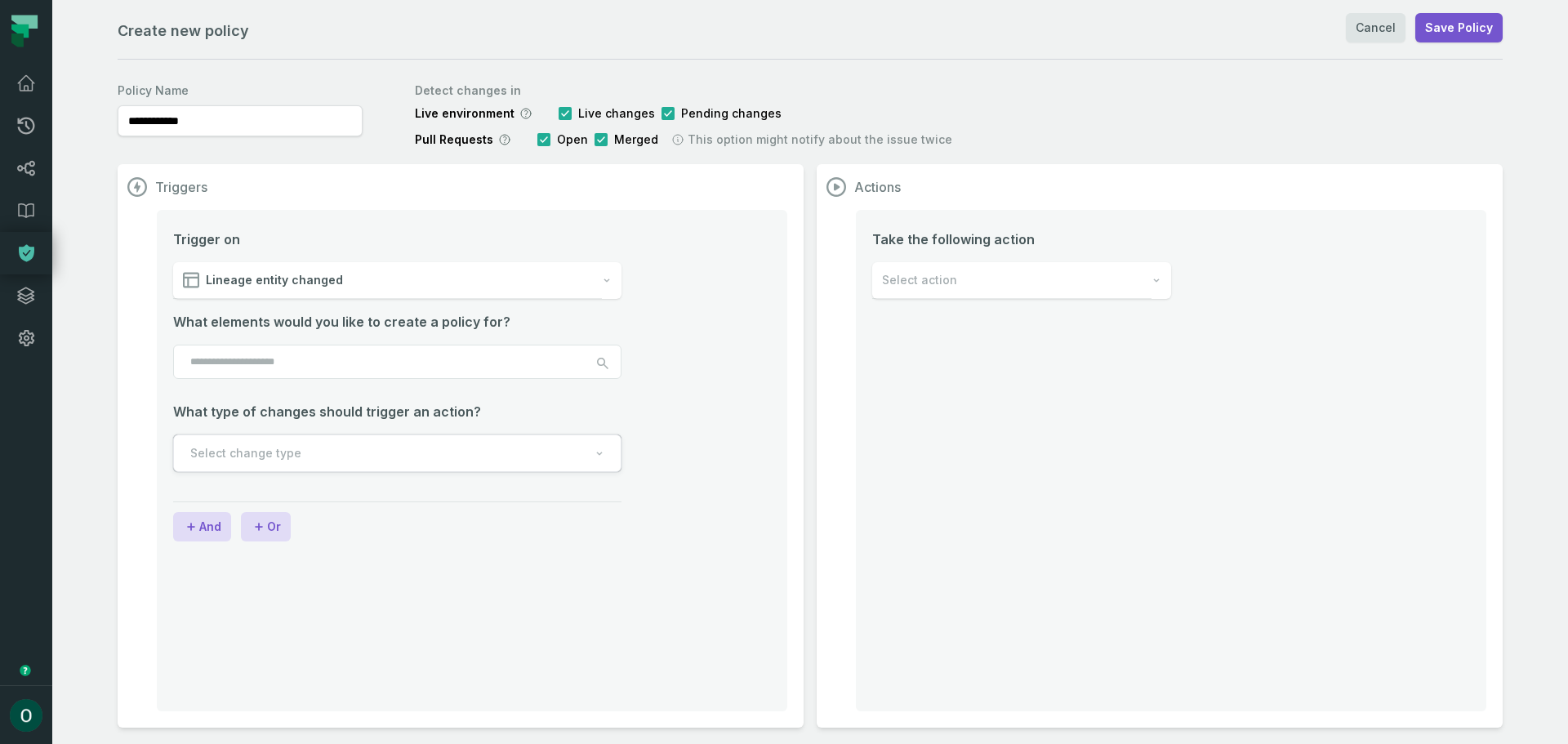
click at [248, 362] on input "search" at bounding box center [397, 361] width 449 height 34
click at [597, 449] on icon "button" at bounding box center [600, 454] width 10 height 10
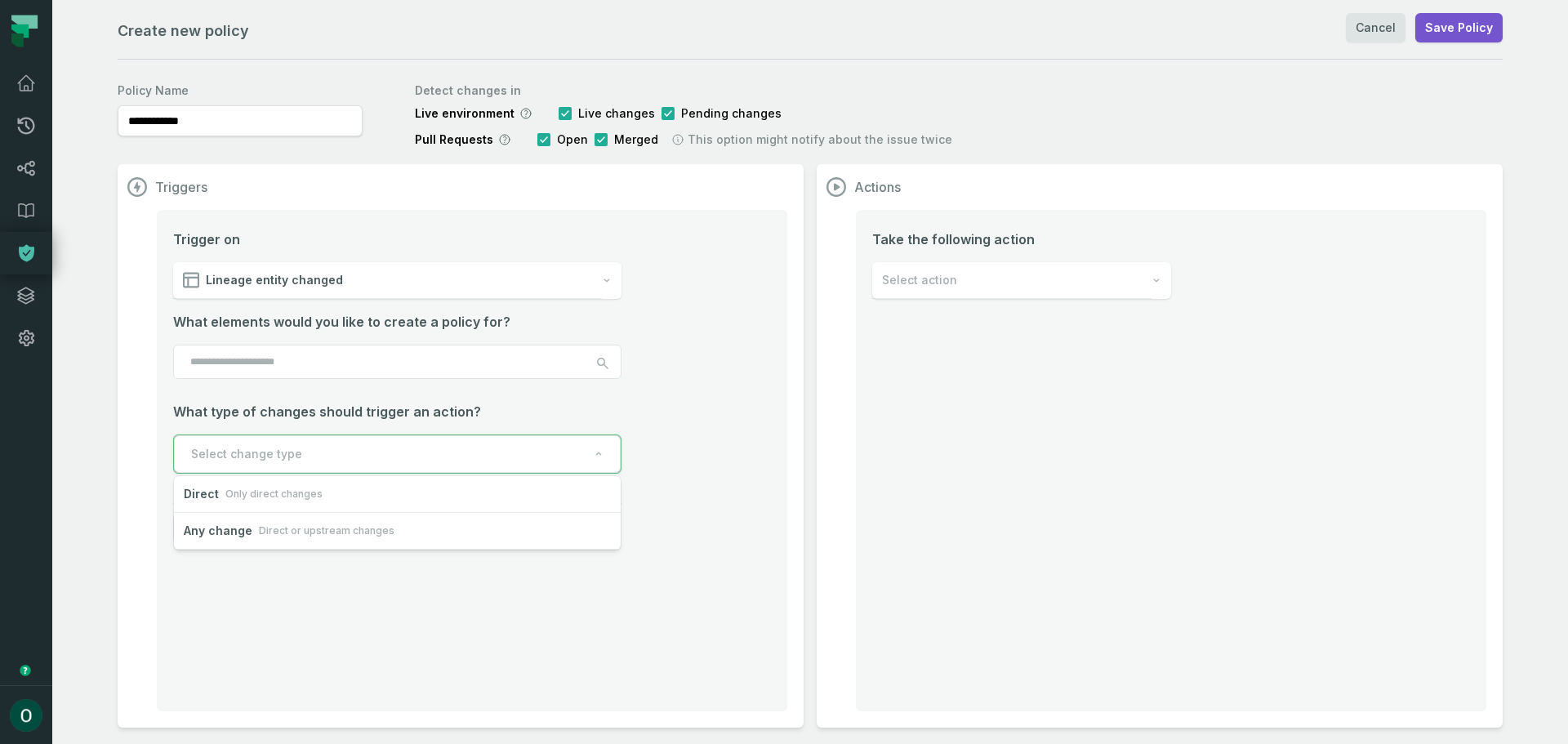
click at [597, 449] on button "Select change type" at bounding box center [397, 454] width 447 height 37
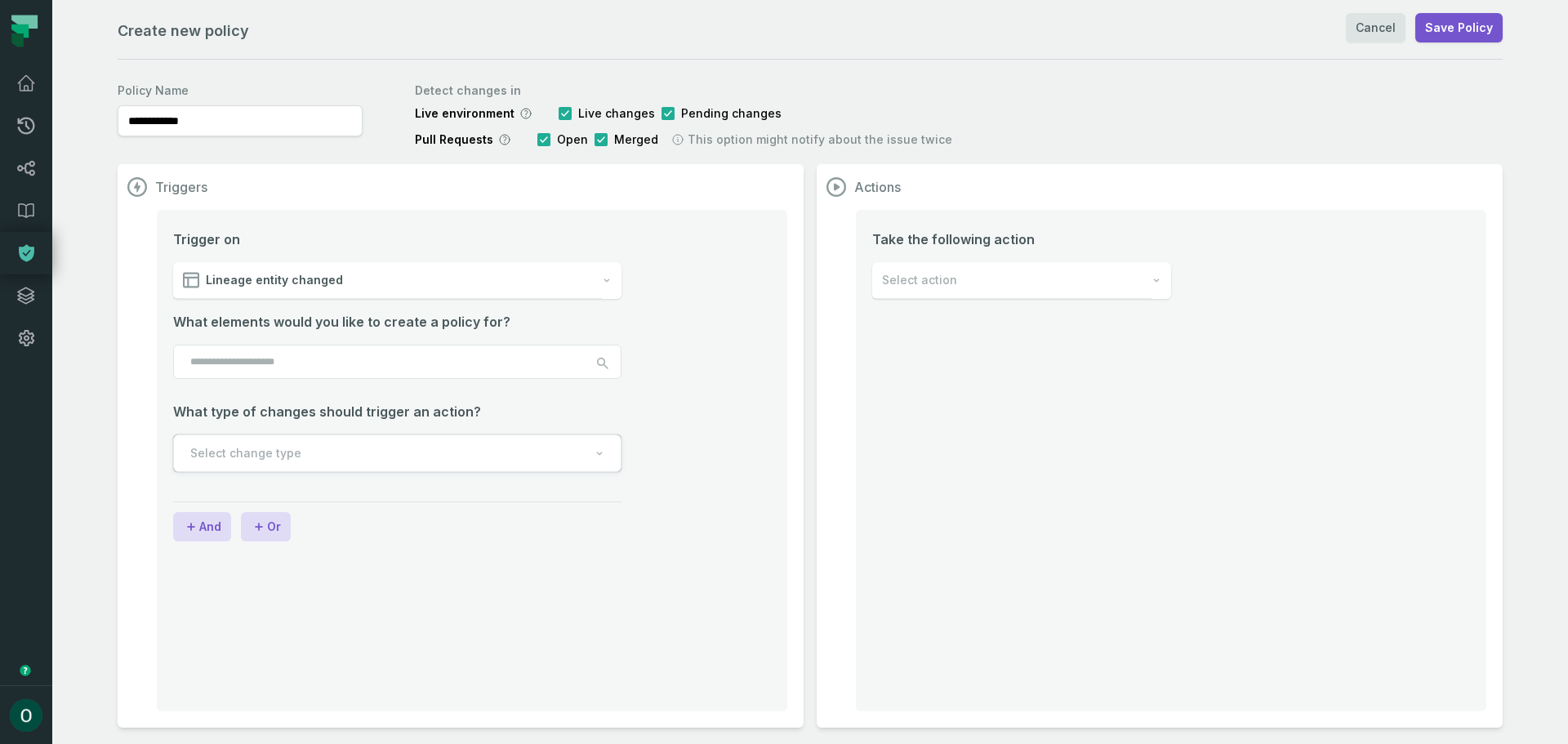
click at [603, 548] on div "Trigger on Lineage entity changed What elements would you like to create a poli…" at bounding box center [472, 460] width 630 height 501
click at [27, 121] on icon at bounding box center [26, 126] width 17 height 17
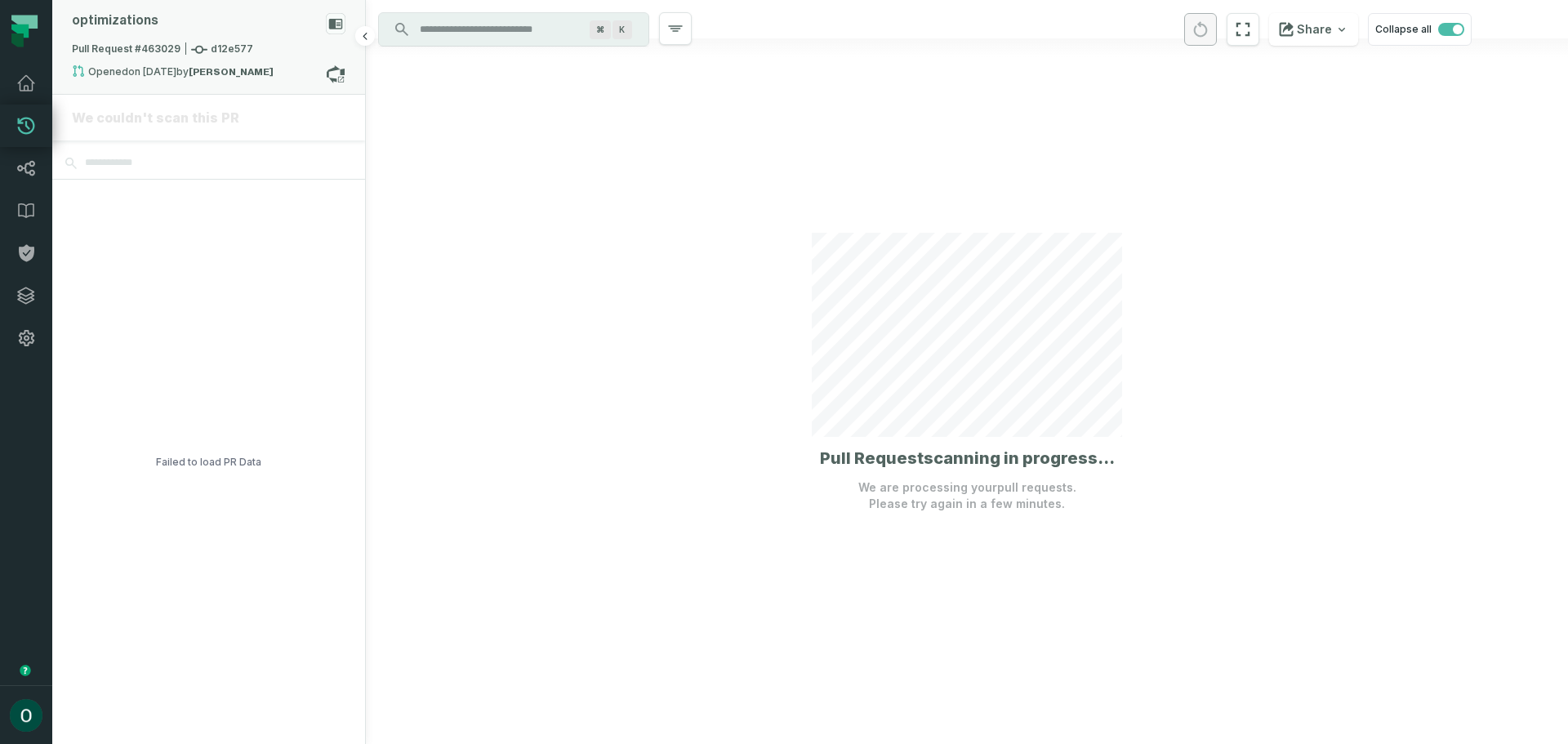
click at [243, 29] on div "optimizations" at bounding box center [209, 27] width 274 height 29
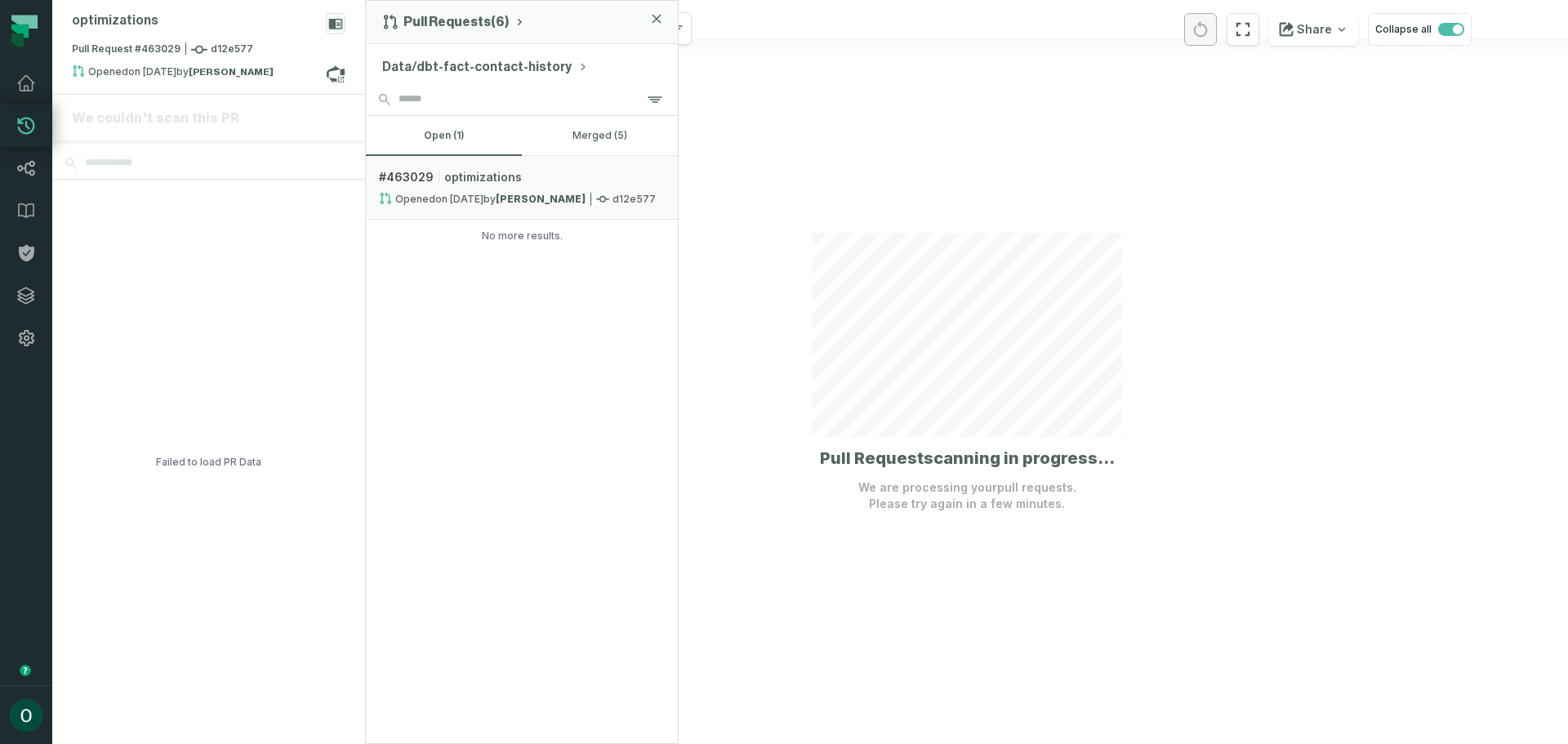
click at [456, 65] on button "Data/dbt-fact-contact-history" at bounding box center [485, 66] width 206 height 20
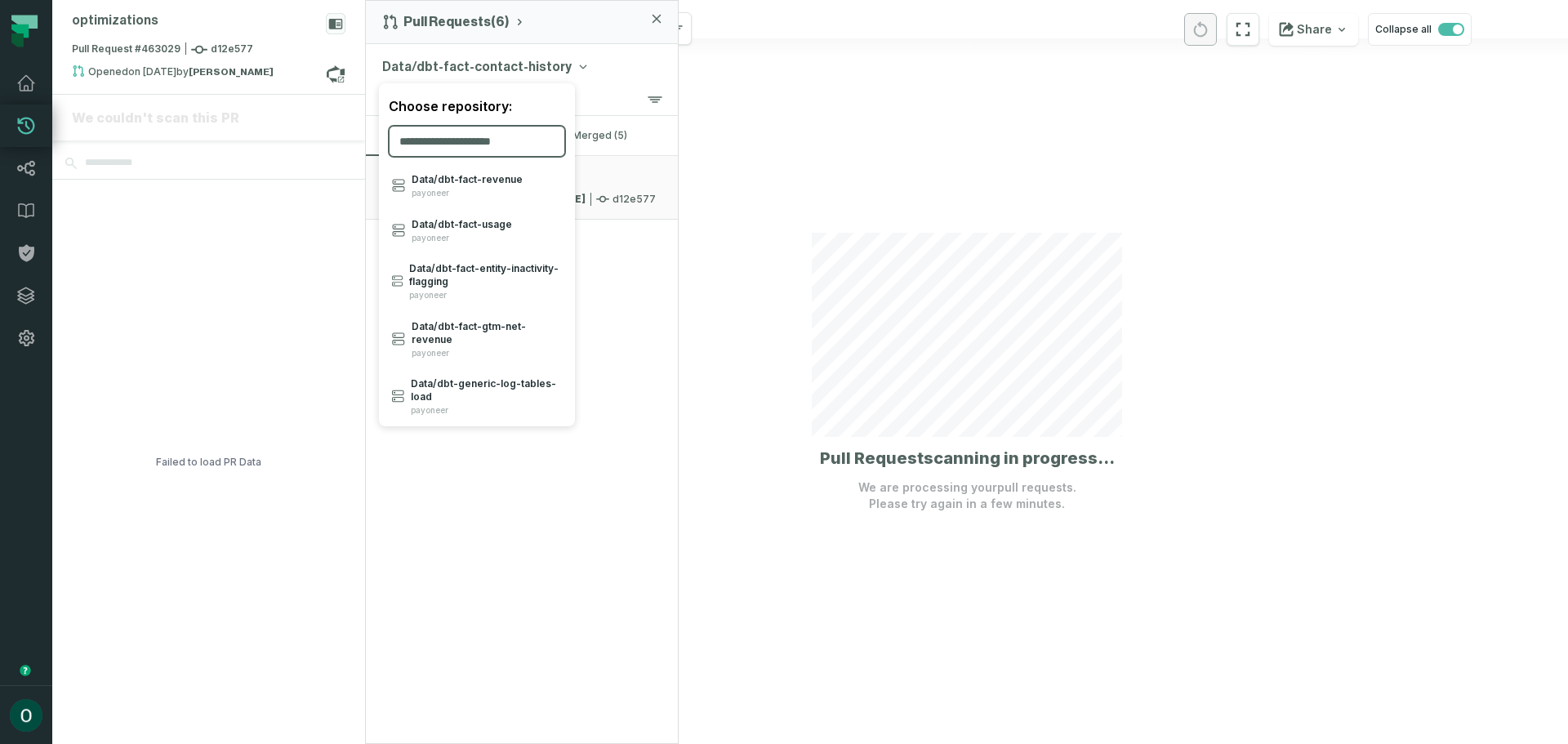
click at [470, 132] on input "search" at bounding box center [477, 141] width 176 height 31
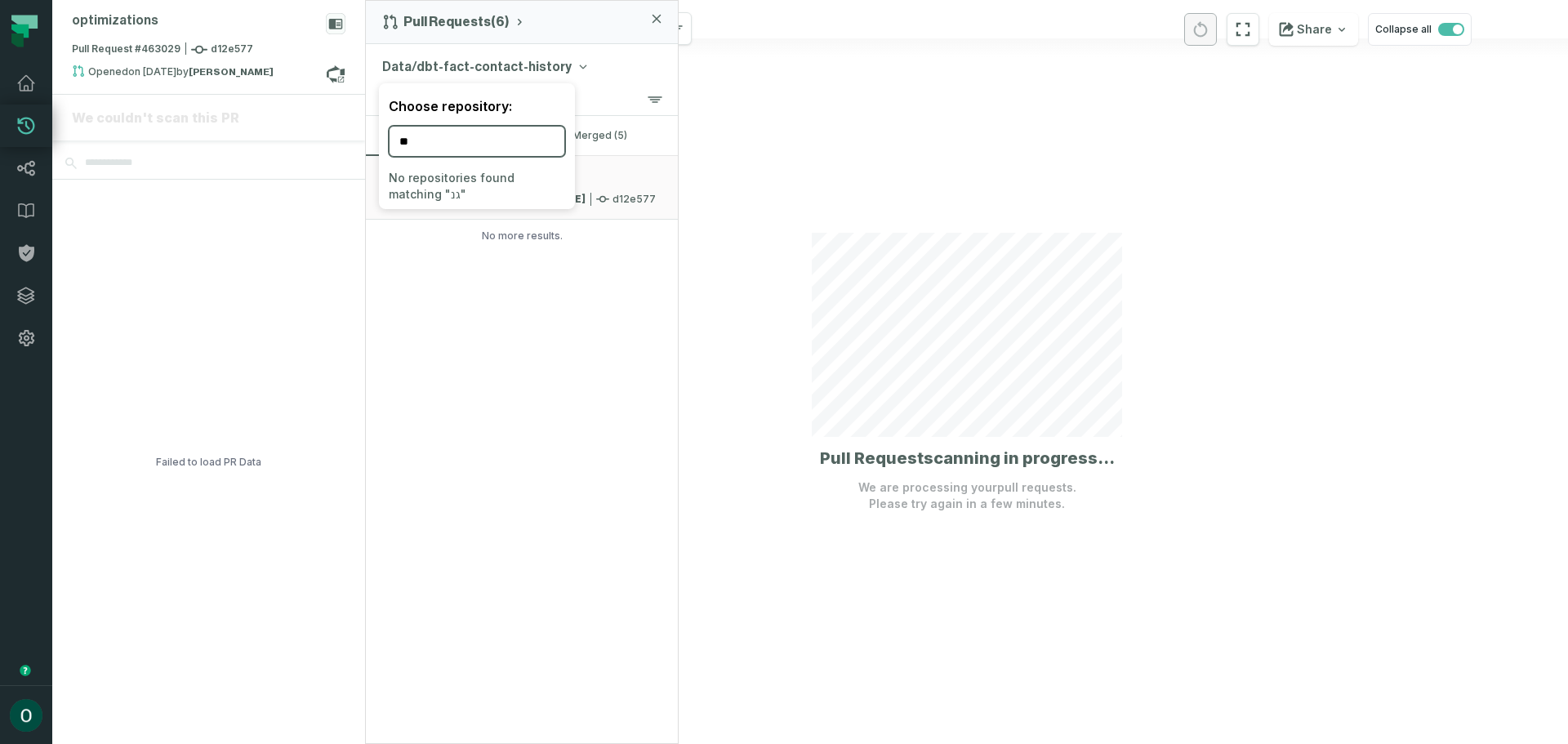
type input "*"
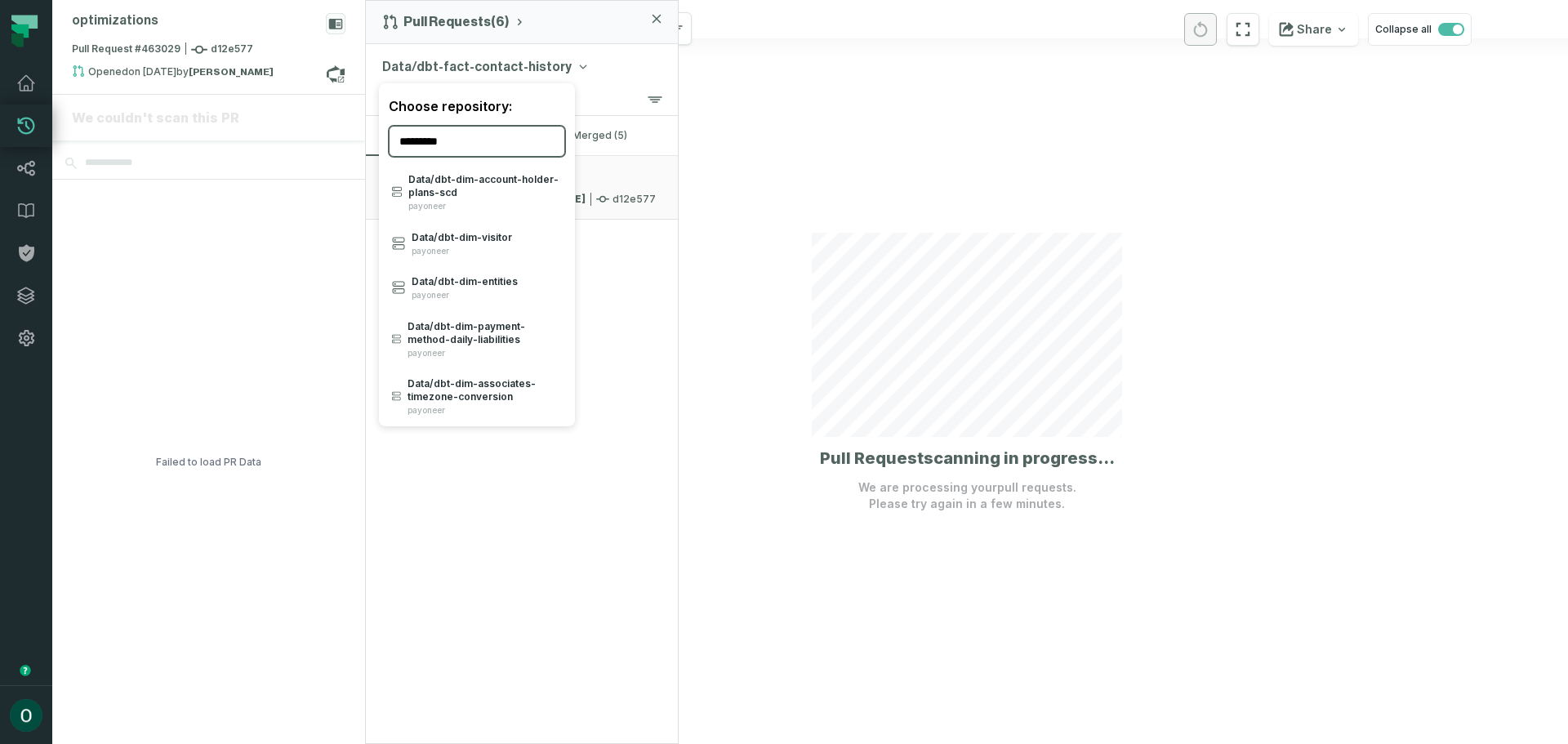
type input "**********"
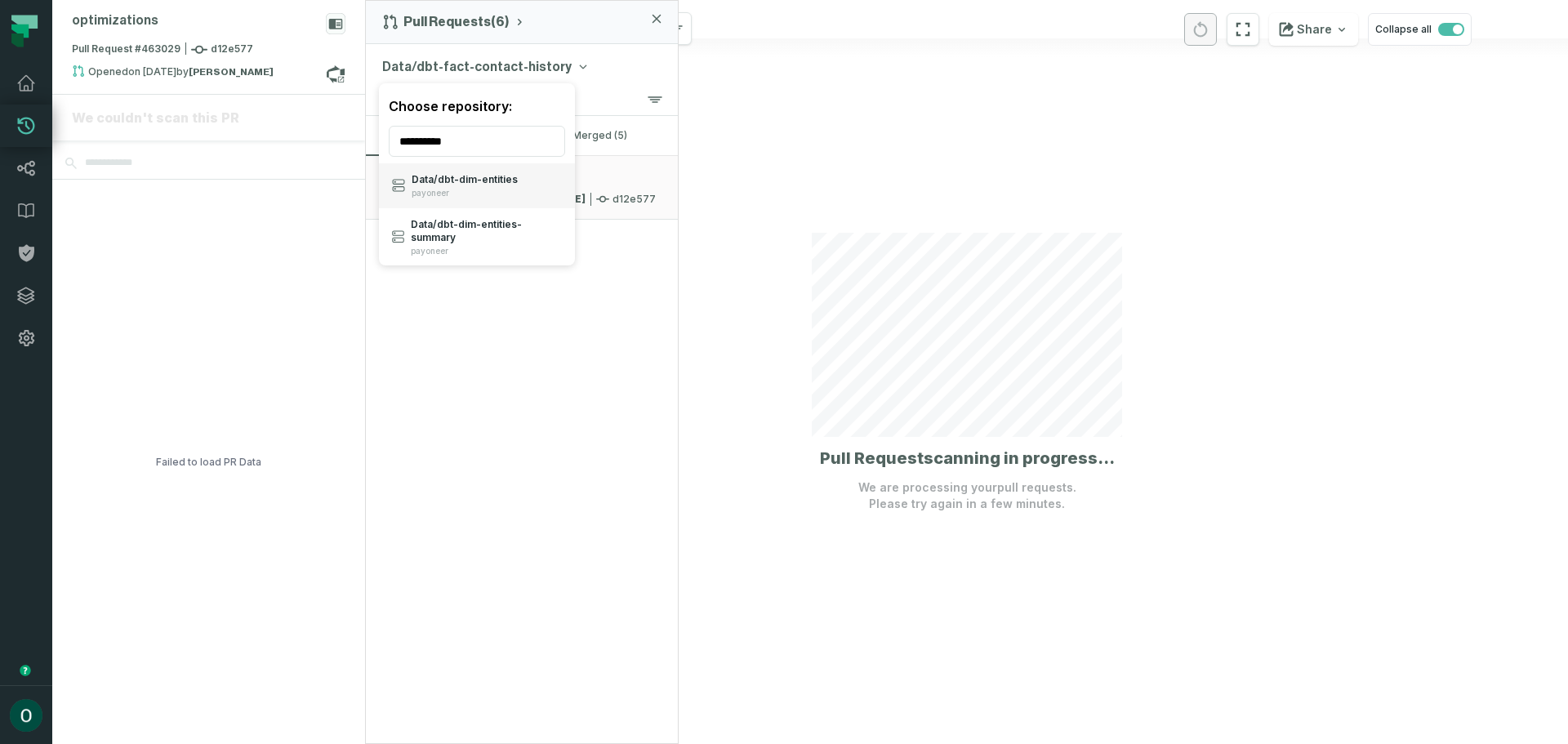
click at [485, 184] on span "Data/ dbt- dim- entities" at bounding box center [464, 179] width 106 height 13
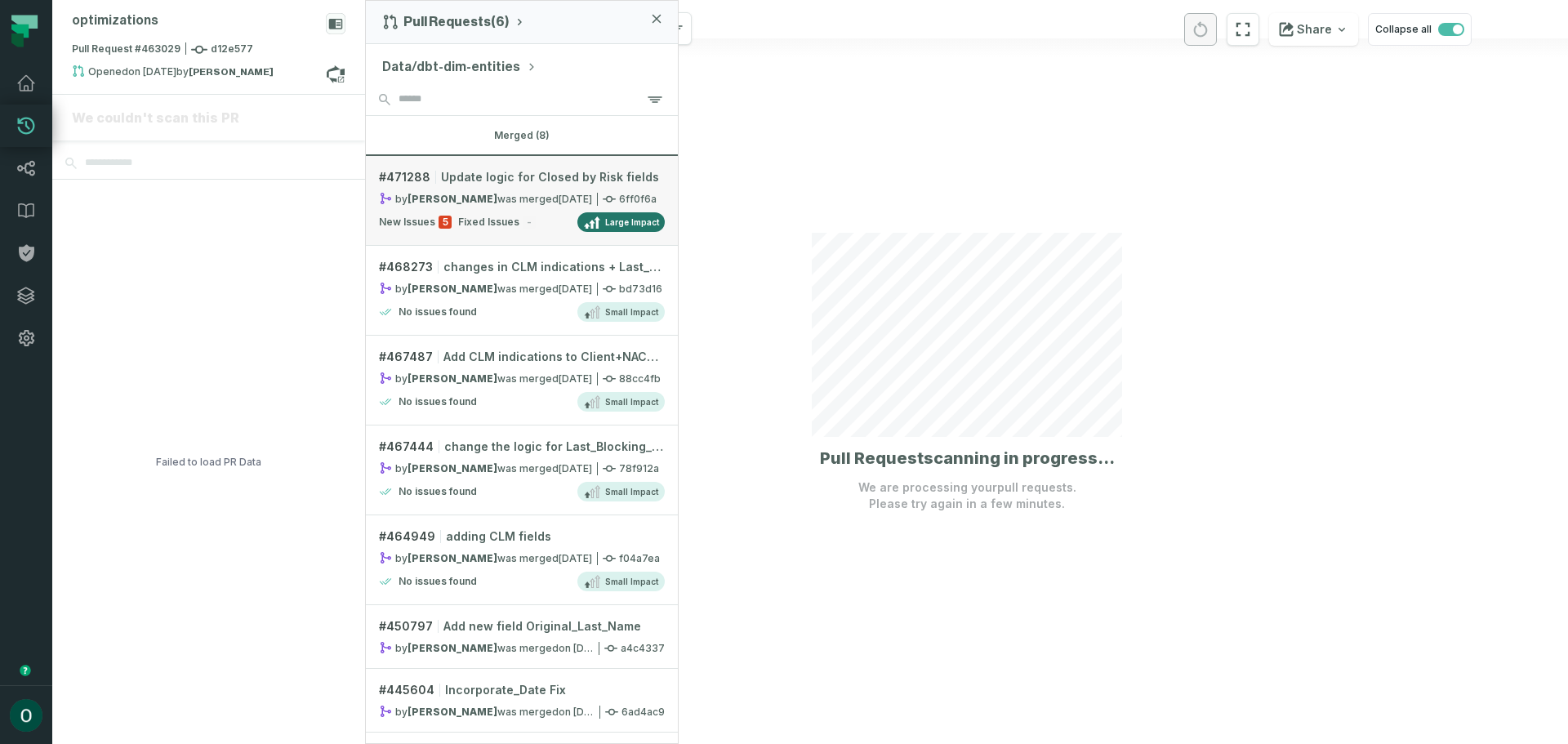
click at [497, 199] on strong "[PERSON_NAME]" at bounding box center [452, 199] width 90 height 12
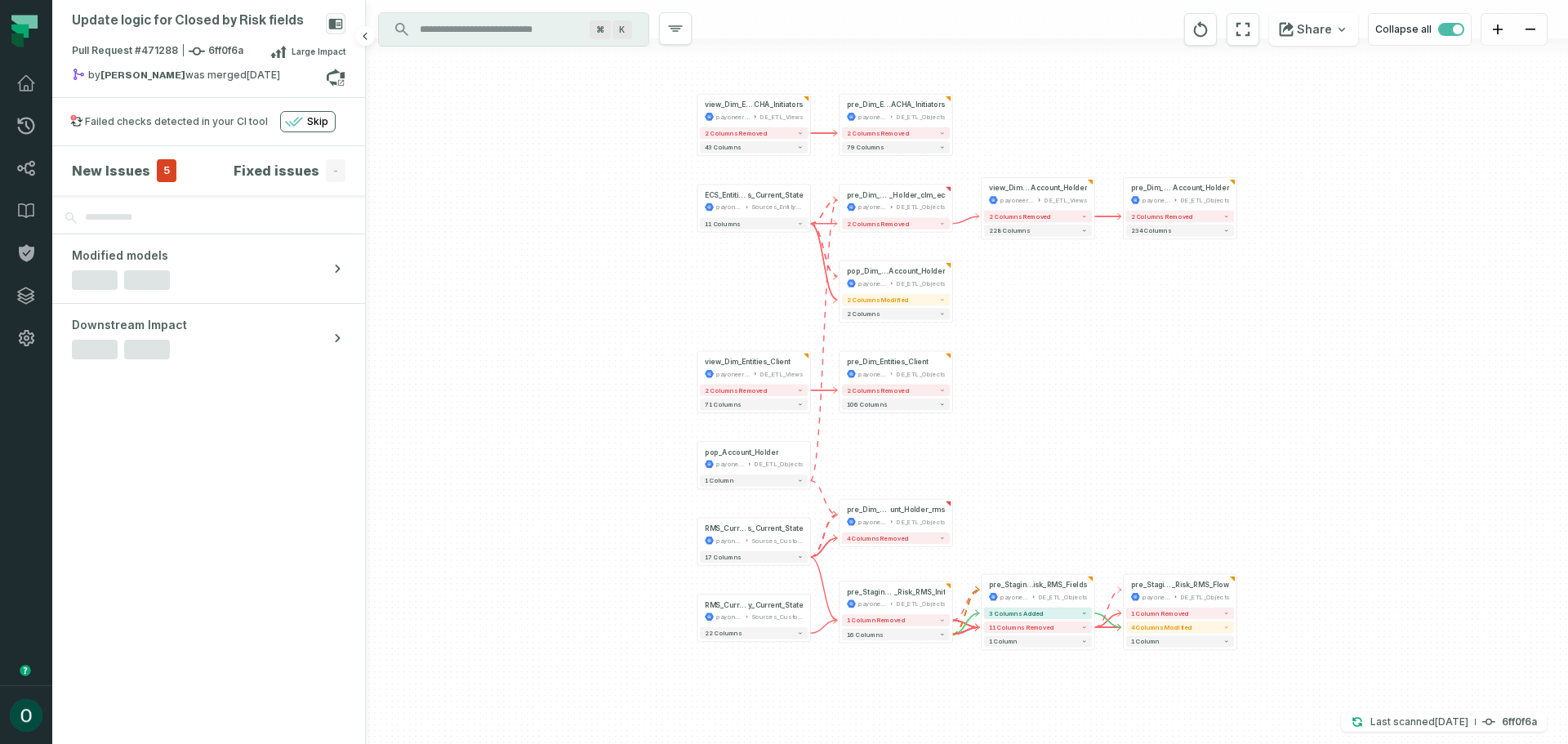
click at [131, 174] on h4 "New Issues" at bounding box center [111, 171] width 78 height 20
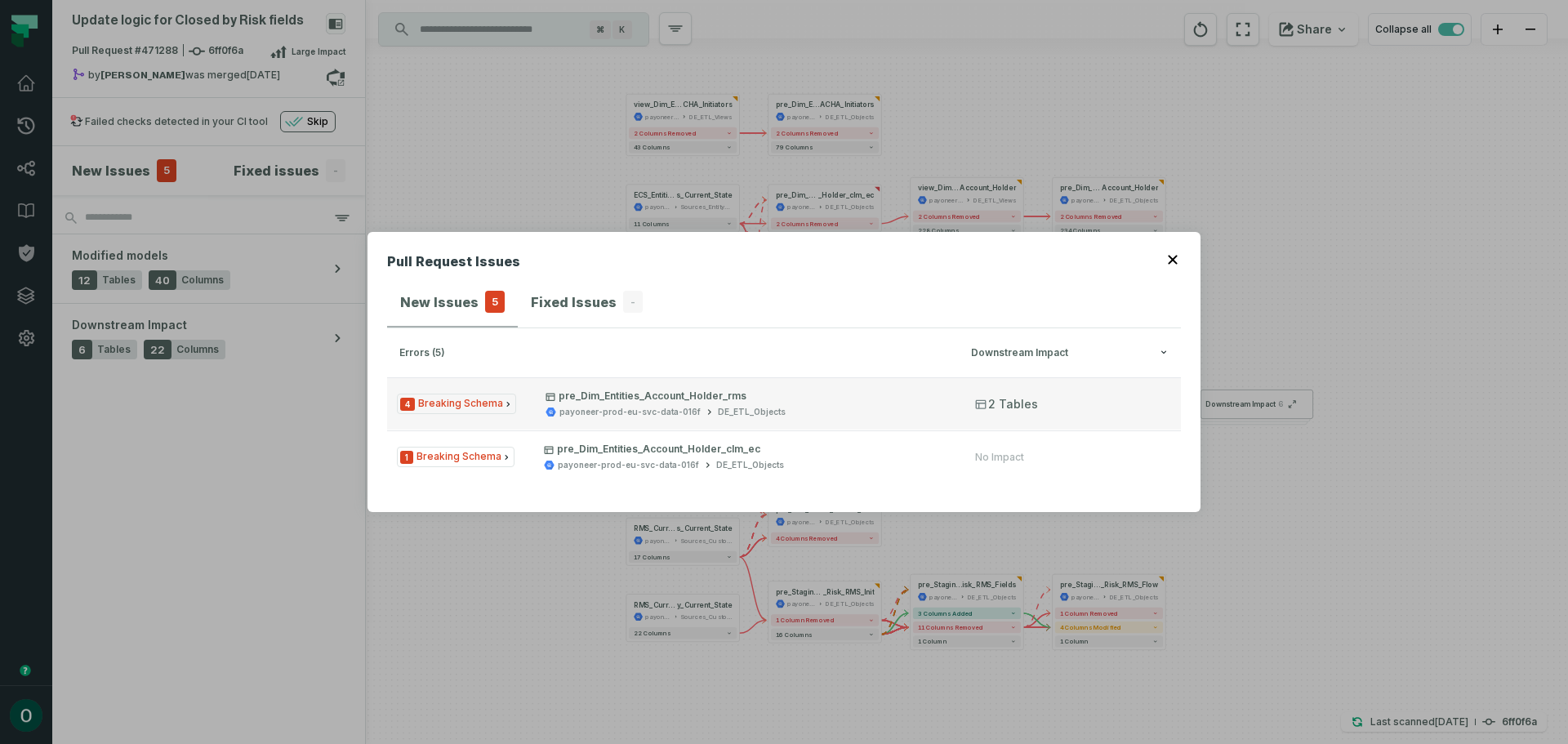
click at [852, 410] on div "payoneer-prod-eu-svc-data-016f DE_ETL_Objects" at bounding box center [745, 412] width 400 height 12
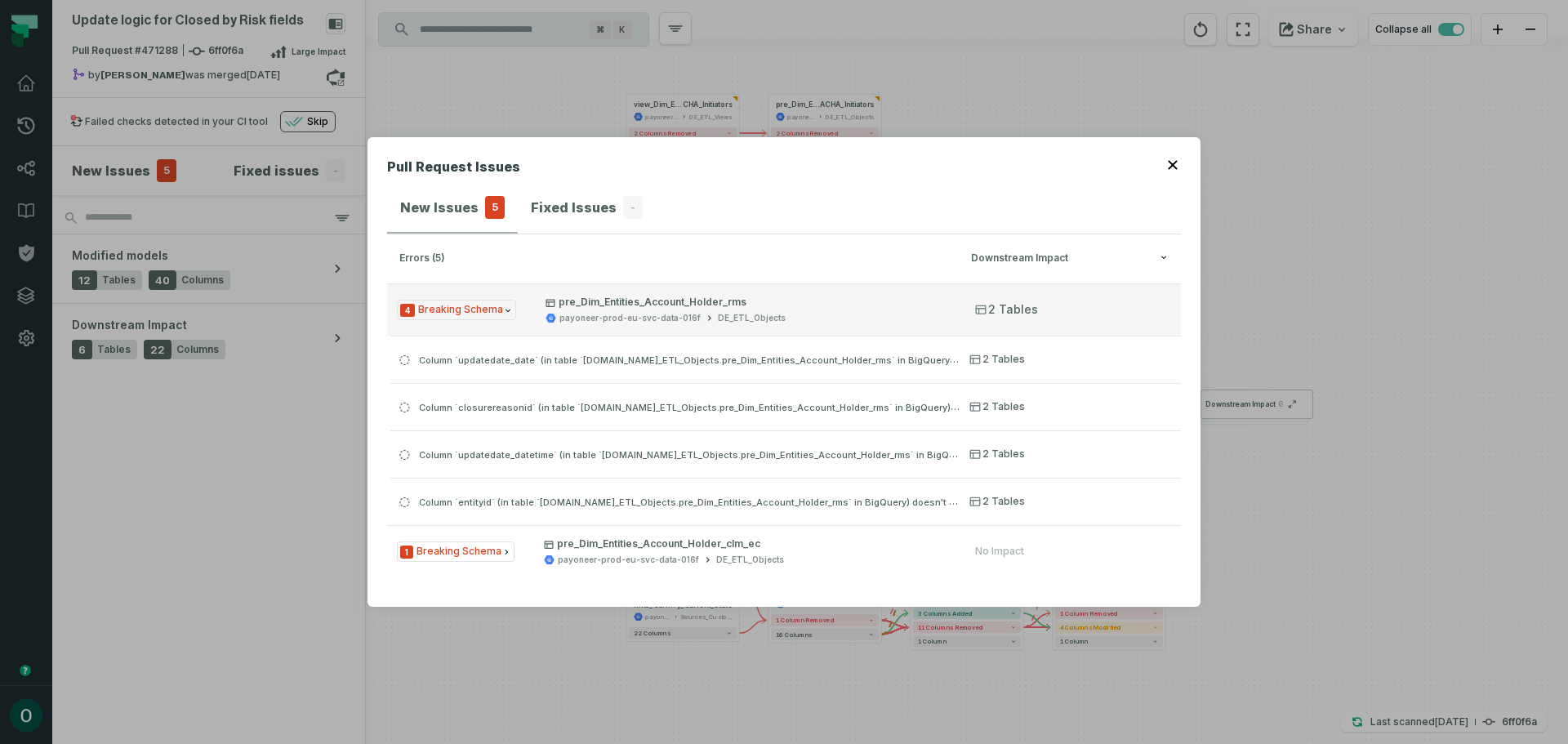
click at [717, 312] on div "DE_ETL_Objects" at bounding box center [751, 318] width 68 height 12
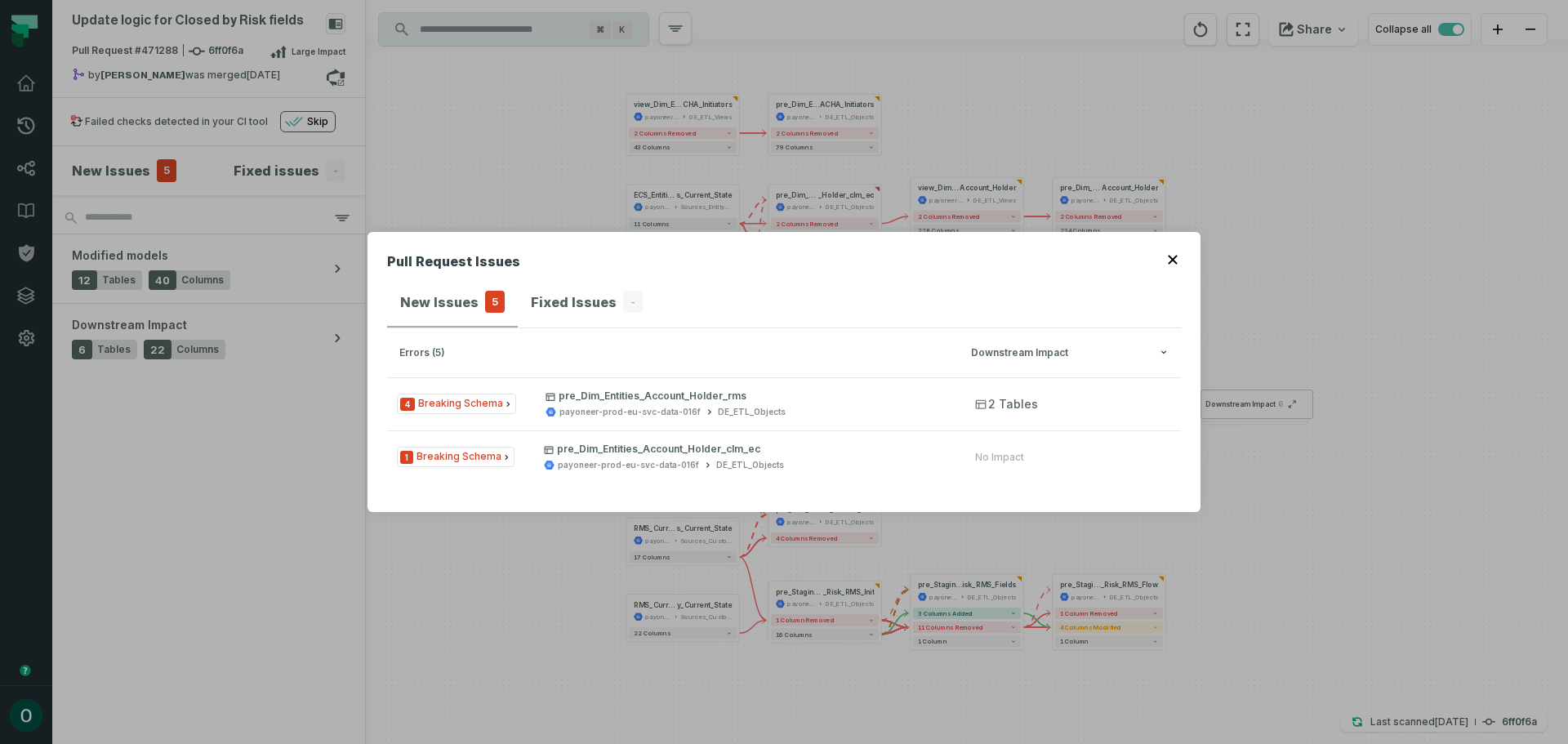
click at [438, 574] on div "Pull Request Issues New Issues 5 Fixed Issues - errors (5) Downstream Impact 4 …" at bounding box center [784, 372] width 1568 height 744
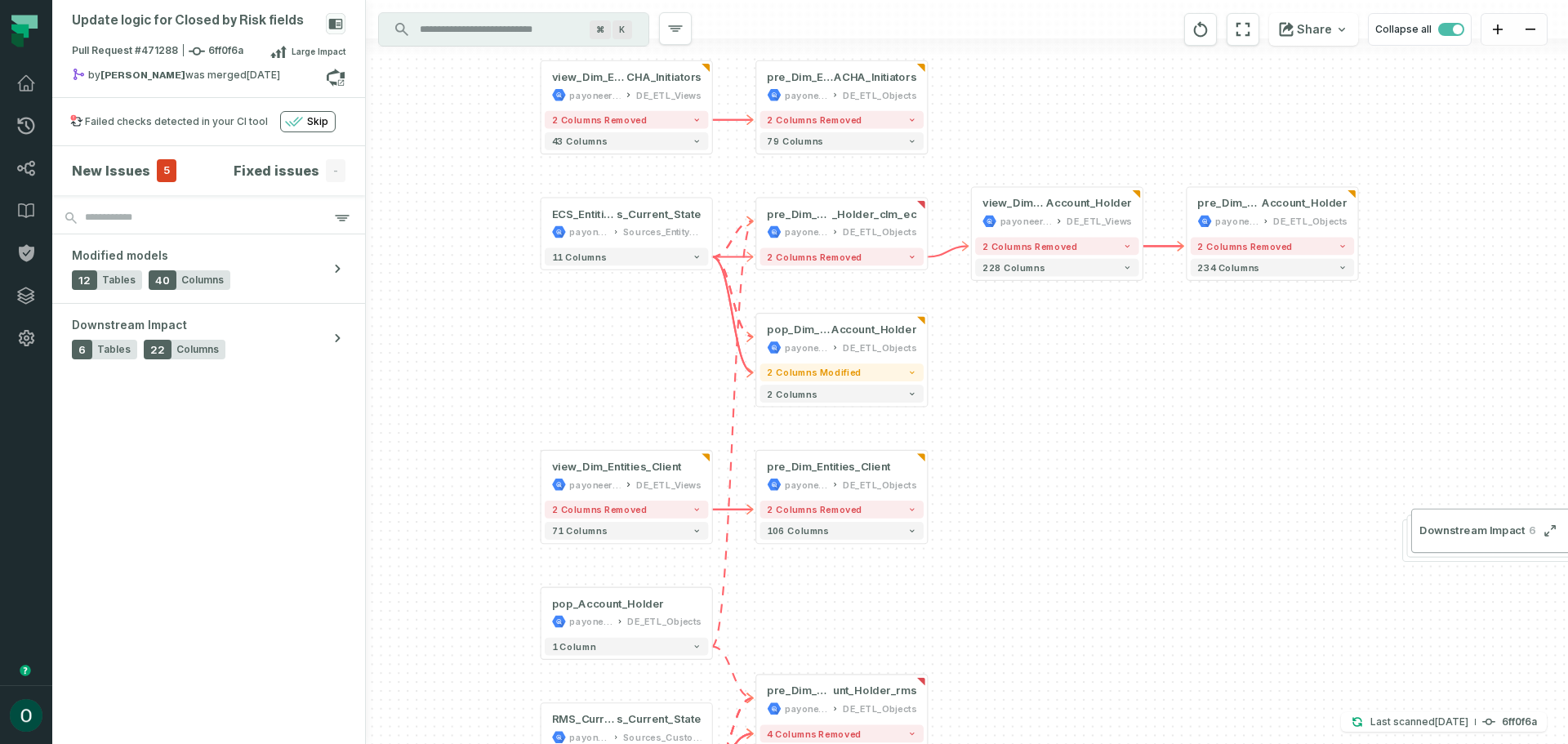
drag, startPoint x: 934, startPoint y: 391, endPoint x: 1104, endPoint y: 550, distance: 232.8
click at [1104, 550] on div "+ view_Dim_Entities_Client payoneer-prod-eu-svc-data-016f DE_ETL_Views + 2 colu…" at bounding box center [966, 372] width 1202 height 744
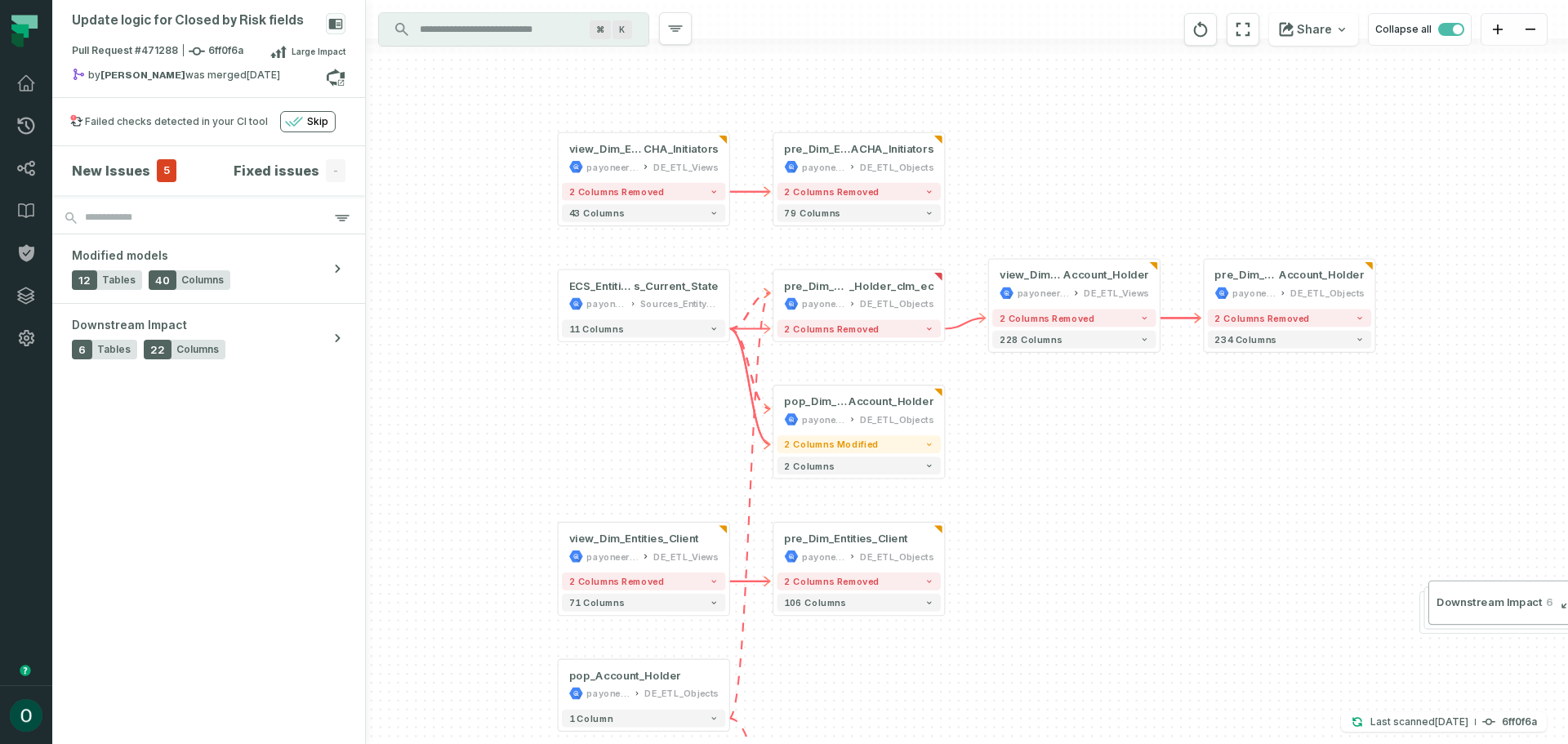
drag, startPoint x: 1033, startPoint y: 363, endPoint x: 1047, endPoint y: 439, distance: 77.3
click at [1047, 439] on div "+ view_Dim_Entities_Client payoneer-prod-eu-svc-data-016f DE_ETL_Views + 2 colu…" at bounding box center [966, 372] width 1202 height 744
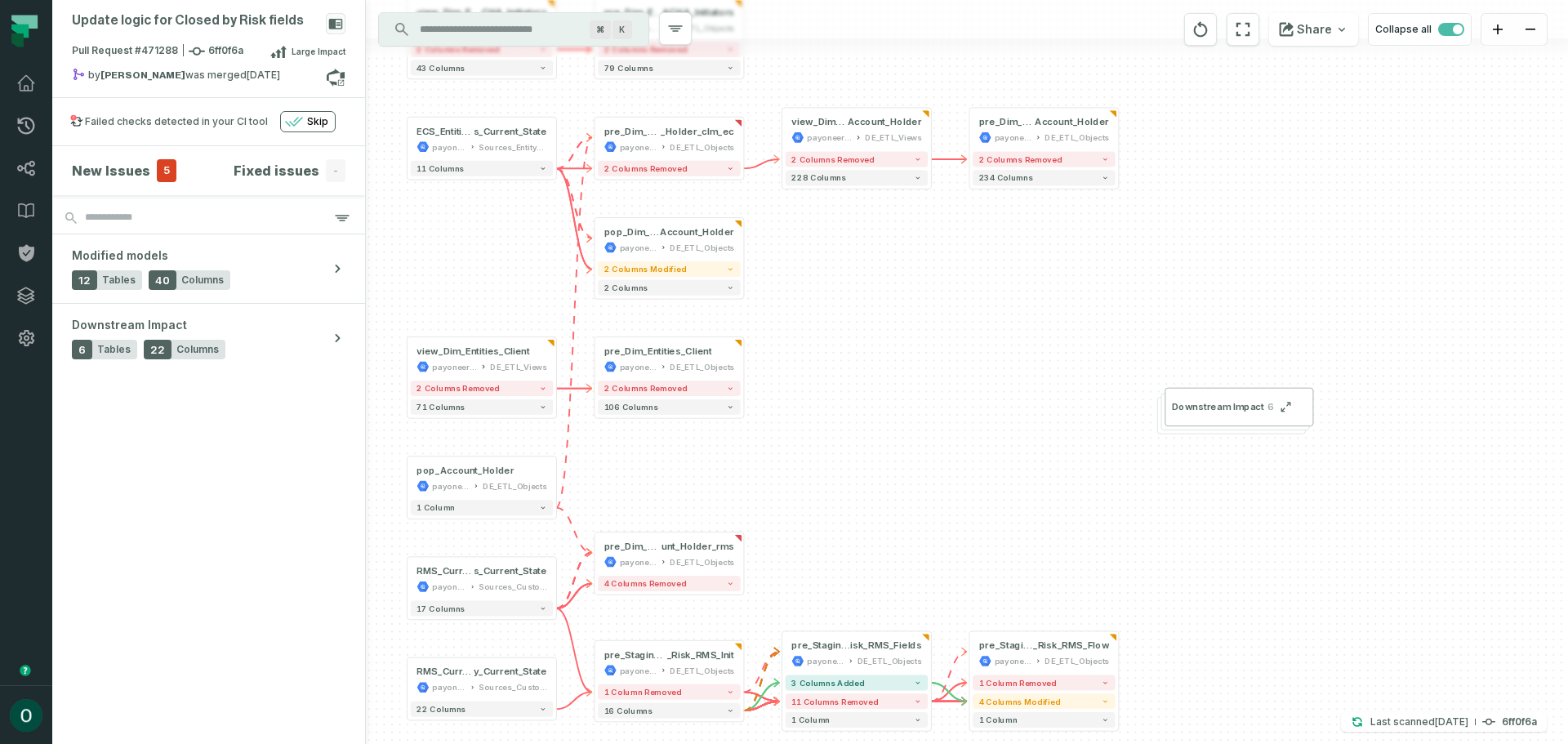
drag, startPoint x: 972, startPoint y: 552, endPoint x: 936, endPoint y: 403, distance: 153.3
click at [936, 403] on div "+ view_Dim_Entities_Client payoneer-prod-eu-svc-data-016f DE_ETL_Views + 2 colu…" at bounding box center [966, 372] width 1202 height 744
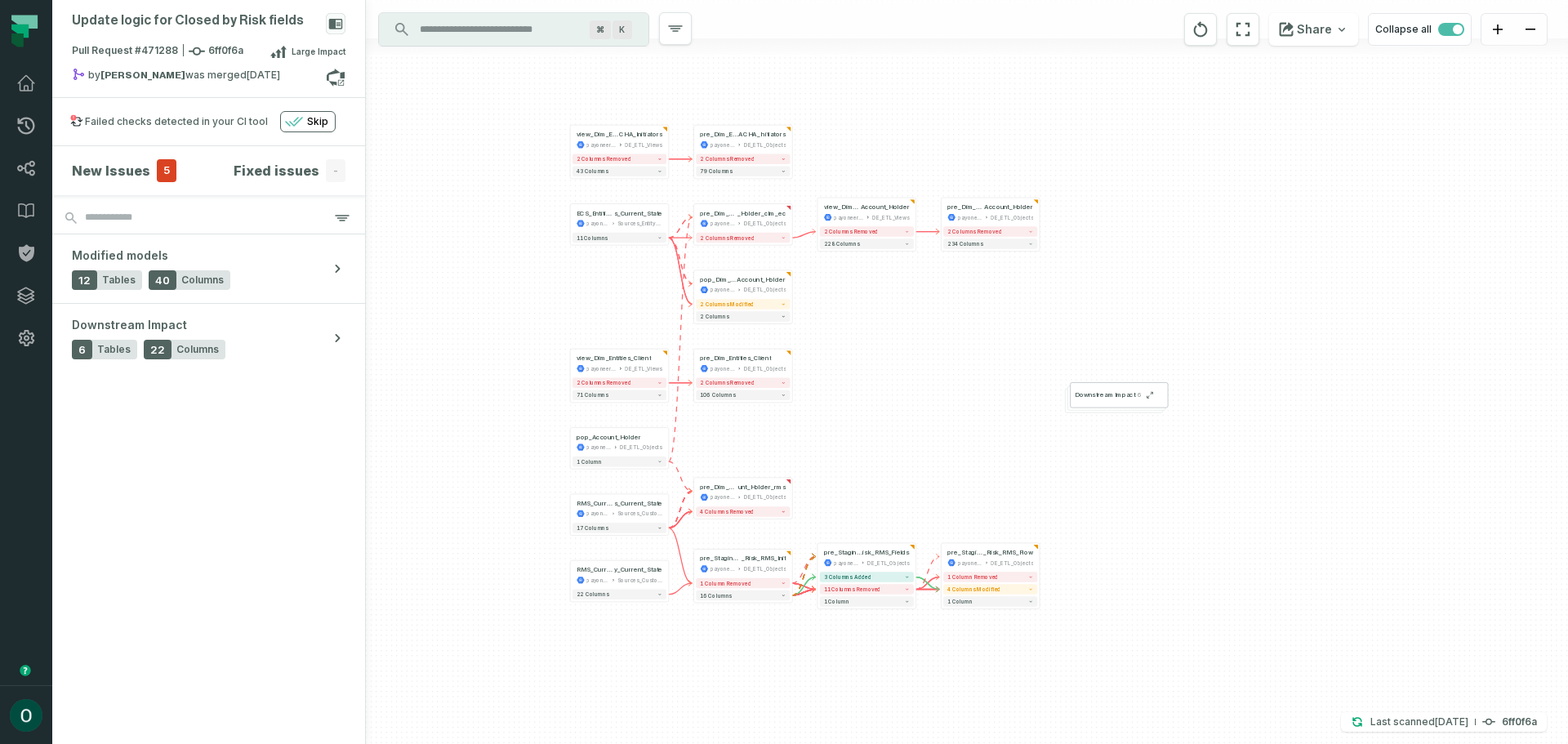
drag, startPoint x: 928, startPoint y: 435, endPoint x: 911, endPoint y: 424, distance: 20.2
click at [911, 424] on div "+ view_Dim_Entities_Client payoneer-prod-eu-svc-data-016f DE_ETL_Views + 2 colu…" at bounding box center [966, 372] width 1202 height 744
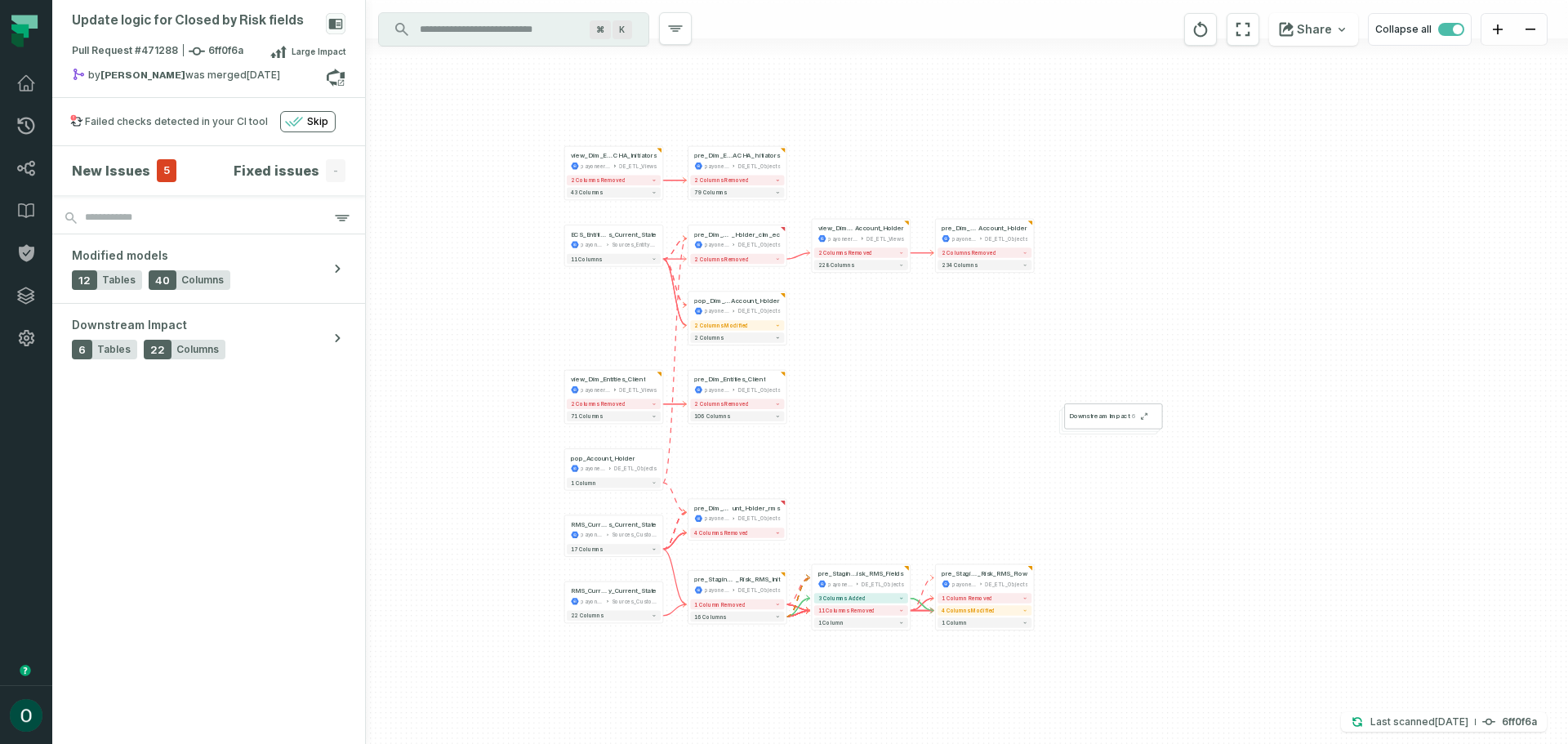
drag, startPoint x: 852, startPoint y: 407, endPoint x: 846, endPoint y: 429, distance: 22.8
click at [846, 429] on div "+ view_Dim_Entities_Client payoneer-prod-eu-svc-data-016f DE_ETL_Views + 2 colu…" at bounding box center [966, 372] width 1202 height 744
